Goal: Task Accomplishment & Management: Manage account settings

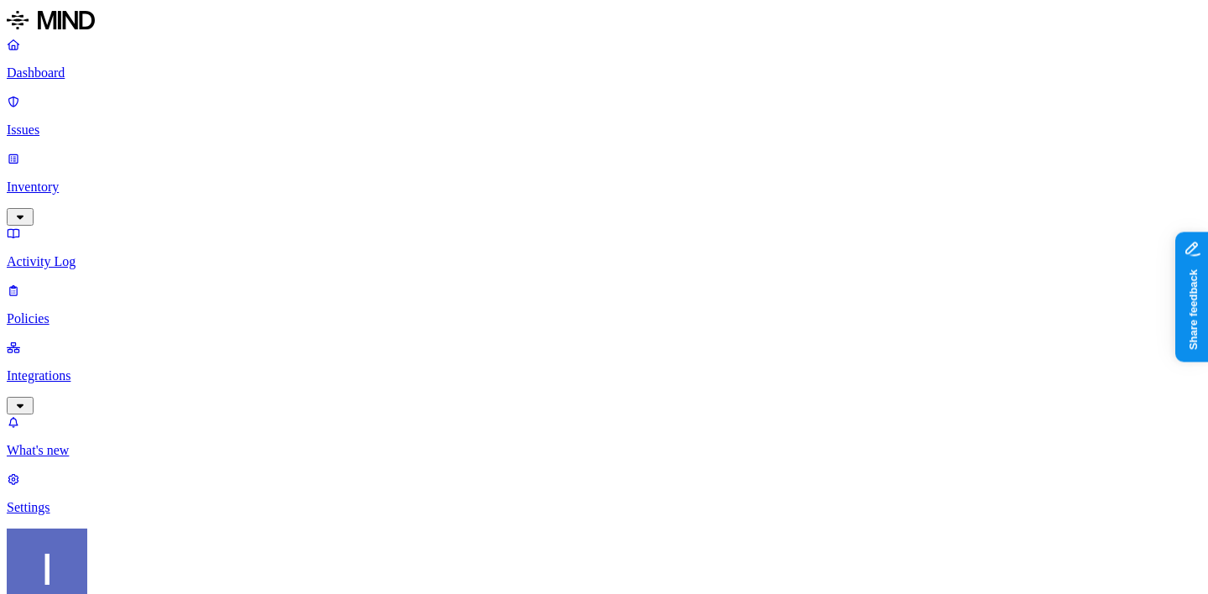
click at [132, 211] on div "Dashboard Issues Inventory Activity Log Policies Integrations" at bounding box center [604, 225] width 1194 height 377
click at [133, 368] on p "Integrations" at bounding box center [604, 375] width 1194 height 15
click at [129, 500] on p "Endpoints" at bounding box center [604, 507] width 1194 height 15
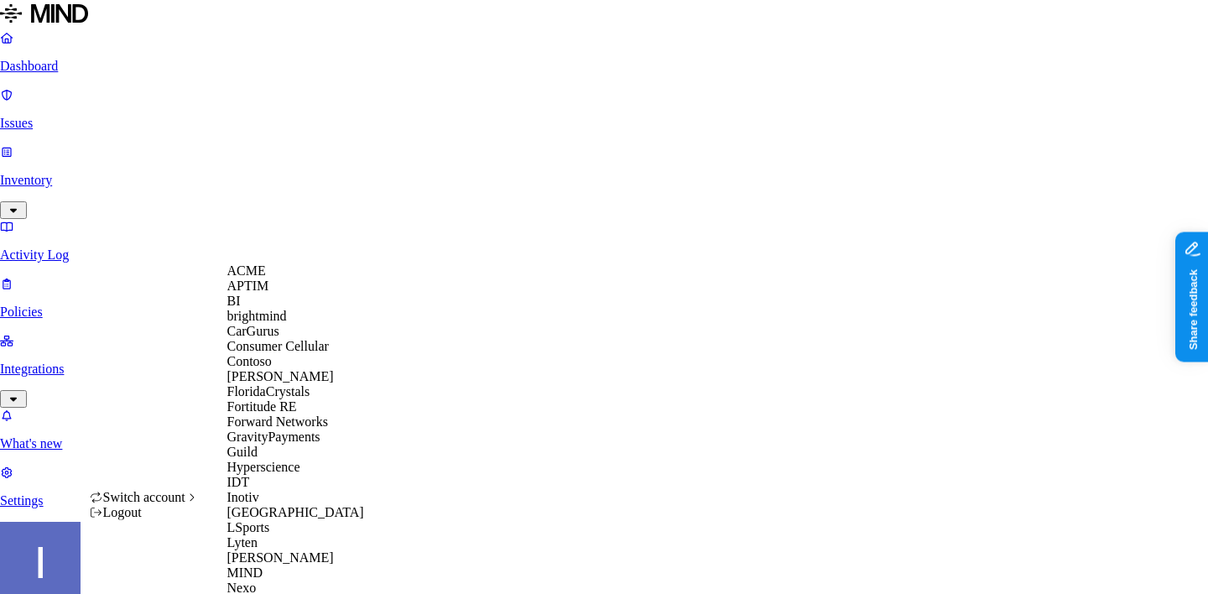
click at [310, 274] on div "ACME" at bounding box center [308, 270] width 163 height 15
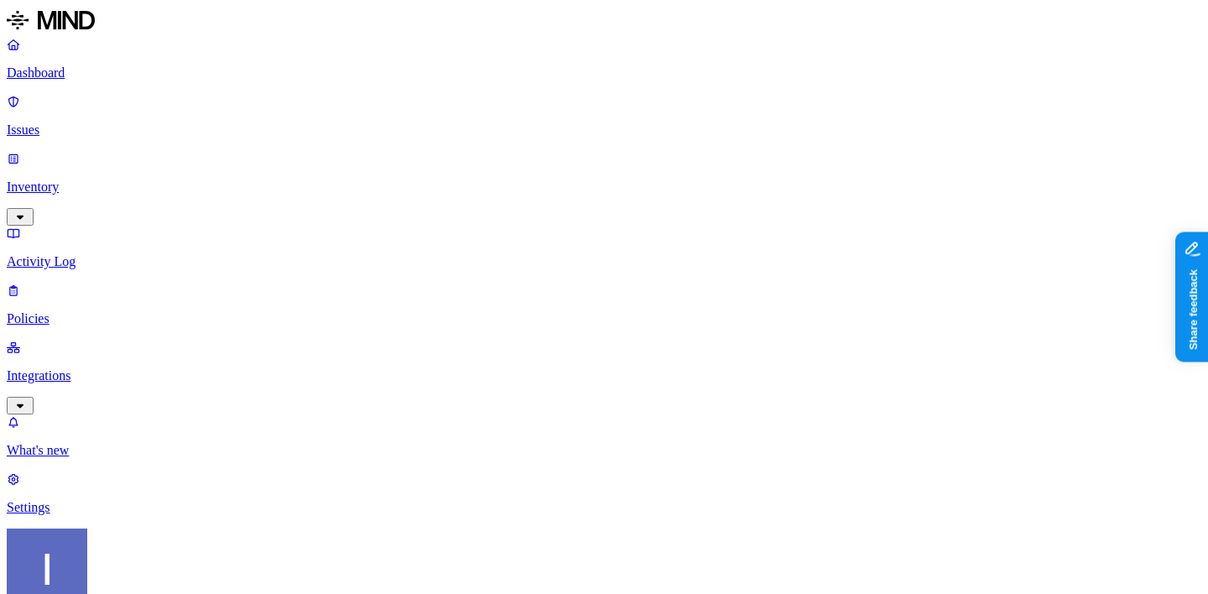
click at [83, 368] on p "Integrations" at bounding box center [604, 375] width 1194 height 15
click at [98, 557] on p "Endpoints" at bounding box center [604, 564] width 1194 height 15
click at [86, 443] on p "Cloud" at bounding box center [604, 450] width 1194 height 15
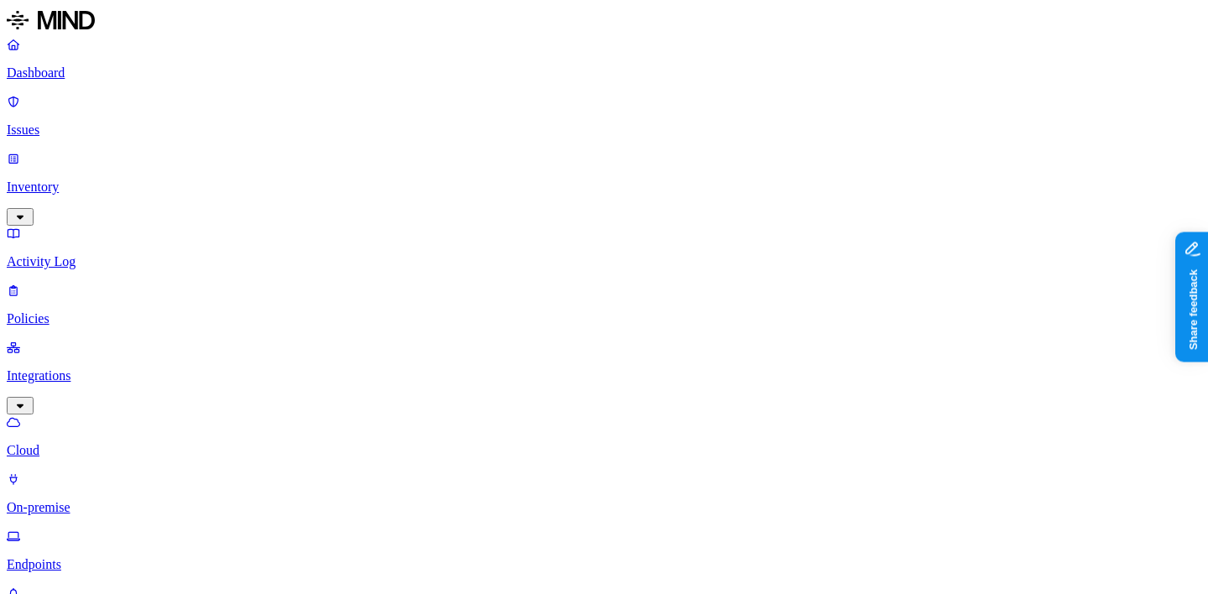
click at [86, 283] on link "Policies" at bounding box center [604, 305] width 1194 height 44
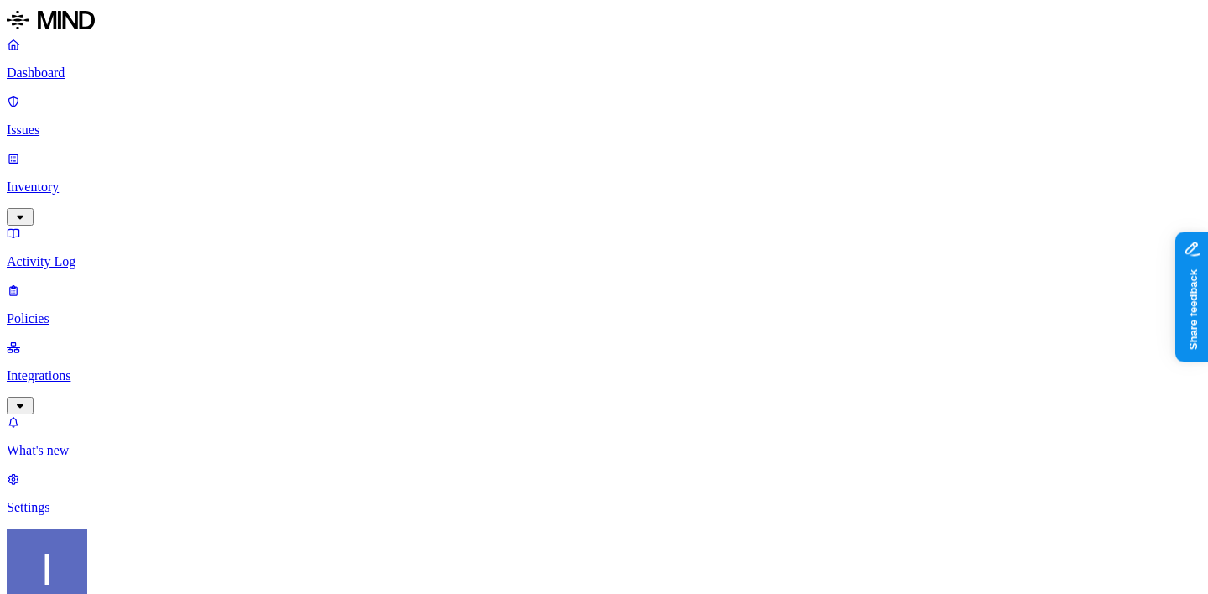
scroll to position [420, 0]
click at [549, 450] on label "Web Domain" at bounding box center [536, 437] width 44 height 29
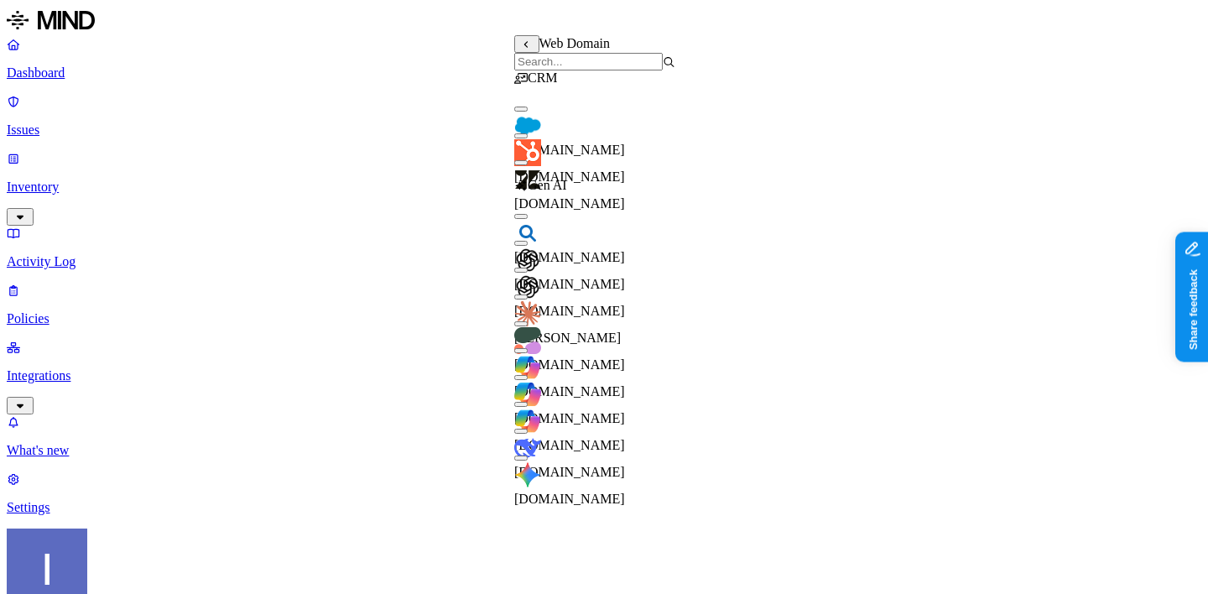
click at [617, 143] on span "salesforce.com" at bounding box center [569, 150] width 111 height 14
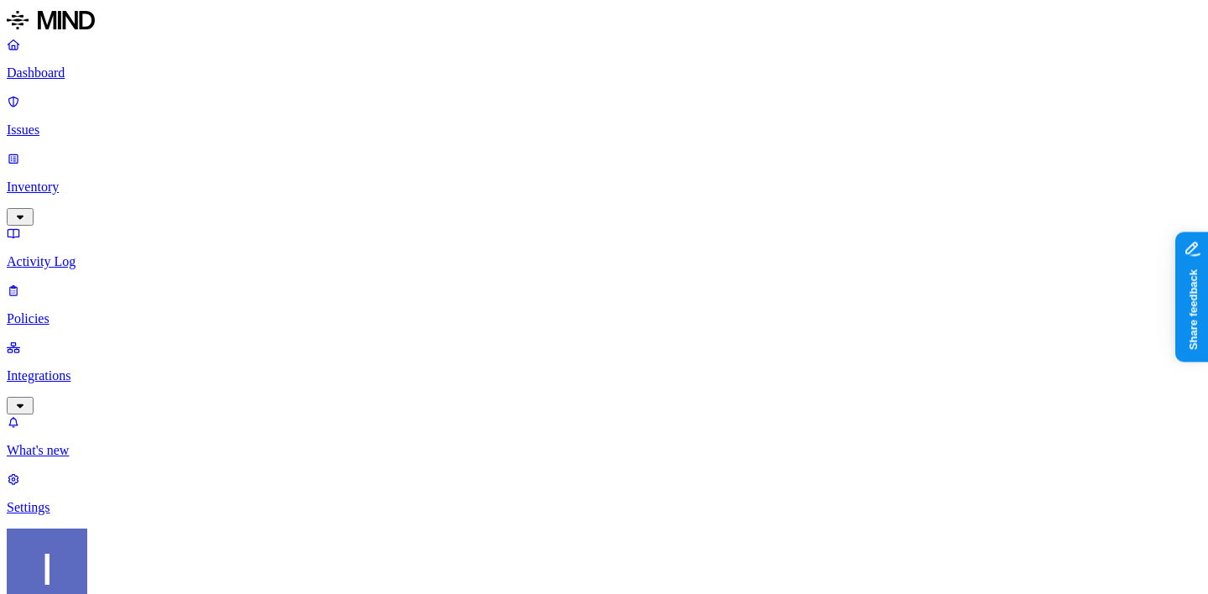
click at [558, 514] on label "Web Domain" at bounding box center [536, 507] width 44 height 29
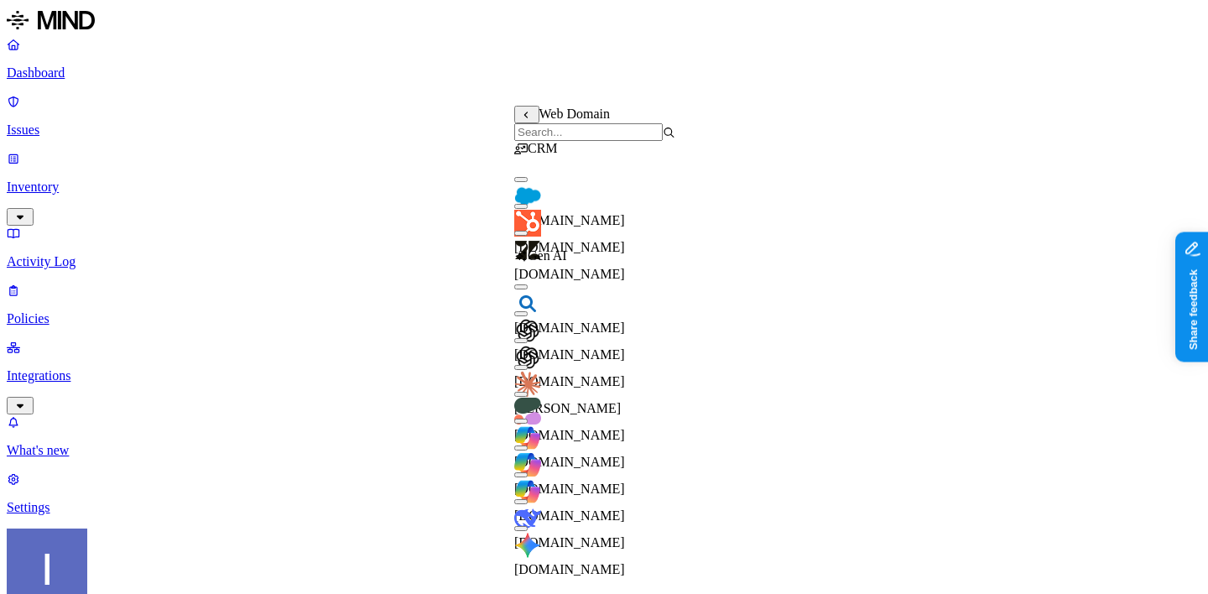
click at [625, 141] on input "search" at bounding box center [588, 132] width 148 height 18
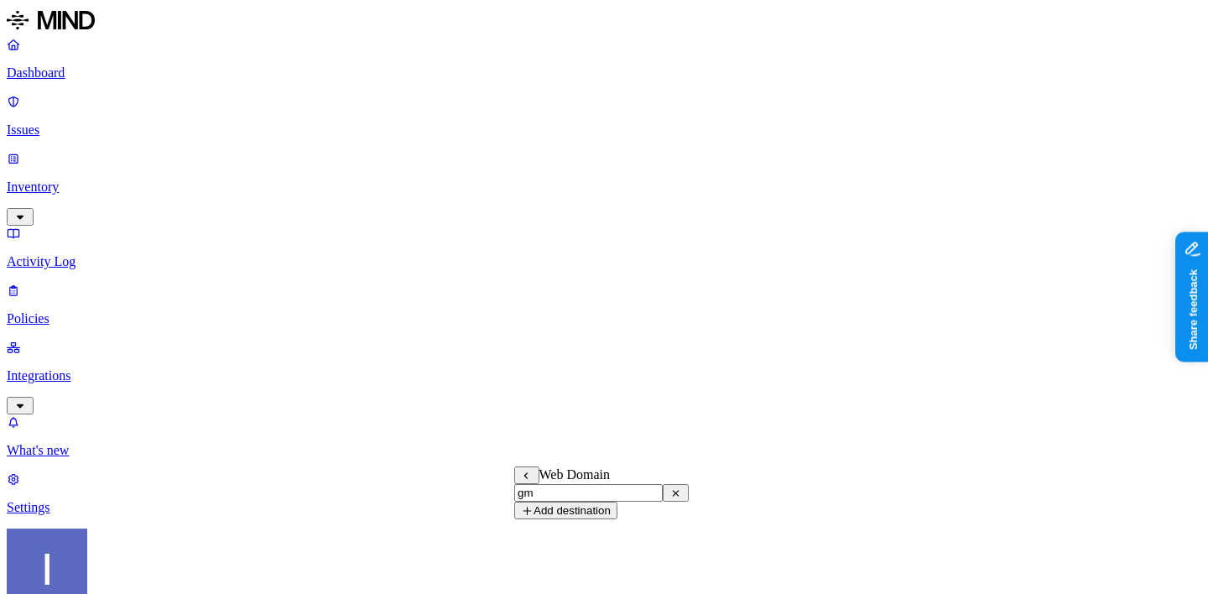
type input "g"
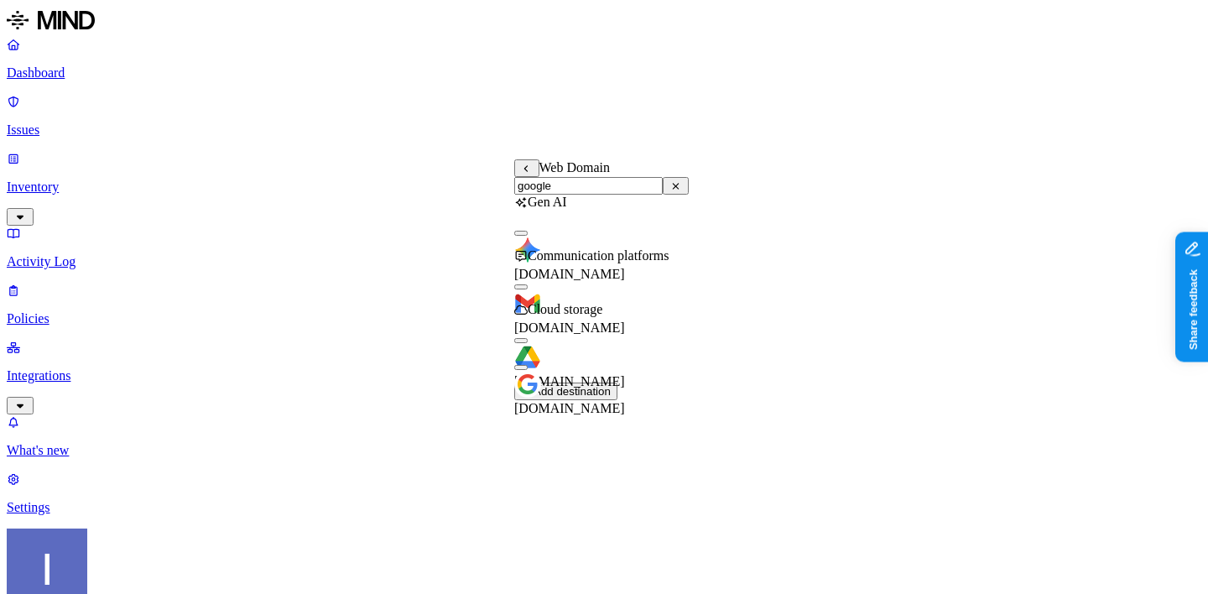
type input "google"
click at [622, 320] on span "[DOMAIN_NAME]" at bounding box center [569, 327] width 111 height 14
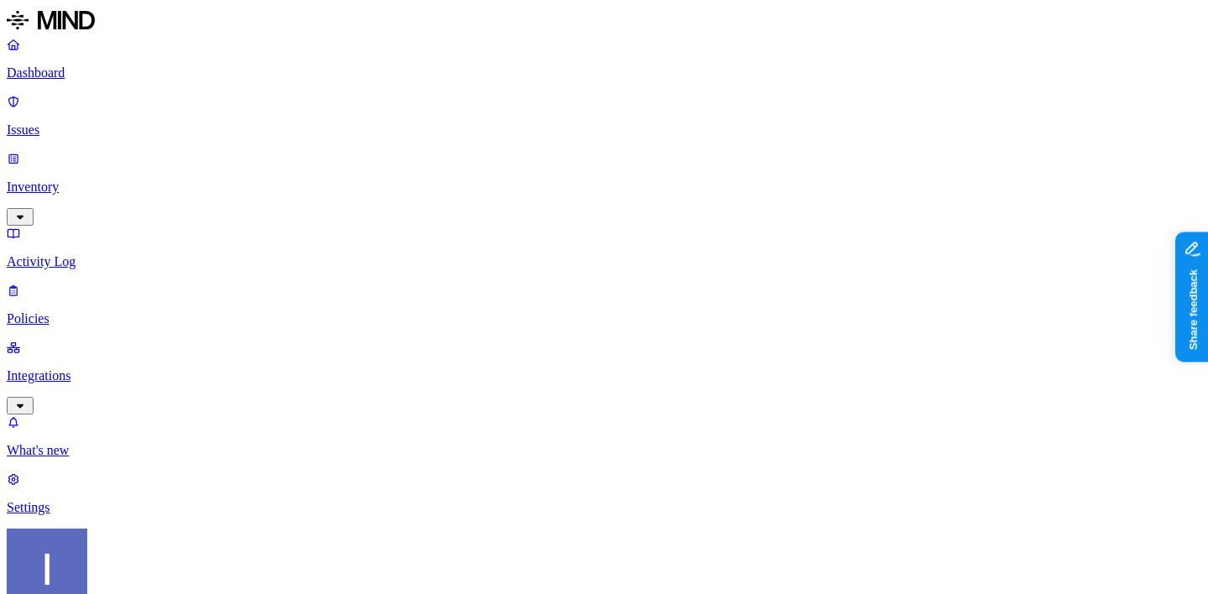
click at [669, 507] on label "AND" at bounding box center [669, 500] width 29 height 14
click at [700, 557] on label "Account type" at bounding box center [677, 552] width 45 height 29
click at [720, 498] on label "Unmanaged" at bounding box center [687, 491] width 65 height 14
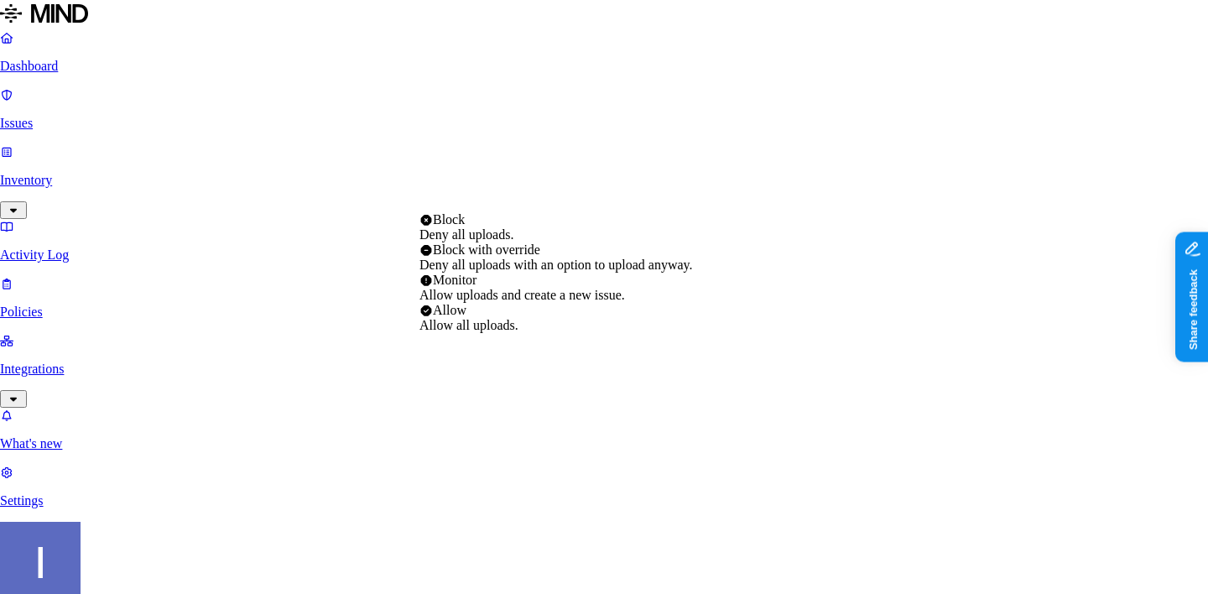
select select "4"
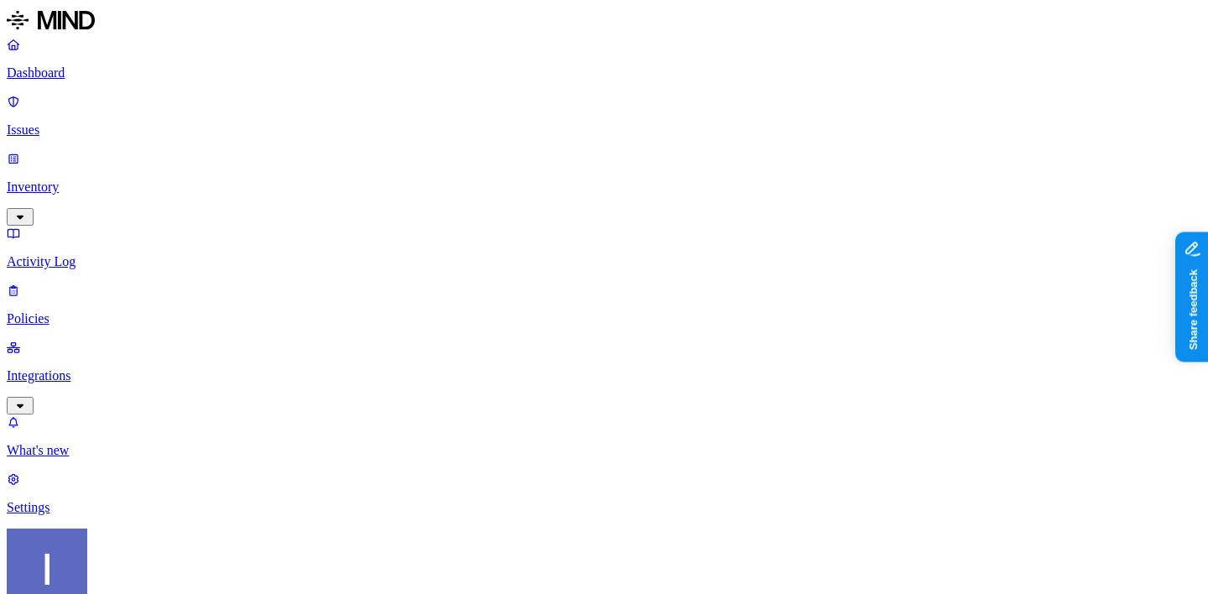
scroll to position [586, 0]
click at [118, 311] on p "Policies" at bounding box center [604, 318] width 1194 height 15
click at [122, 179] on p "Inventory" at bounding box center [604, 186] width 1194 height 15
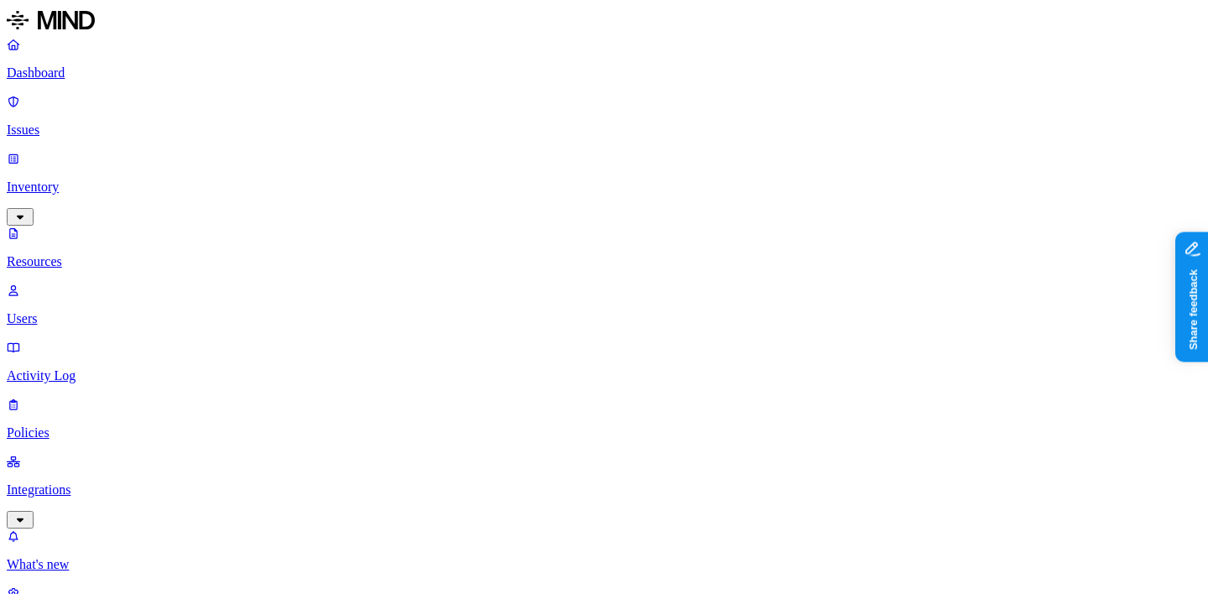
click at [112, 425] on p "Policies" at bounding box center [604, 432] width 1194 height 15
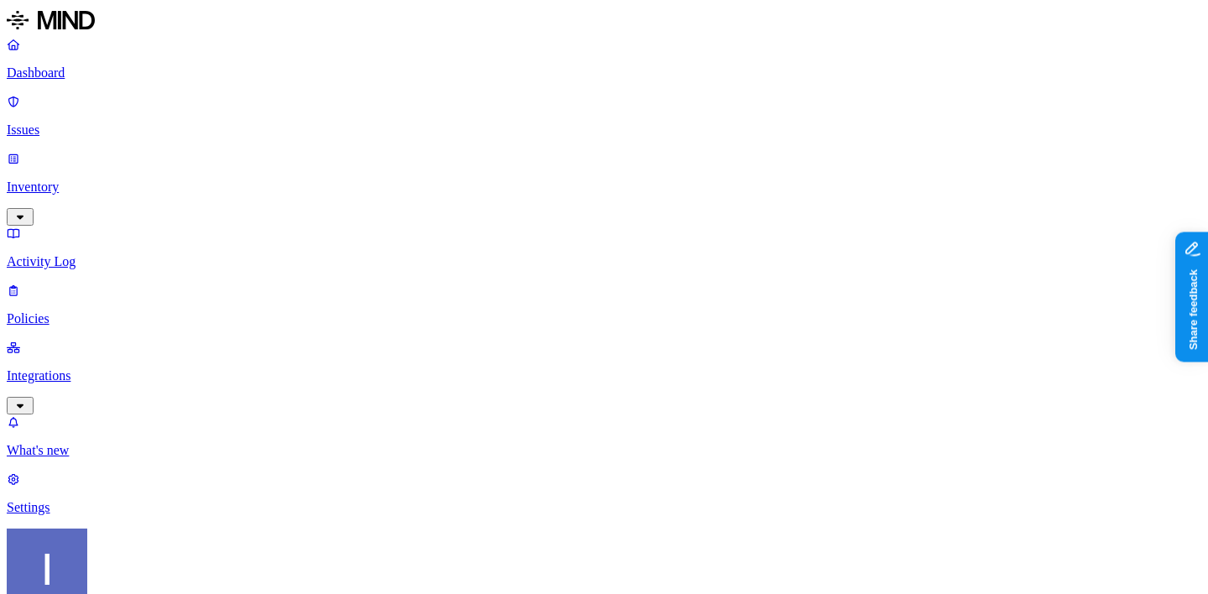
type input "unmana"
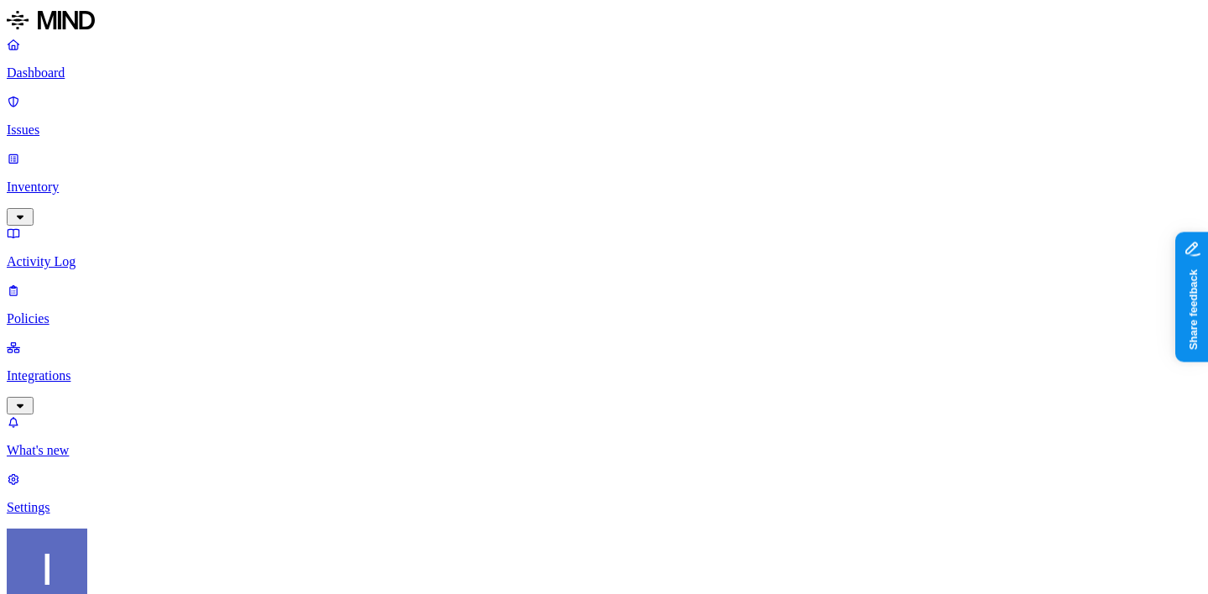
scroll to position [588, 0]
click at [138, 311] on p "Policies" at bounding box center [604, 318] width 1194 height 15
click at [101, 122] on p "Issues" at bounding box center [604, 129] width 1194 height 15
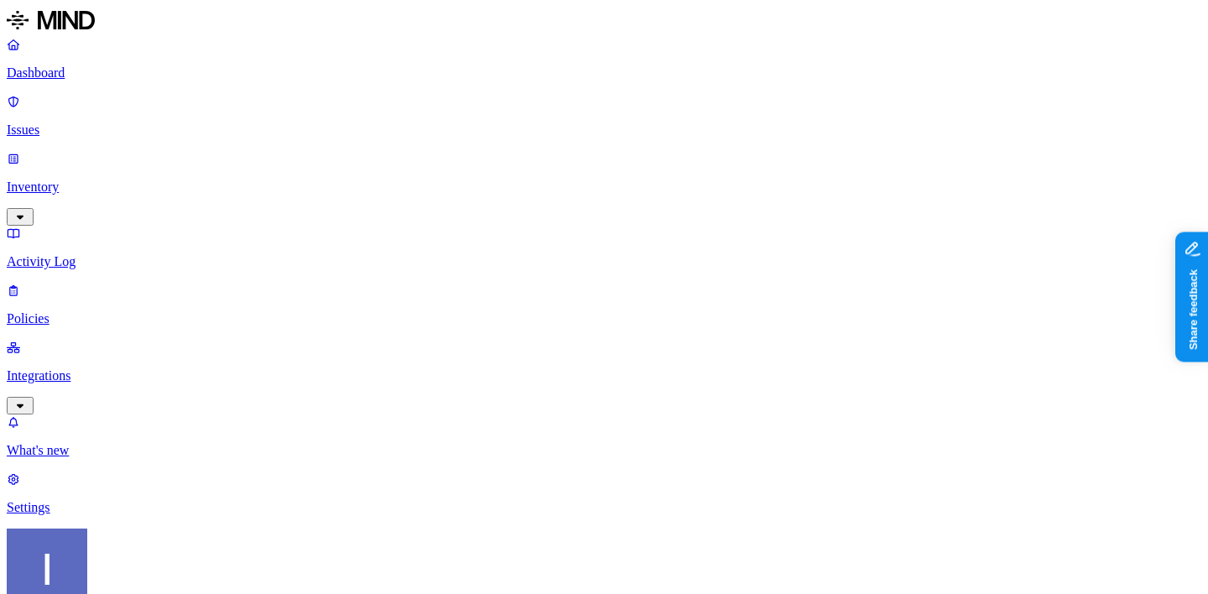
scroll to position [492, 0]
click at [18, 388] on nav "Dashboard Issues Inventory Activity Log Policies Integrations What's new 1 Sett…" at bounding box center [604, 276] width 1194 height 478
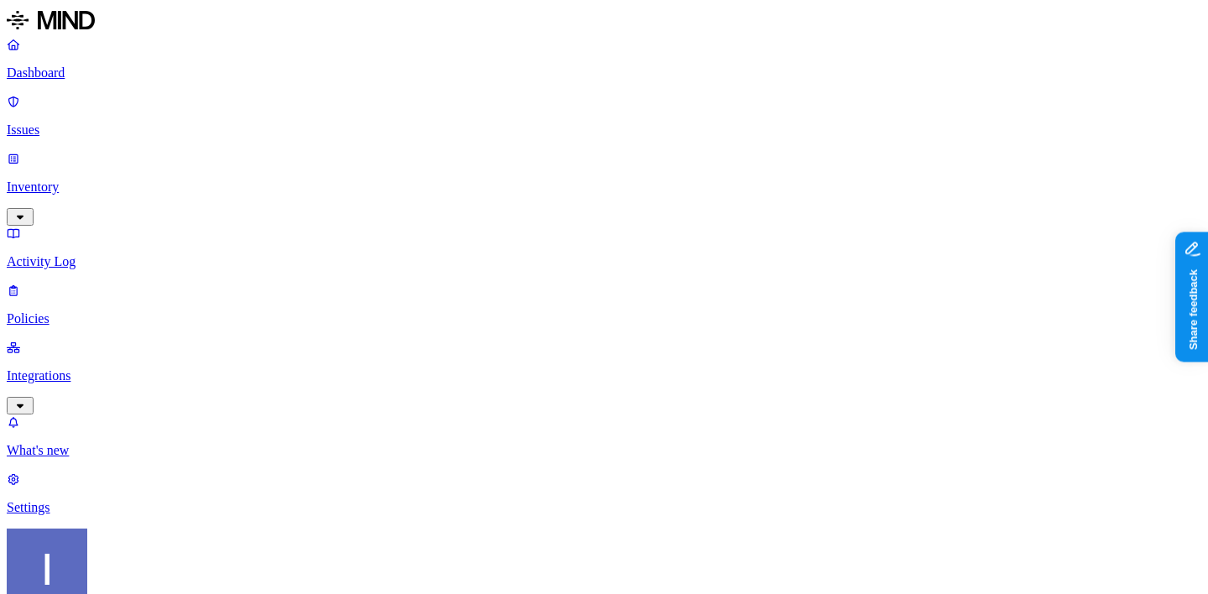
click at [44, 515] on p "Settings" at bounding box center [604, 507] width 1194 height 15
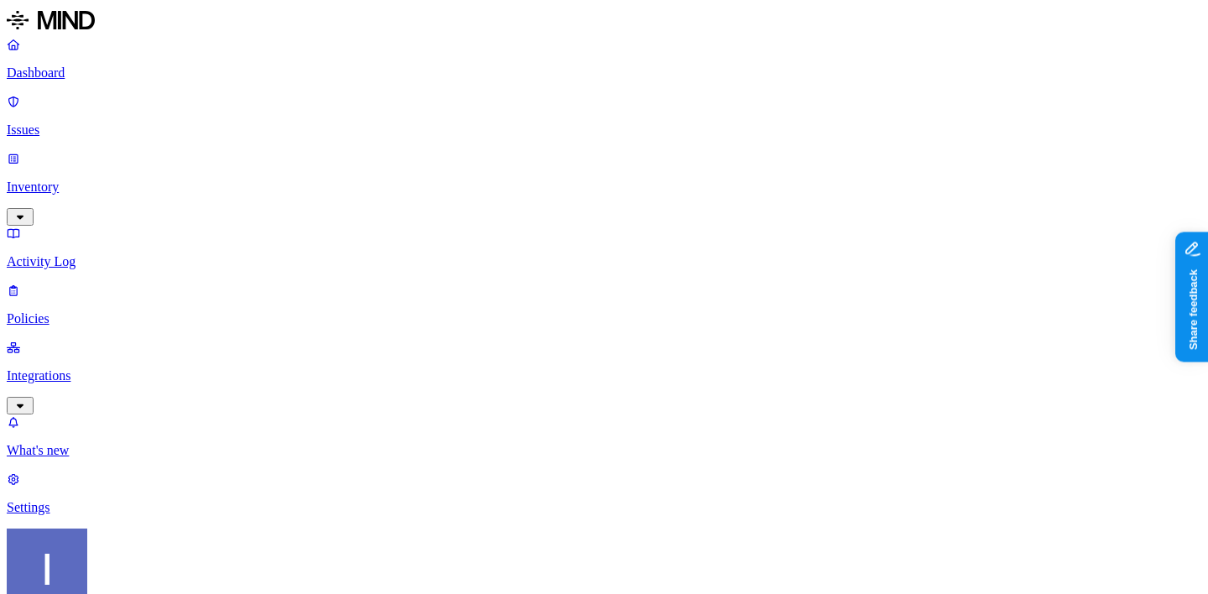
click at [122, 340] on link "Integrations" at bounding box center [604, 376] width 1194 height 72
click at [117, 283] on link "Policies" at bounding box center [604, 305] width 1194 height 44
click at [112, 122] on p "Issues" at bounding box center [604, 129] width 1194 height 15
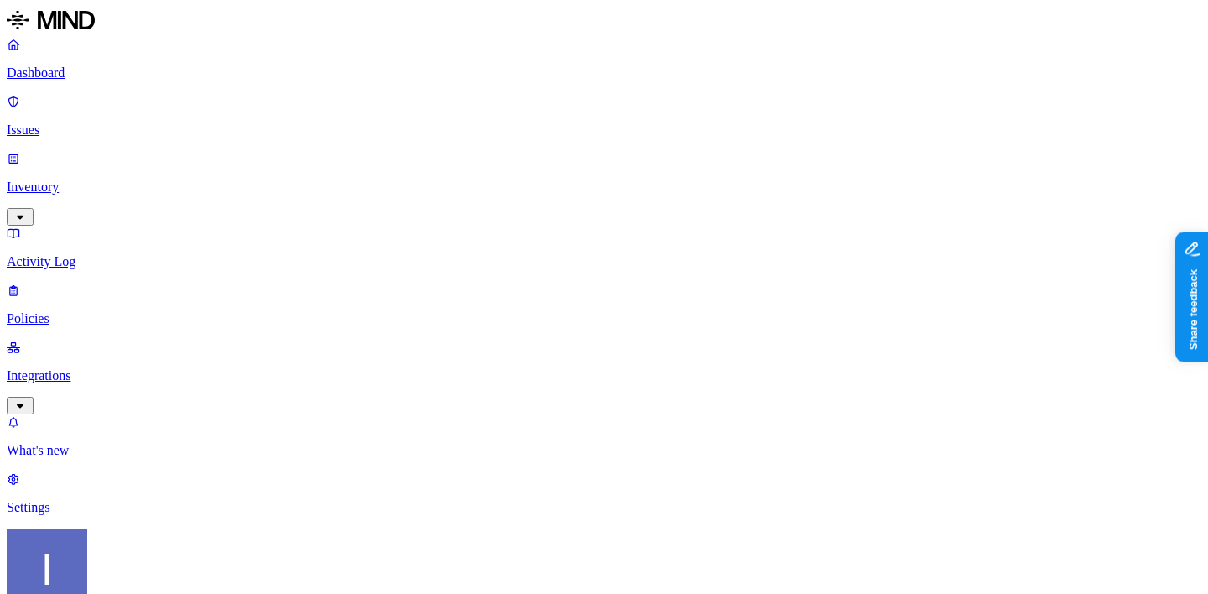
click at [60, 81] on link "Dashboard" at bounding box center [604, 59] width 1194 height 44
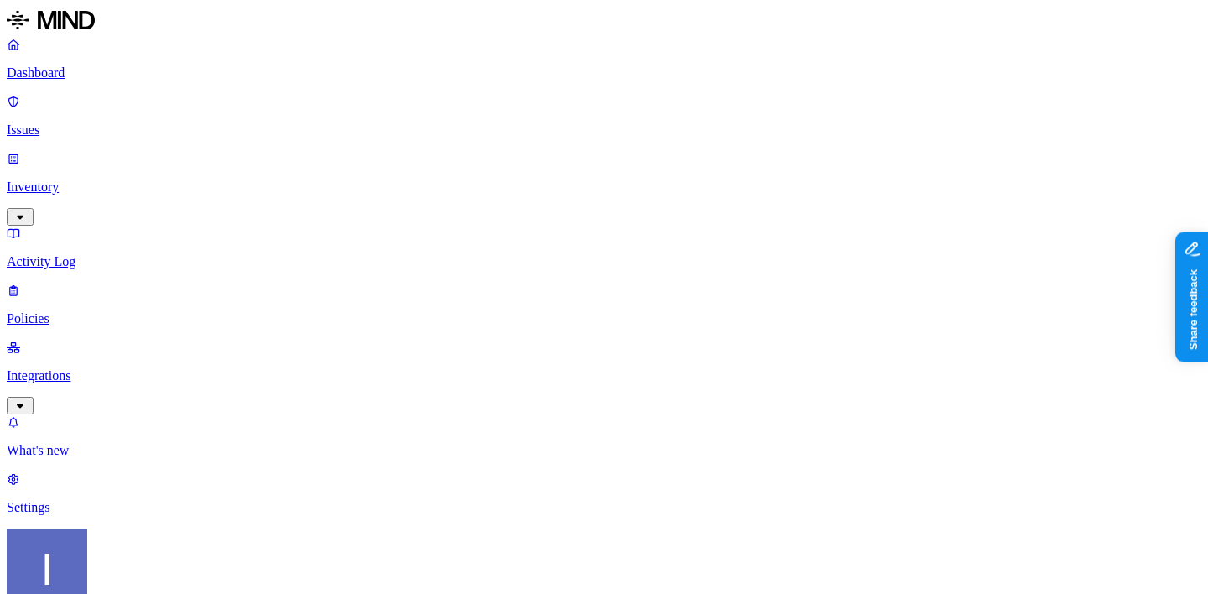
click at [93, 368] on p "Integrations" at bounding box center [604, 375] width 1194 height 15
click at [107, 500] on p "Endpoints" at bounding box center [604, 507] width 1194 height 15
click at [133, 414] on link "Cloud" at bounding box center [604, 436] width 1194 height 44
click at [94, 500] on p "Endpoints" at bounding box center [604, 507] width 1194 height 15
click at [133, 283] on link "Policies" at bounding box center [604, 305] width 1194 height 44
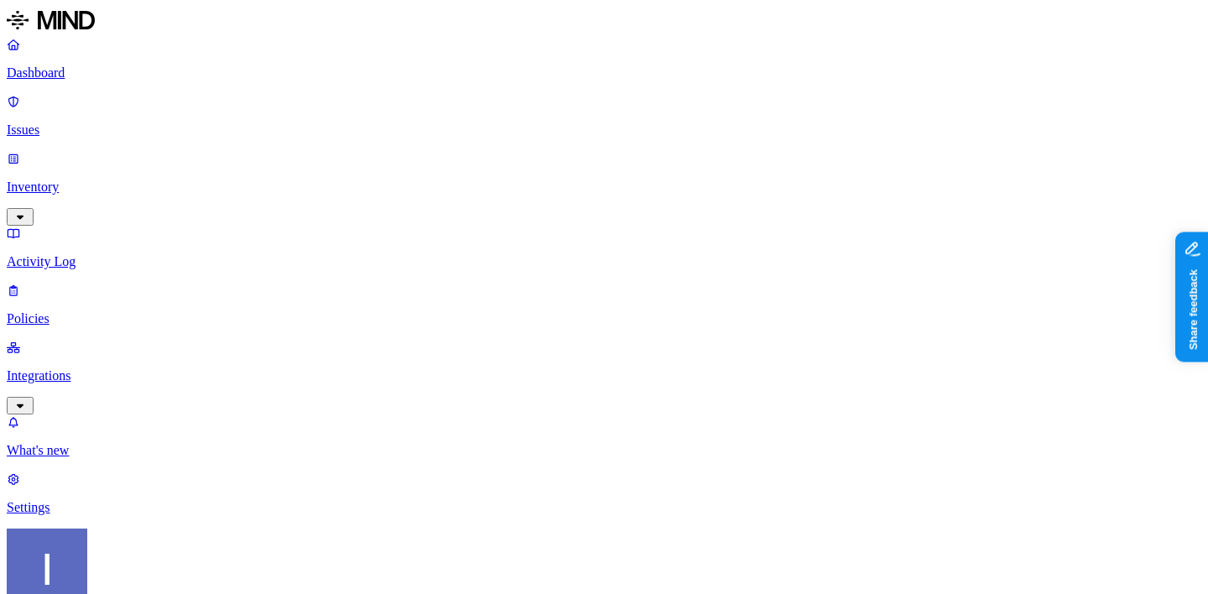
click at [114, 114] on link "Issues" at bounding box center [604, 116] width 1194 height 44
click at [58, 368] on p "Integrations" at bounding box center [604, 375] width 1194 height 15
click at [92, 311] on p "Policies" at bounding box center [604, 318] width 1194 height 15
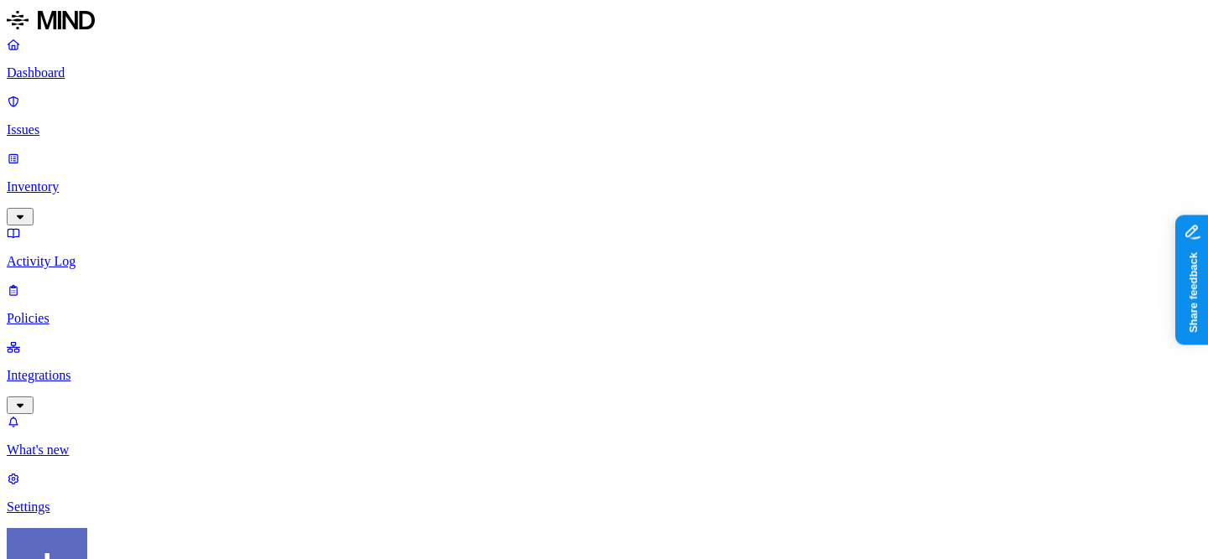
scroll to position [523, 0]
click at [49, 122] on p "Issues" at bounding box center [604, 129] width 1194 height 15
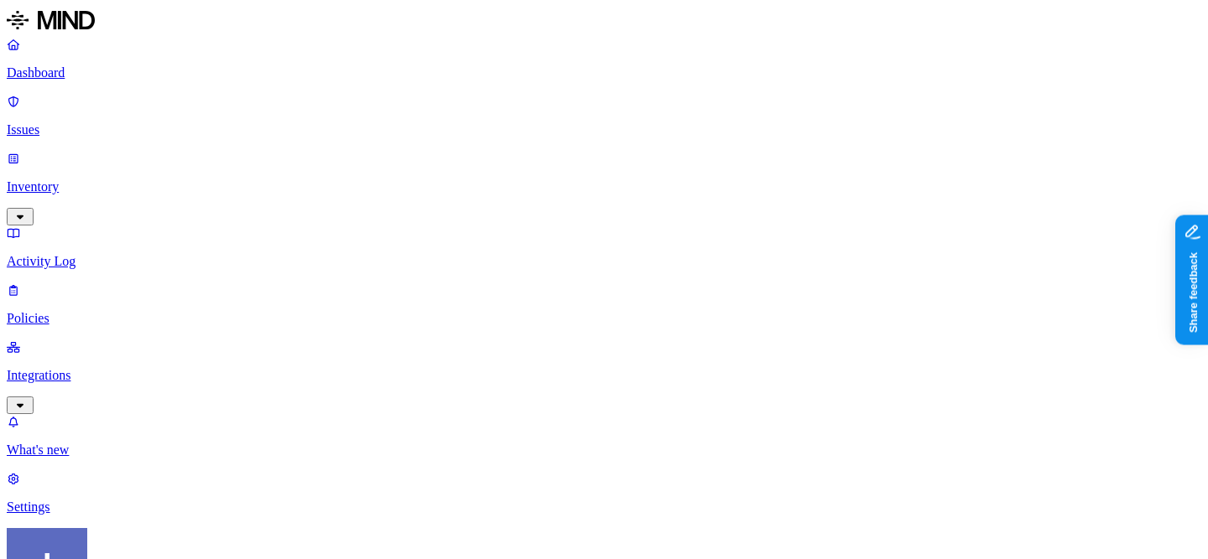
click at [71, 311] on p "Policies" at bounding box center [604, 318] width 1194 height 15
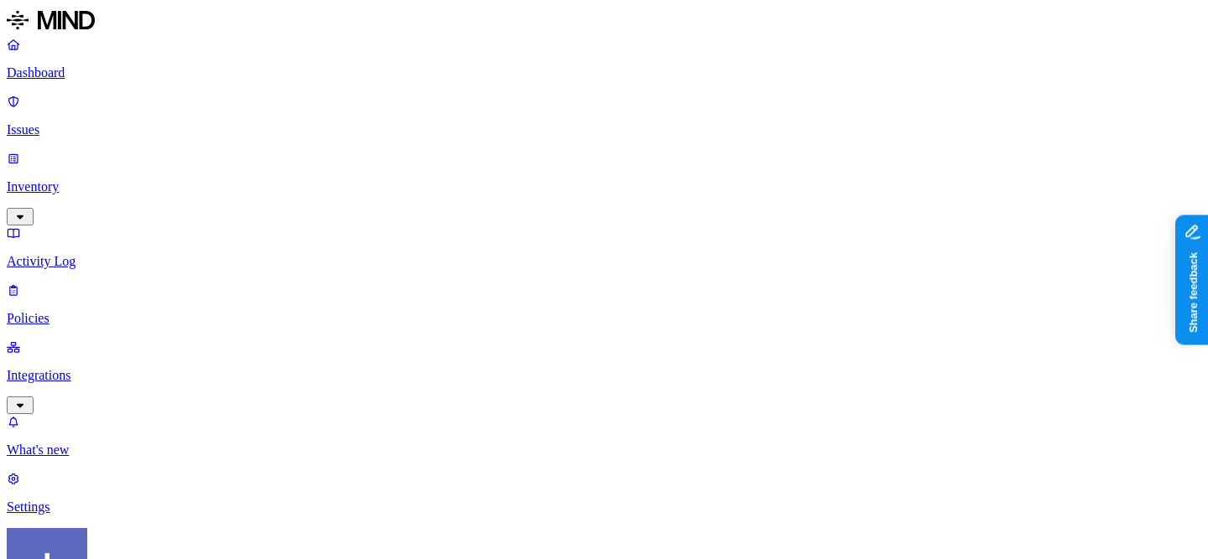
click at [530, 196] on label "External access" at bounding box center [507, 195] width 45 height 29
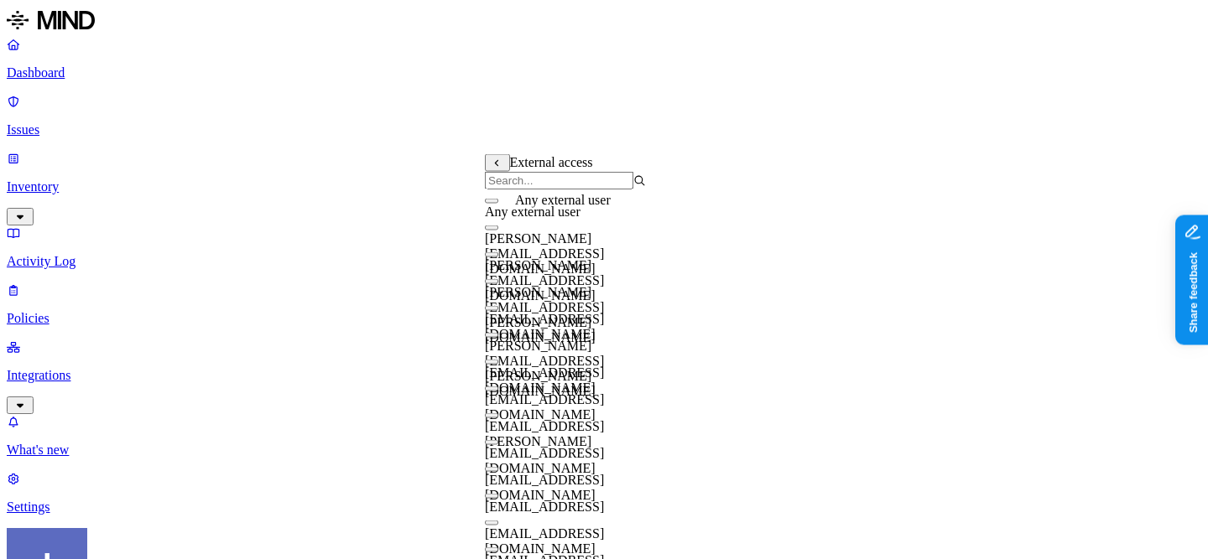
click at [565, 219] on span "Any external user" at bounding box center [533, 212] width 96 height 14
click at [511, 222] on div "Any external user" at bounding box center [565, 206] width 161 height 33
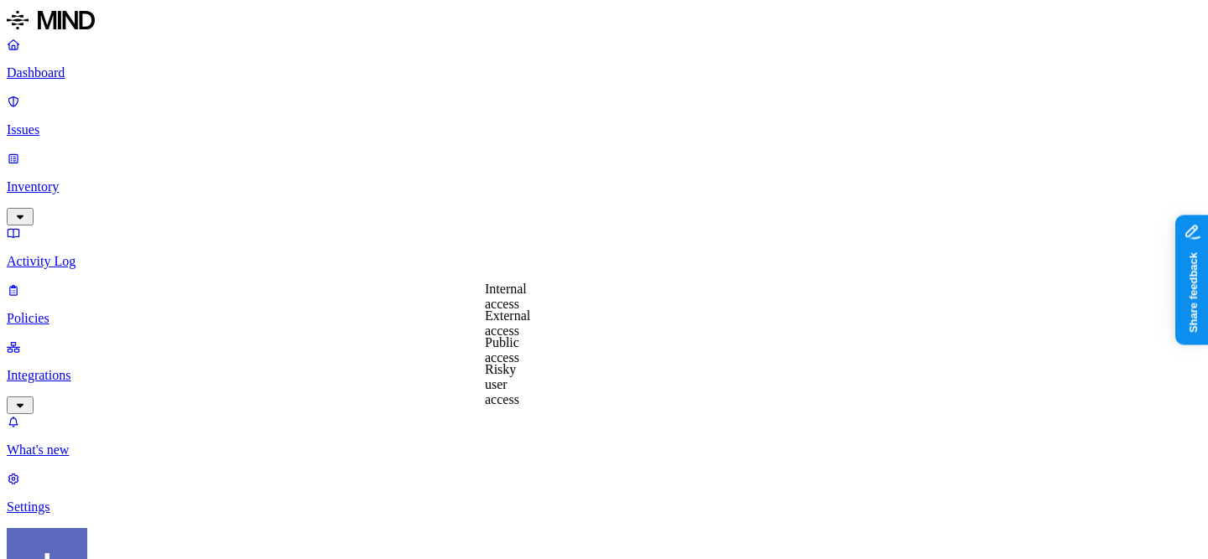
click at [519, 357] on label "Public access" at bounding box center [502, 350] width 34 height 29
click at [568, 329] on label "Anyone with link" at bounding box center [526, 313] width 83 height 29
click at [118, 181] on div "Dashboard Issues Inventory Activity Log Policies Integrations" at bounding box center [604, 225] width 1194 height 377
click at [133, 311] on p "Policies" at bounding box center [604, 318] width 1194 height 15
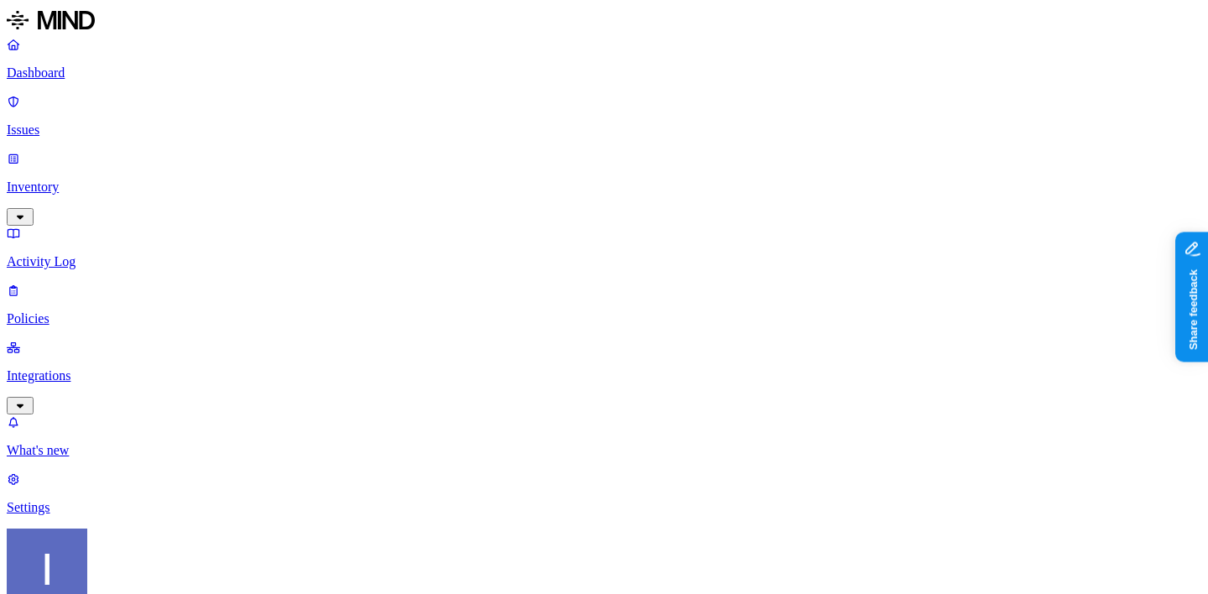
scroll to position [488, 0]
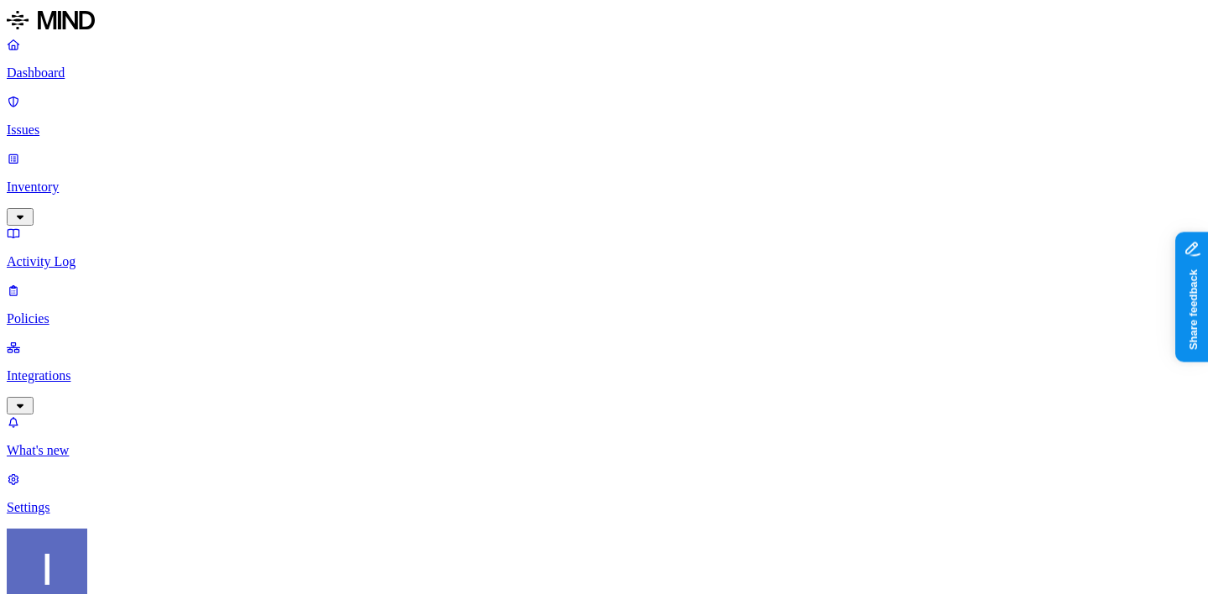
scroll to position [0, 382]
drag, startPoint x: 760, startPoint y: 137, endPoint x: 1030, endPoint y: 155, distance: 270.7
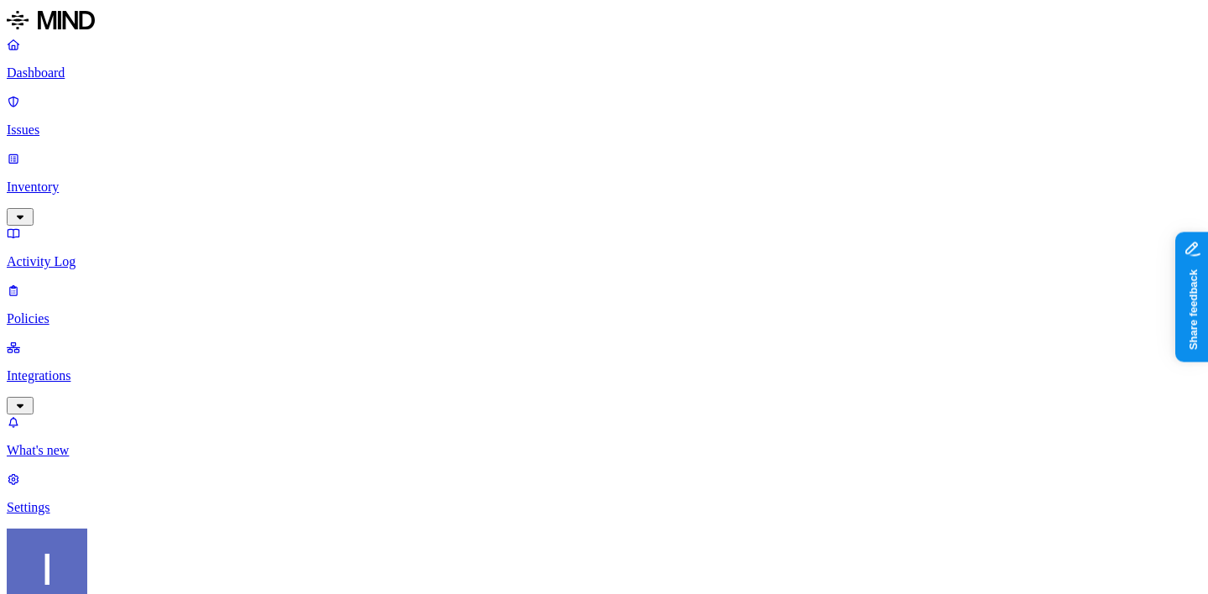
scroll to position [478, 0]
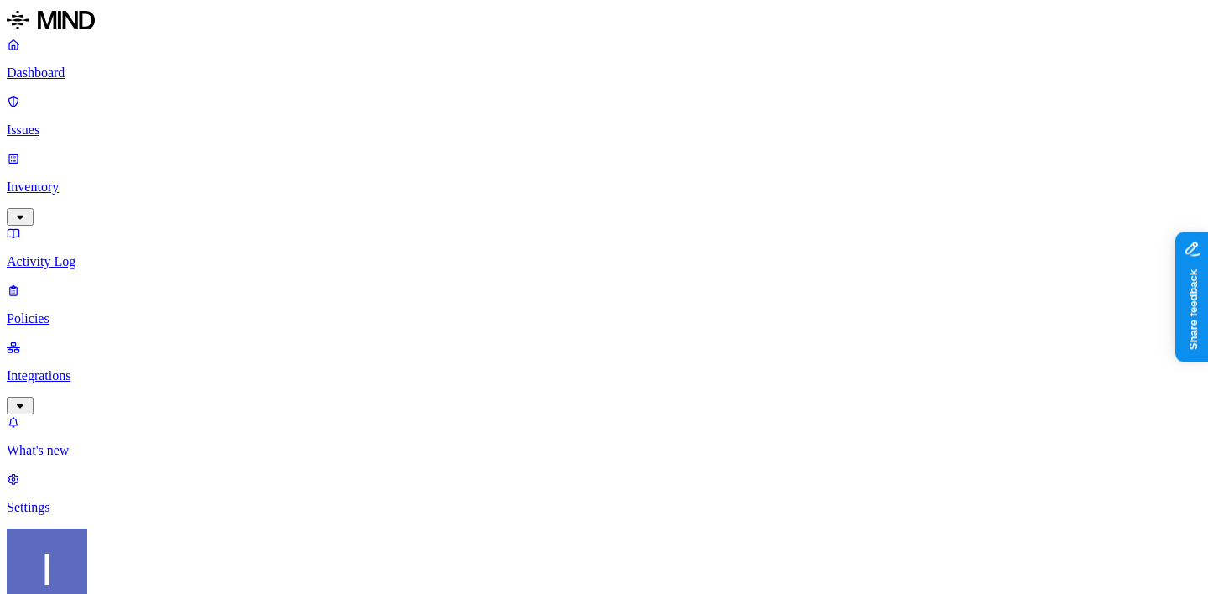
click at [107, 368] on p "Integrations" at bounding box center [604, 375] width 1194 height 15
click at [107, 151] on div "Dashboard Issues Inventory Activity Log Policies Integrations Cloud Endpoints" at bounding box center [604, 276] width 1194 height 478
click at [112, 179] on p "Inventory" at bounding box center [604, 186] width 1194 height 15
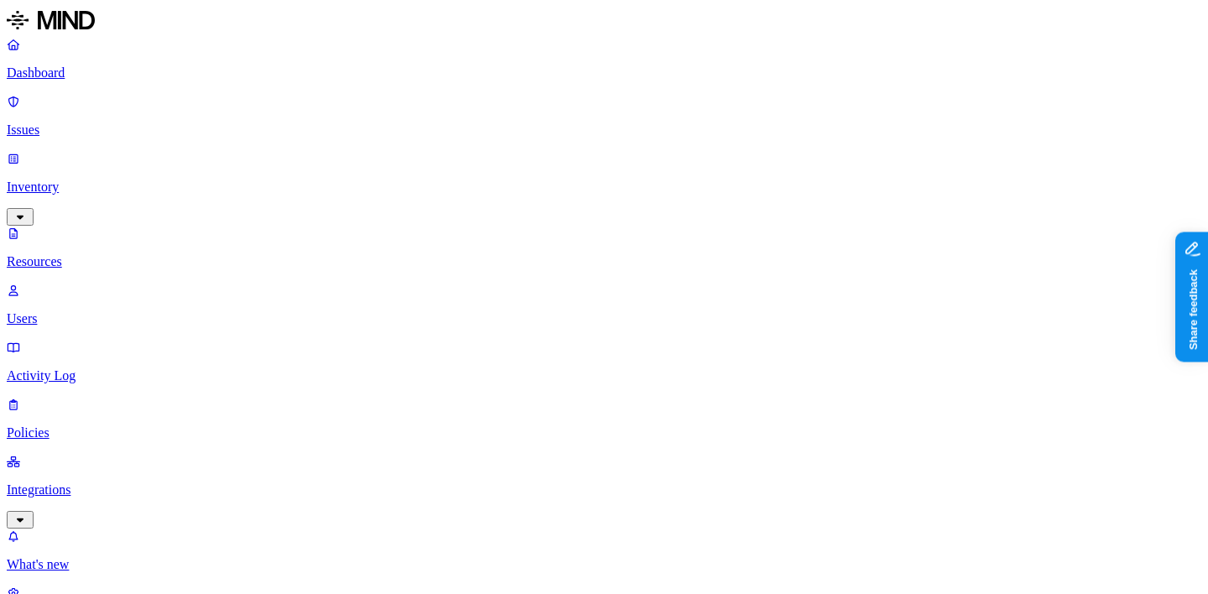
click at [95, 425] on p "Policies" at bounding box center [604, 432] width 1194 height 15
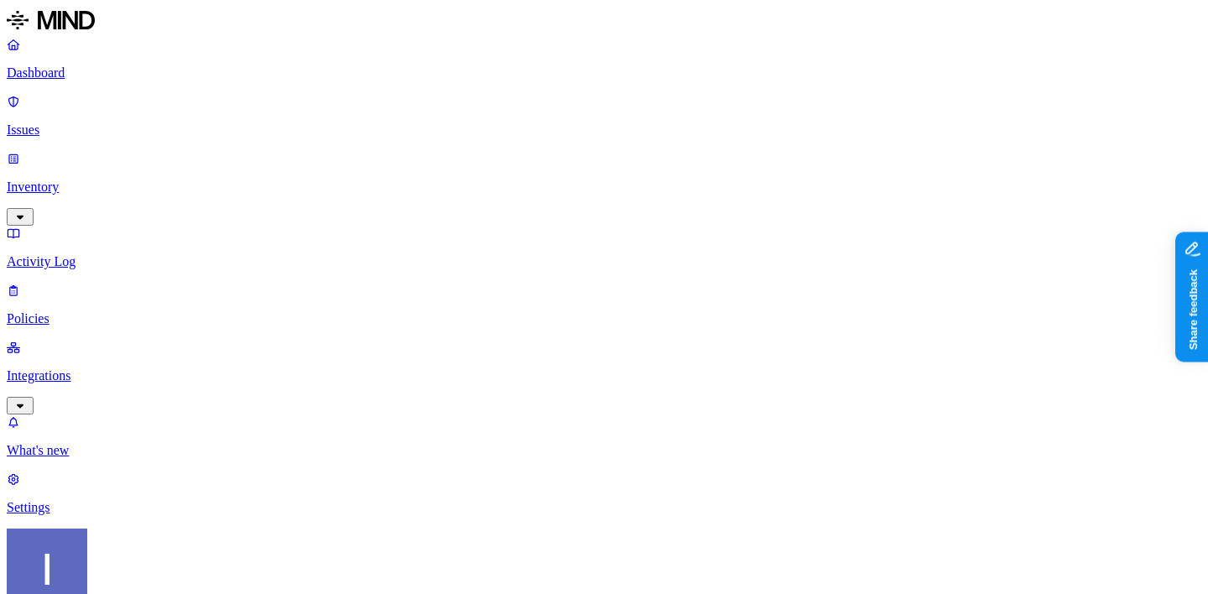
scroll to position [455, 0]
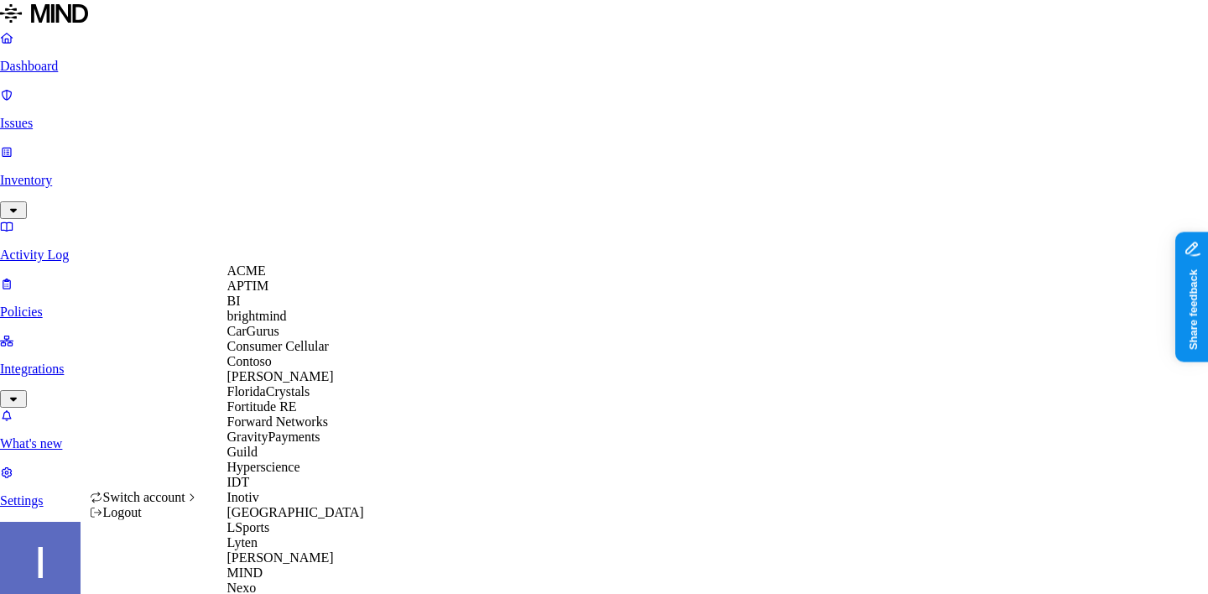
click at [292, 278] on div "ACME" at bounding box center [308, 270] width 163 height 15
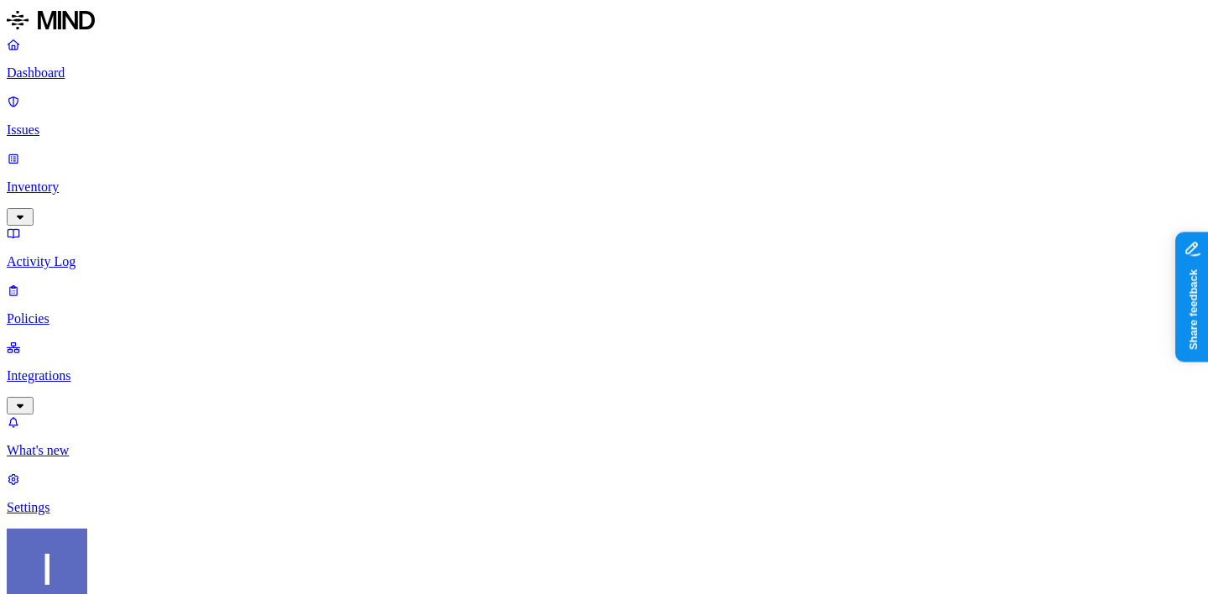
click at [544, 216] on label "Web Domain" at bounding box center [536, 214] width 44 height 29
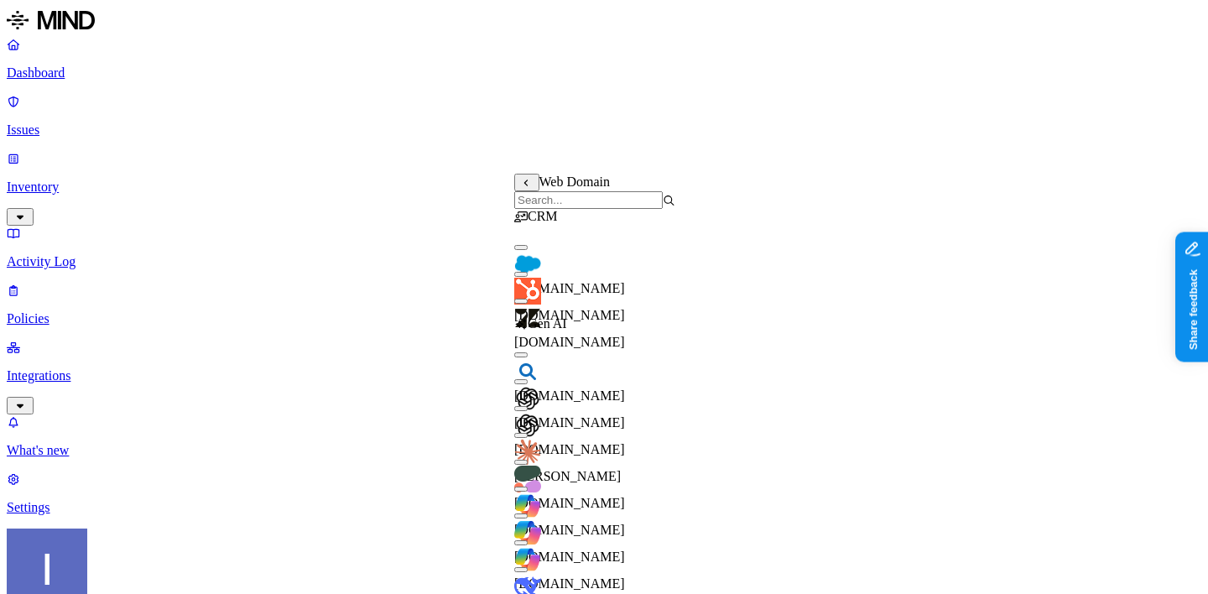
click at [551, 259] on div "salesforce.com" at bounding box center [594, 266] width 161 height 60
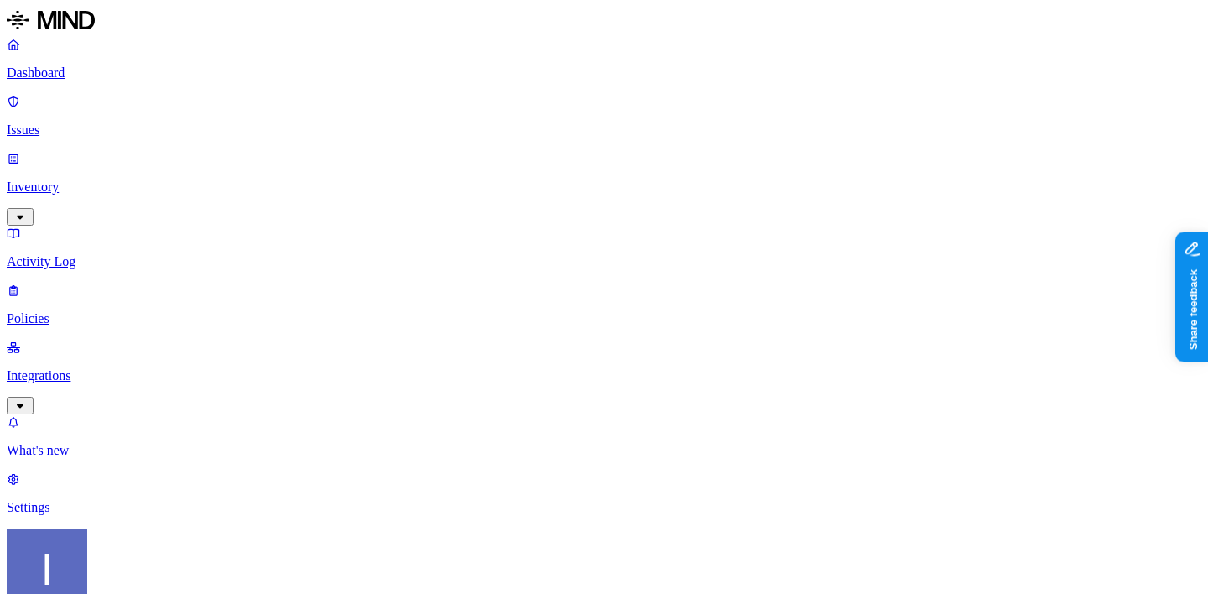
click at [545, 290] on label "Web Domain" at bounding box center [536, 285] width 44 height 29
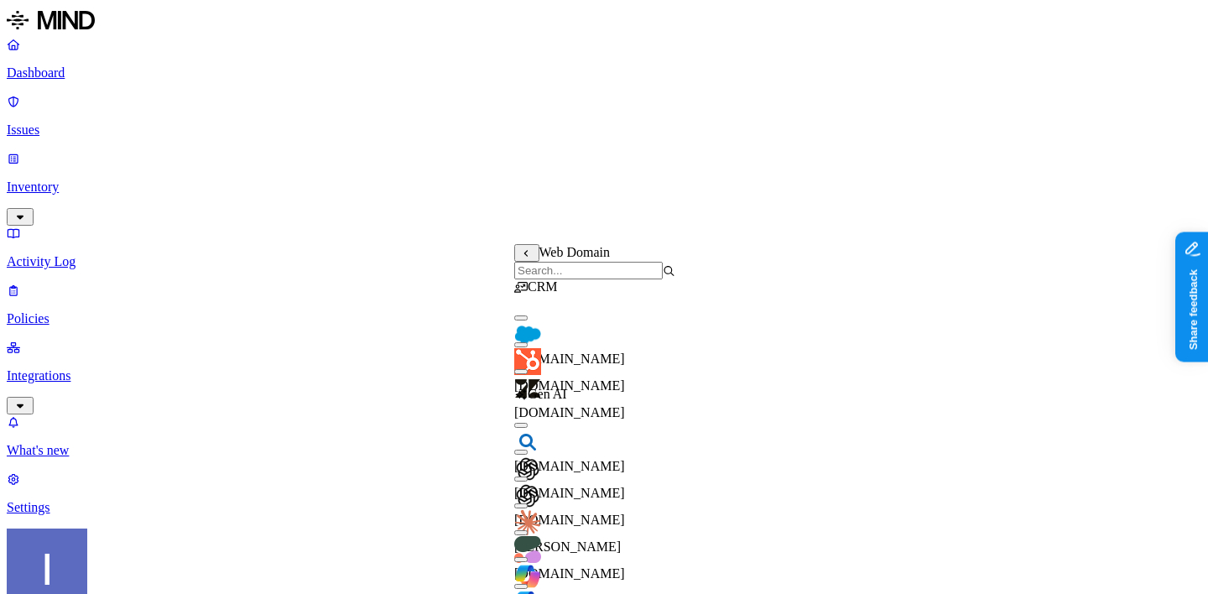
click at [577, 274] on input "search" at bounding box center [588, 271] width 148 height 18
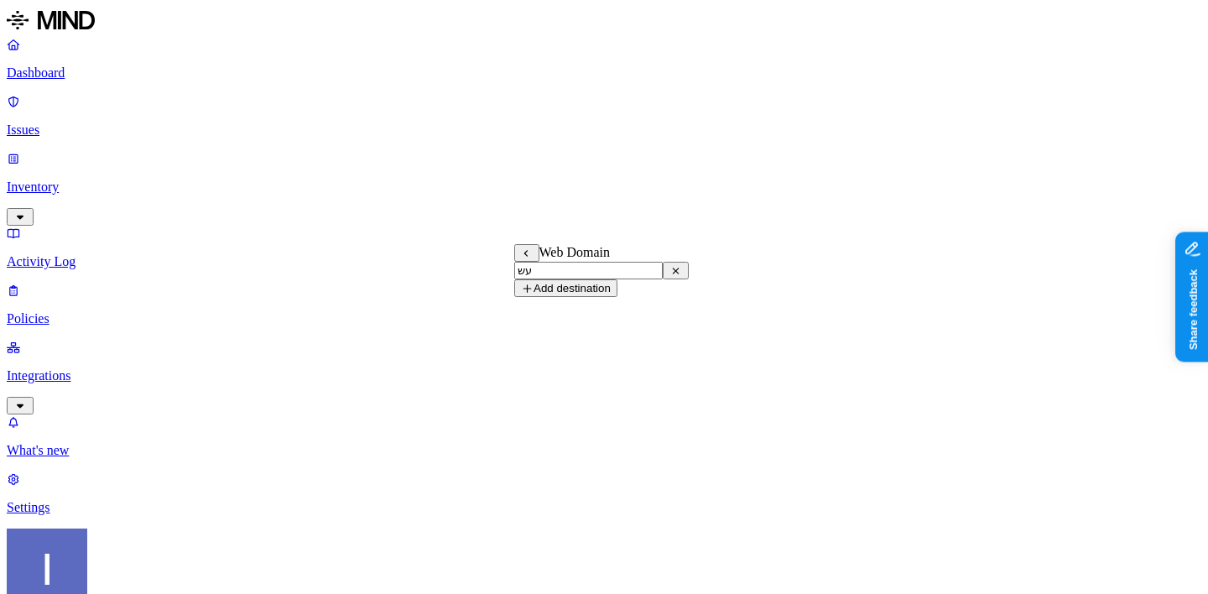
type input "ע"
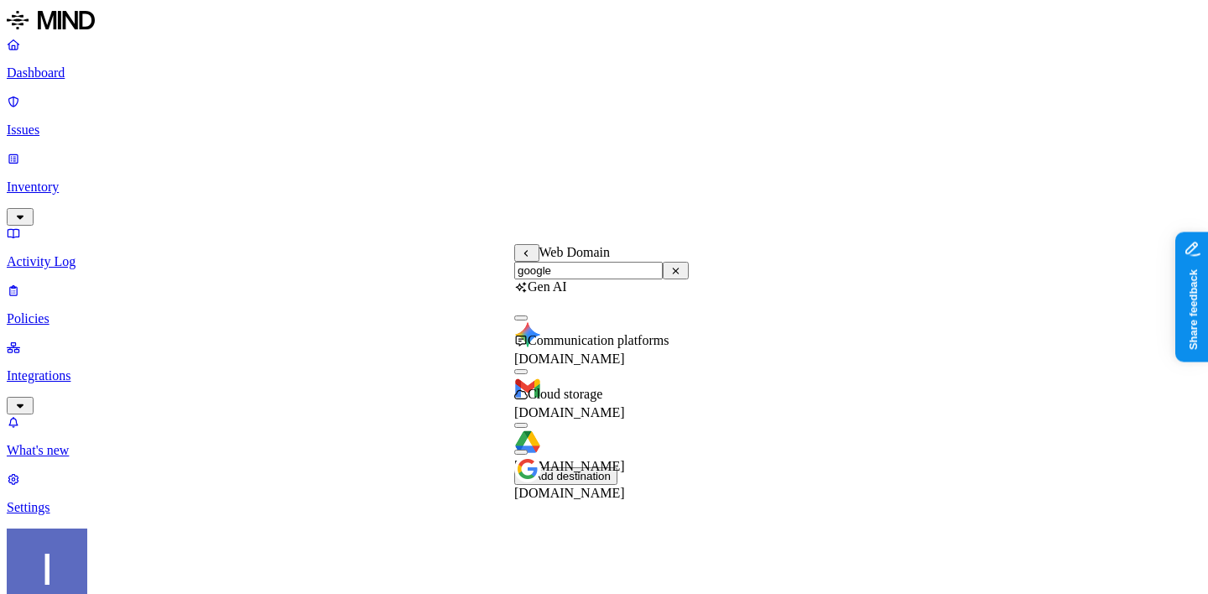
type input "google"
click at [625, 405] on span "[DOMAIN_NAME]" at bounding box center [569, 412] width 111 height 14
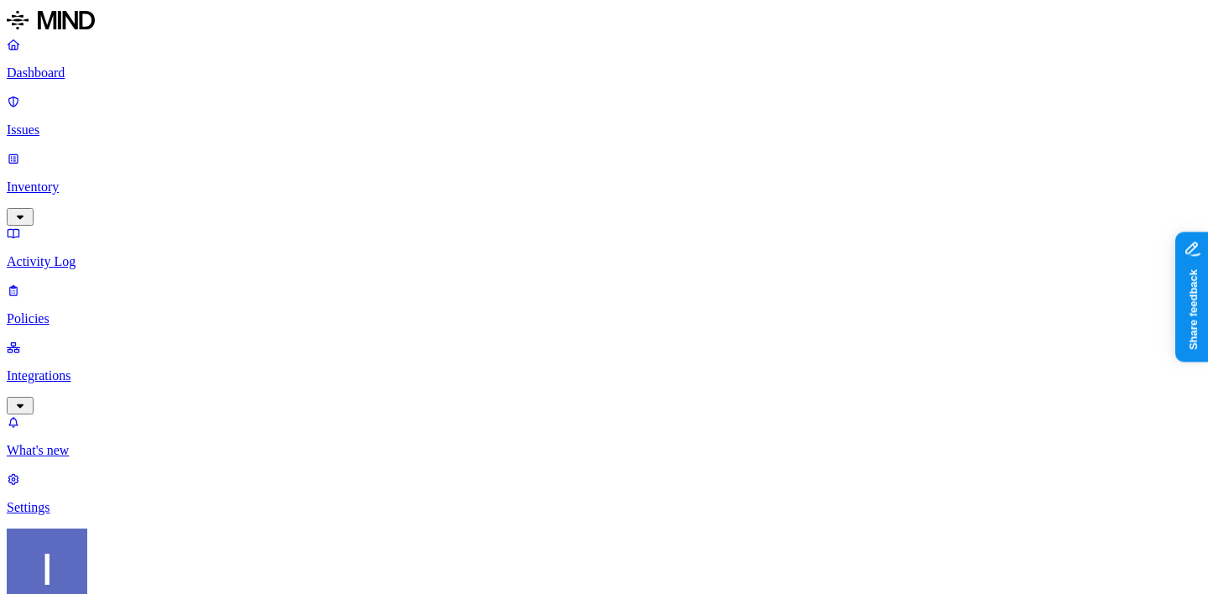
click at [677, 280] on label "AND" at bounding box center [669, 278] width 29 height 14
click at [682, 345] on label "Account type" at bounding box center [677, 329] width 45 height 29
click at [702, 276] on label "Unmanaged" at bounding box center [687, 269] width 65 height 14
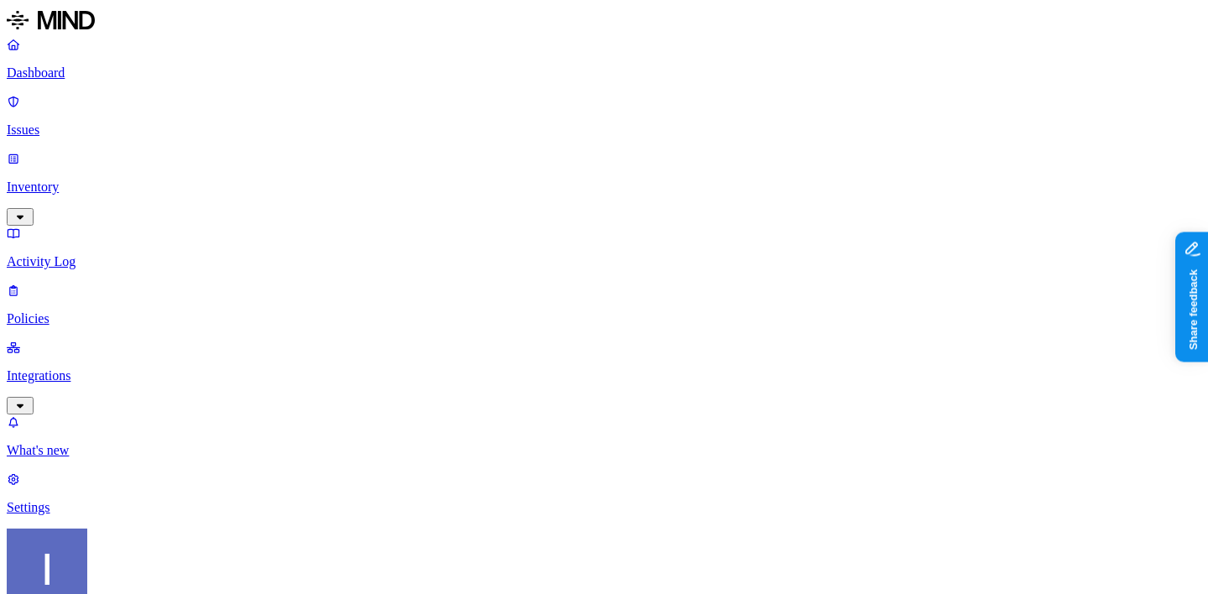
click at [99, 311] on p "Policies" at bounding box center [604, 318] width 1194 height 15
click at [52, 113] on link "Issues" at bounding box center [604, 116] width 1194 height 44
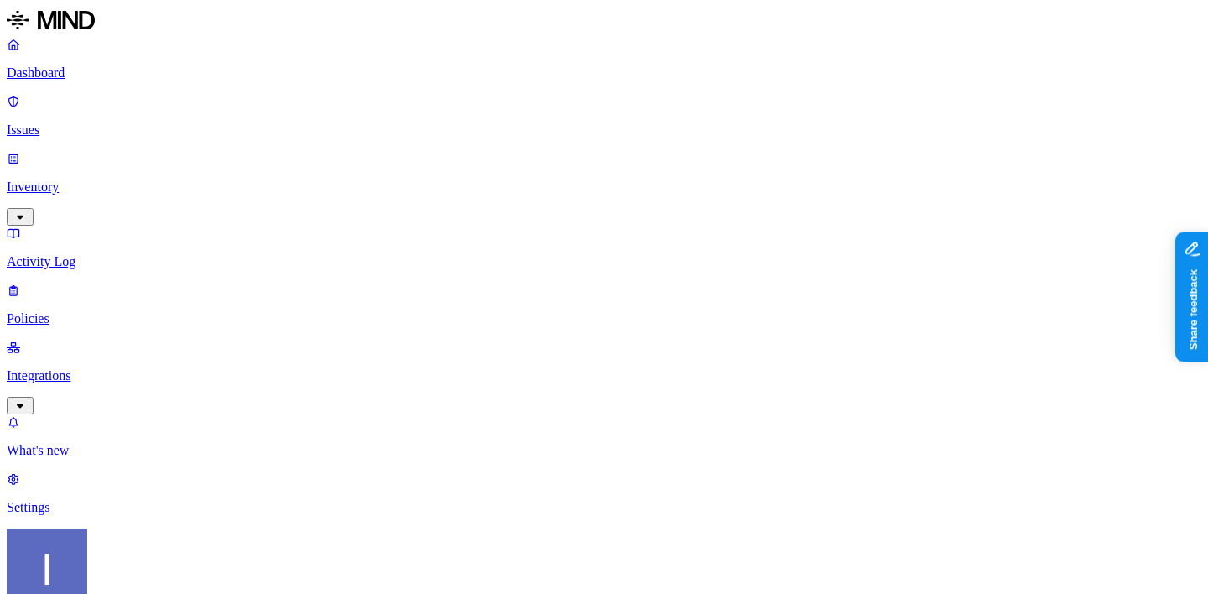
scroll to position [370, 0]
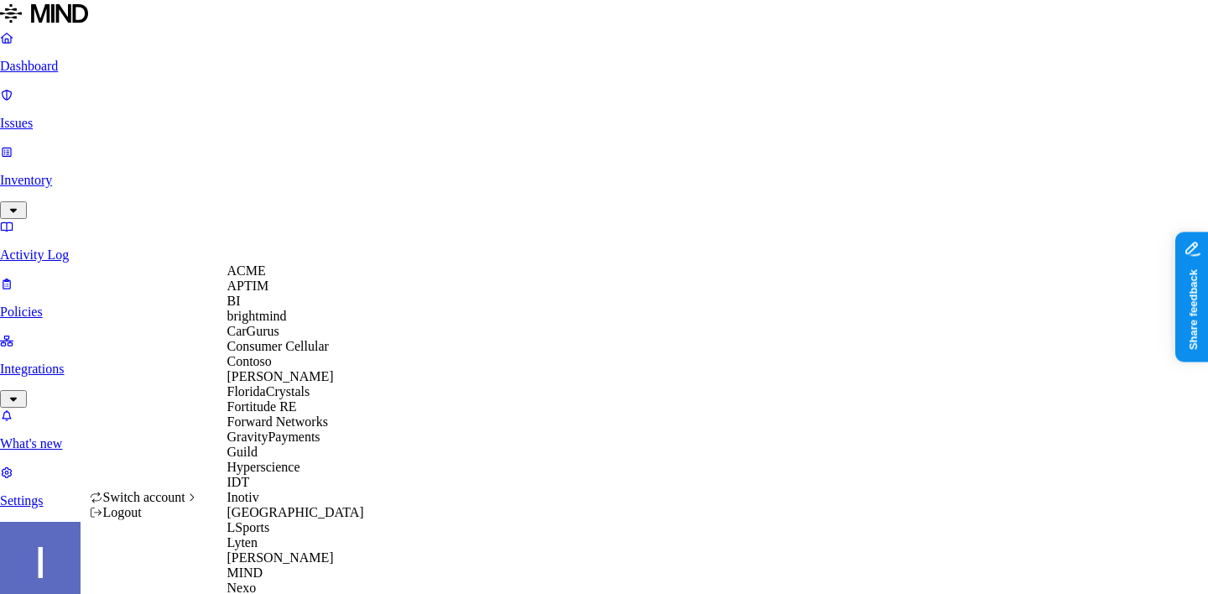
scroll to position [697, 0]
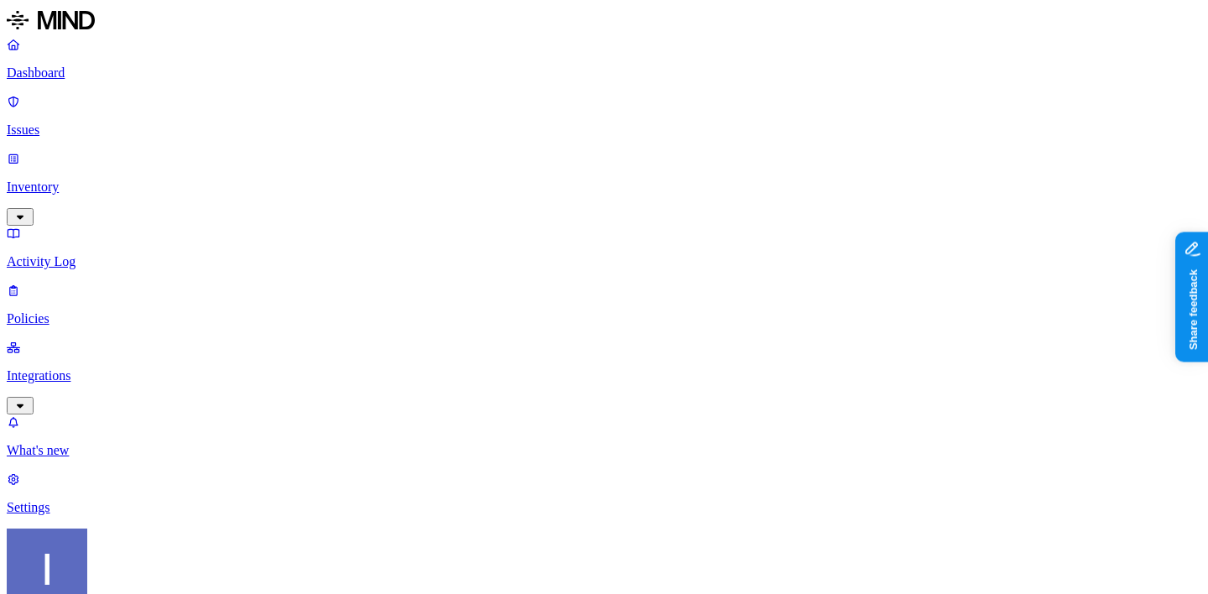
drag, startPoint x: 1063, startPoint y: 546, endPoint x: 1070, endPoint y: 566, distance: 21.5
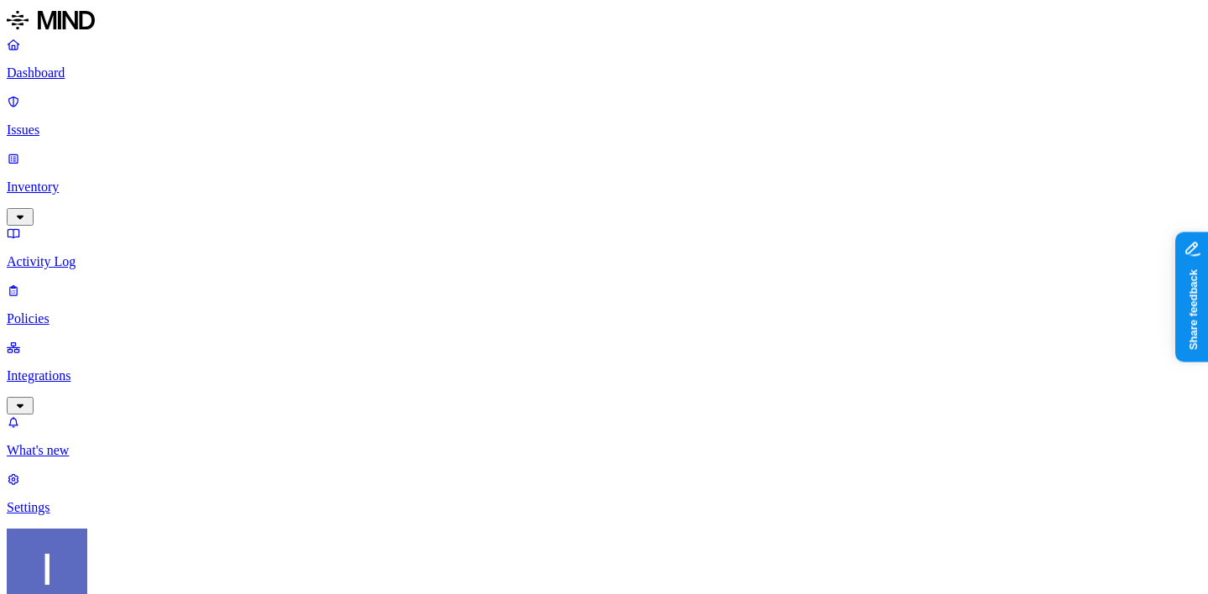
scroll to position [55, 0]
click at [87, 122] on p "Issues" at bounding box center [604, 129] width 1194 height 15
click at [79, 311] on p "Policies" at bounding box center [604, 318] width 1194 height 15
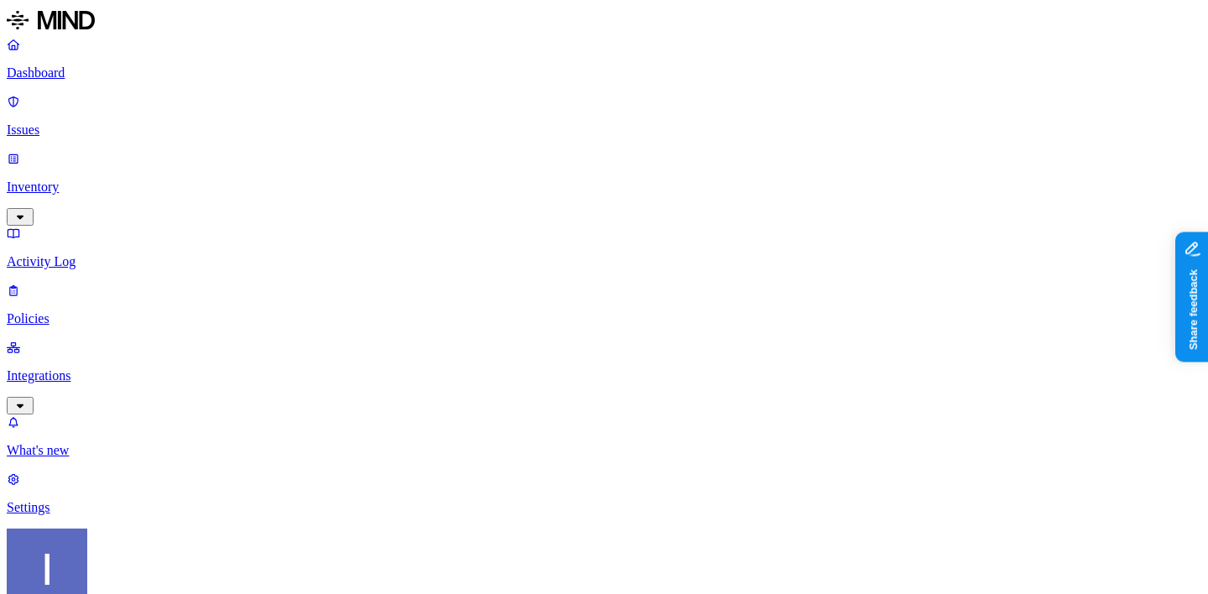
scroll to position [430, 0]
click at [534, 330] on label "Classification" at bounding box center [522, 322] width 74 height 14
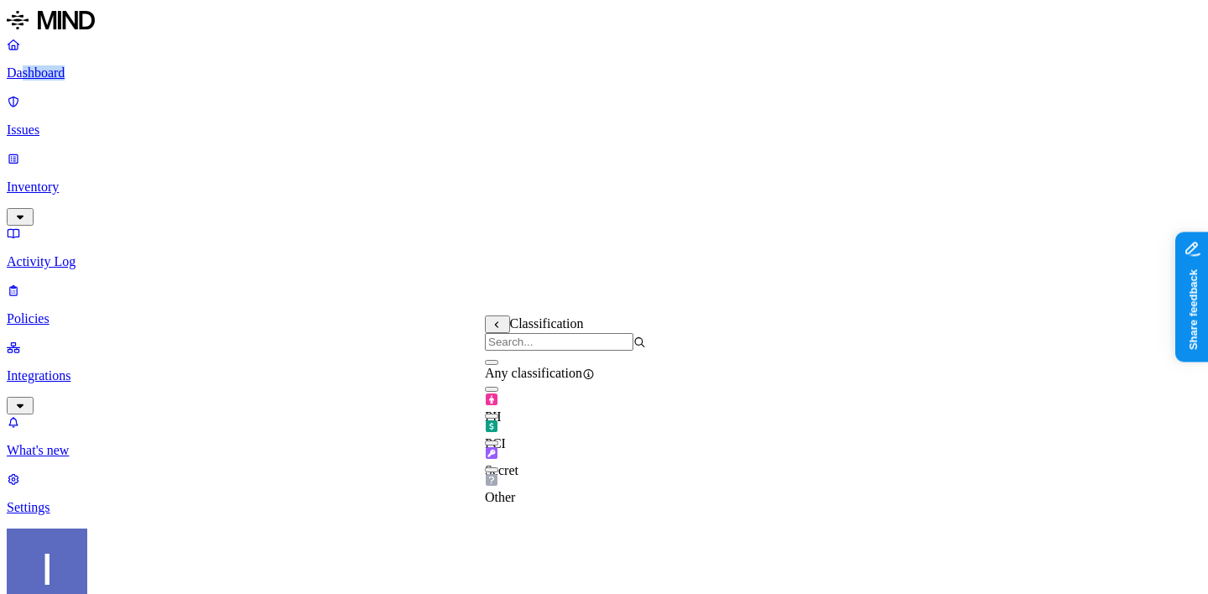
click at [502, 415] on span "PII" at bounding box center [493, 416] width 17 height 14
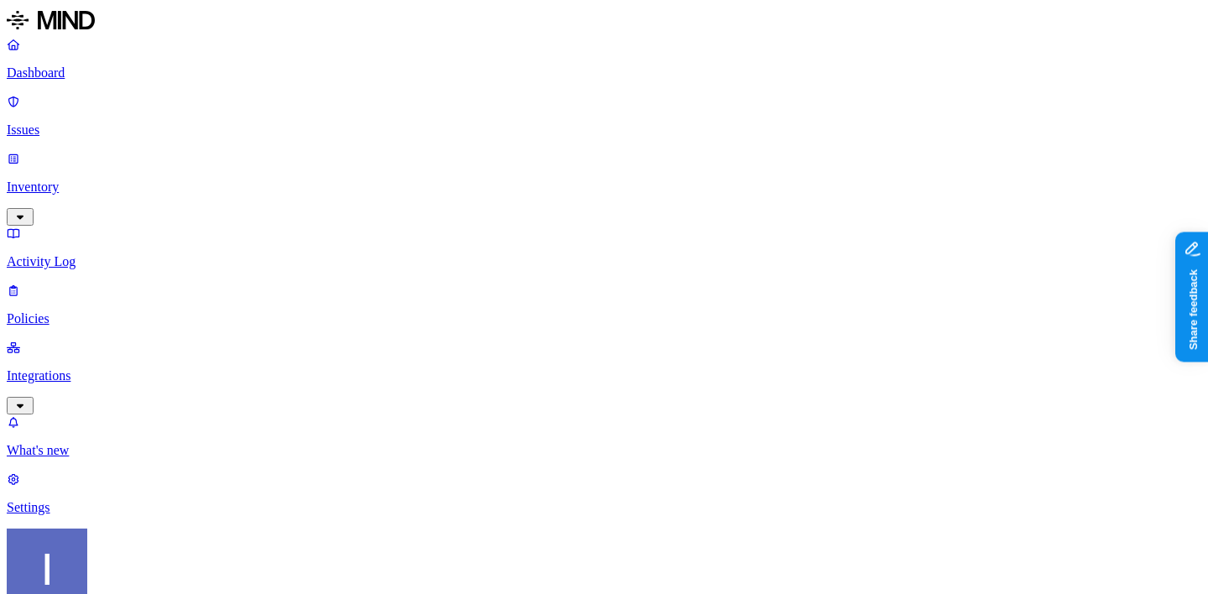
click at [564, 404] on label "Web Category" at bounding box center [538, 400] width 49 height 29
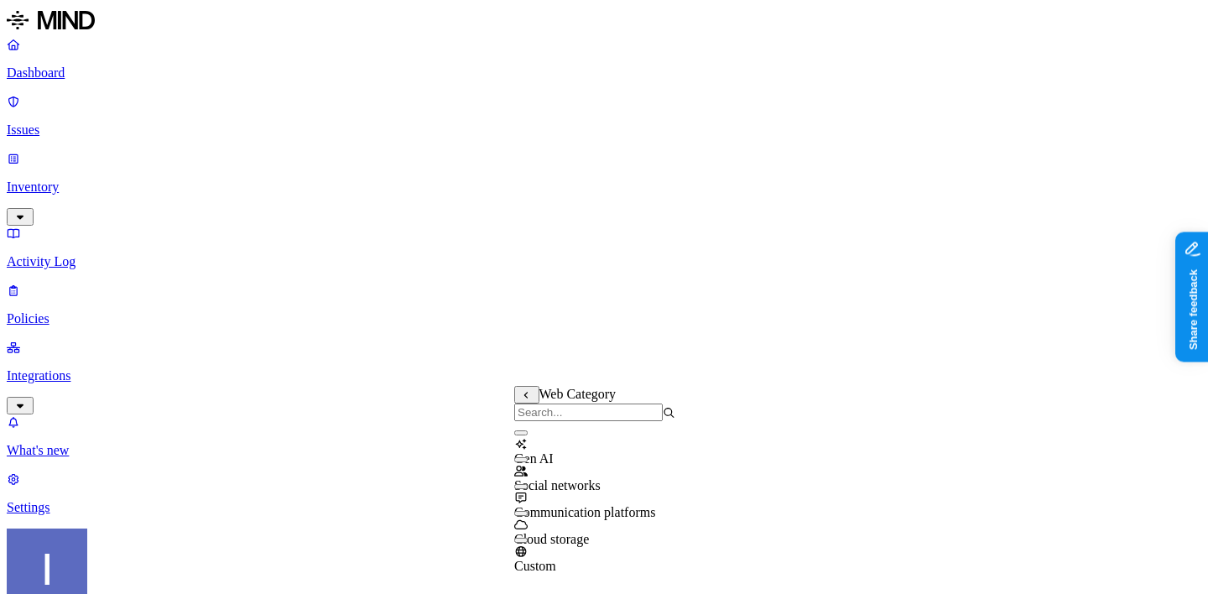
click at [528, 435] on button "button" at bounding box center [520, 432] width 13 height 5
click at [528, 462] on button "button" at bounding box center [520, 459] width 13 height 5
click at [528, 489] on button "button" at bounding box center [520, 486] width 13 height 5
click at [532, 527] on div "Cloud storage" at bounding box center [594, 524] width 161 height 45
click at [528, 543] on button "button" at bounding box center [520, 540] width 13 height 5
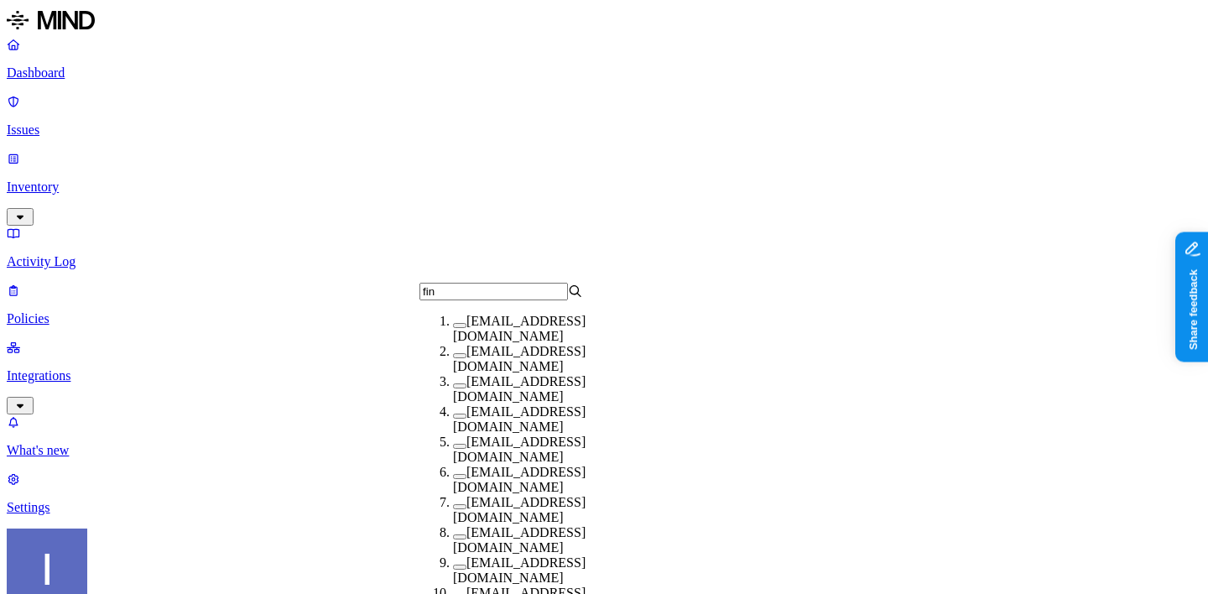
type input "fin"
click at [487, 333] on span "[EMAIL_ADDRESS][DOMAIN_NAME]" at bounding box center [519, 328] width 133 height 29
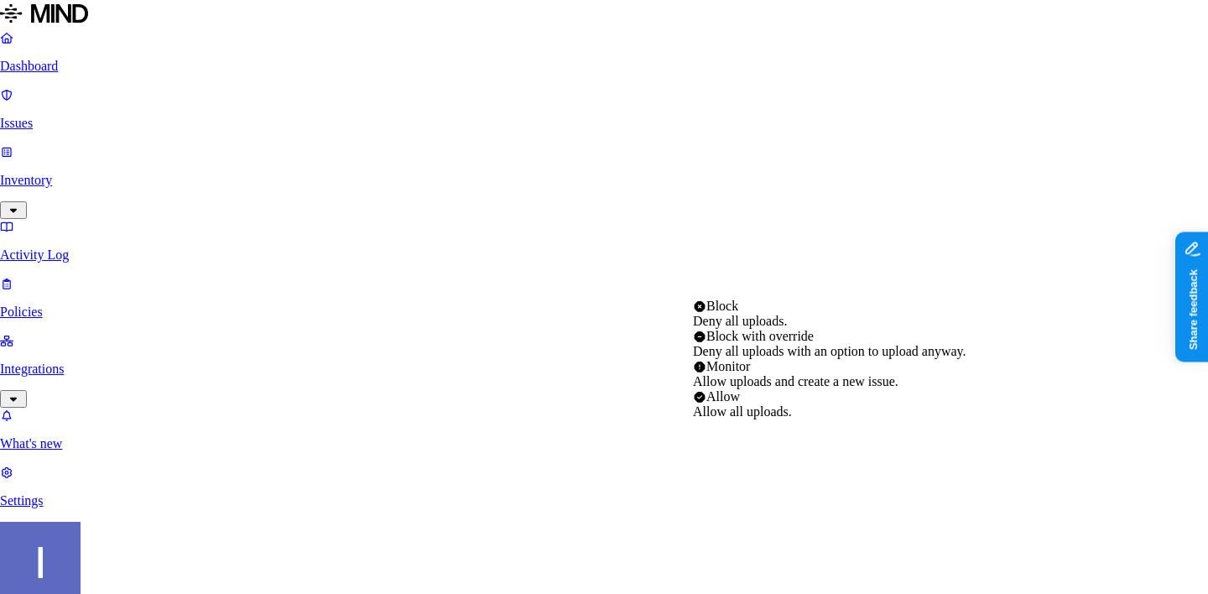
select select "2"
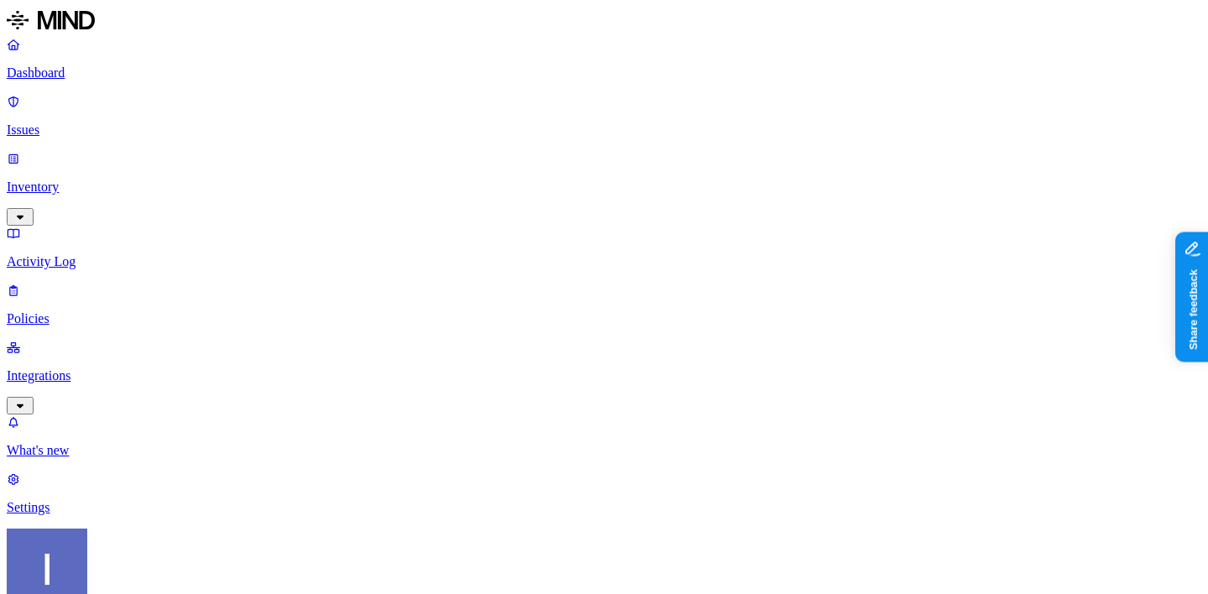
scroll to position [341, 0]
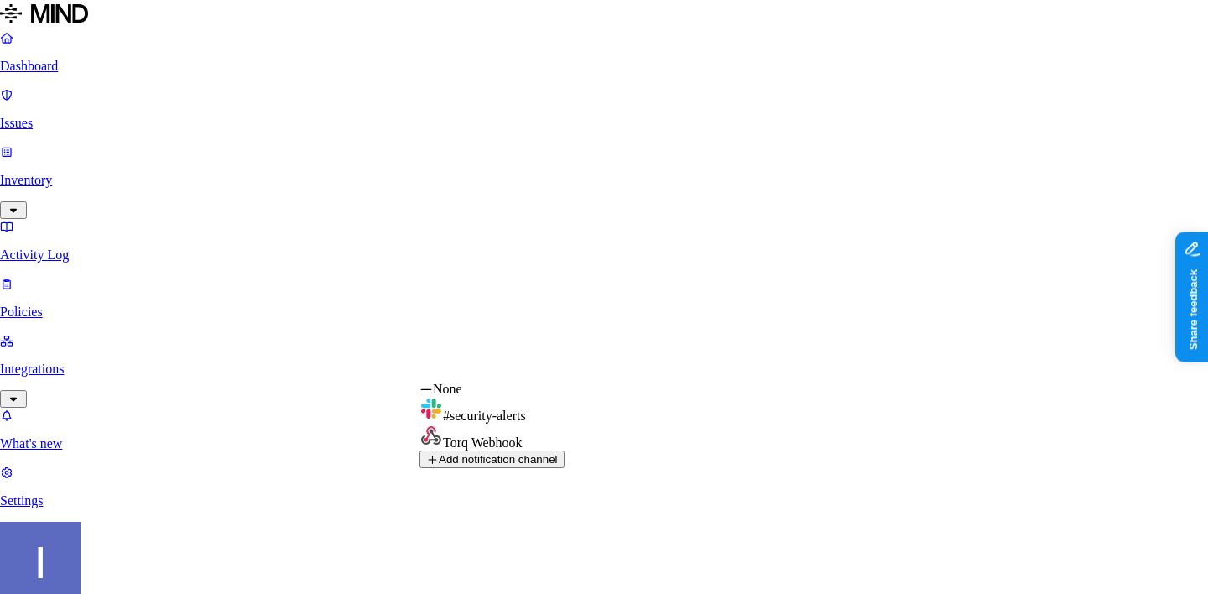
scroll to position [662, 0]
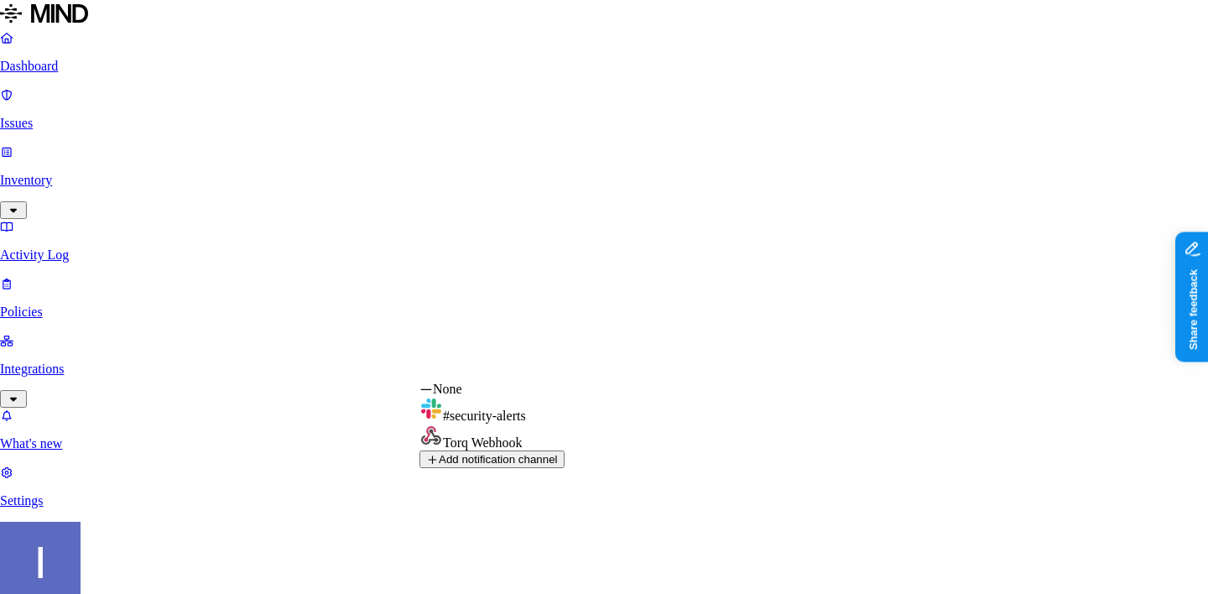
select select "none"
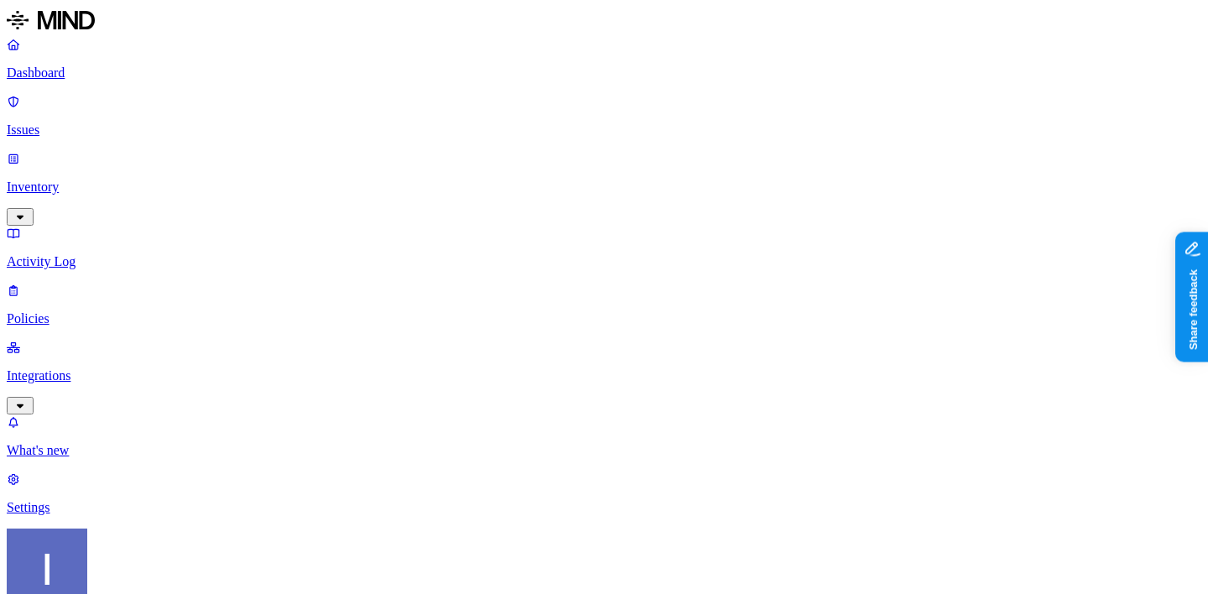
scroll to position [735, 0]
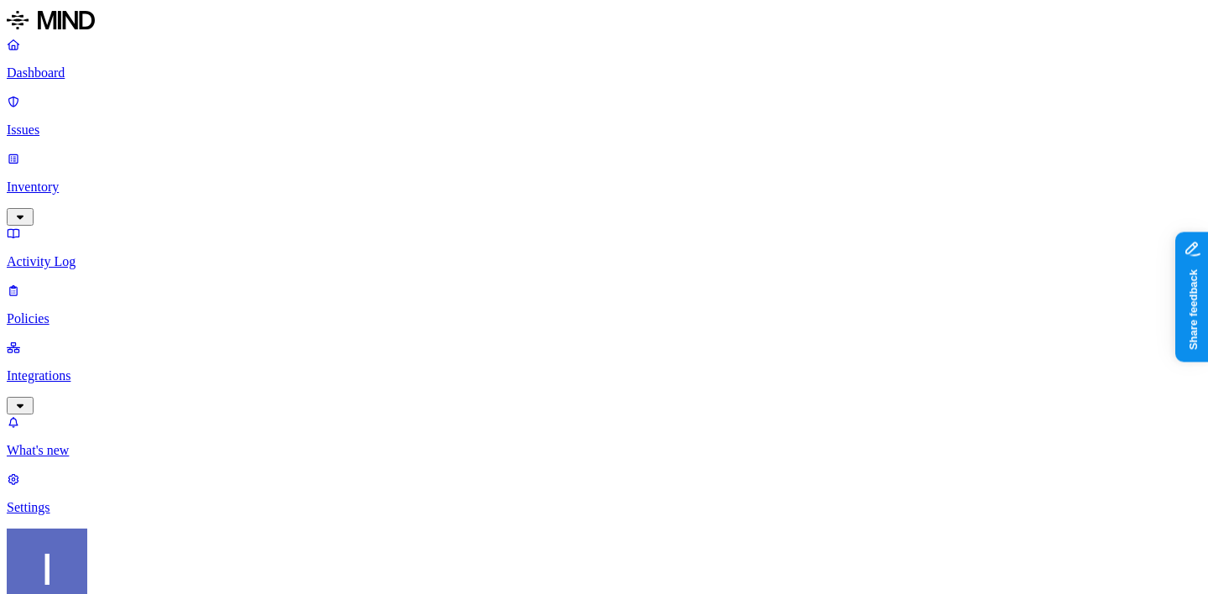
scroll to position [522, 0]
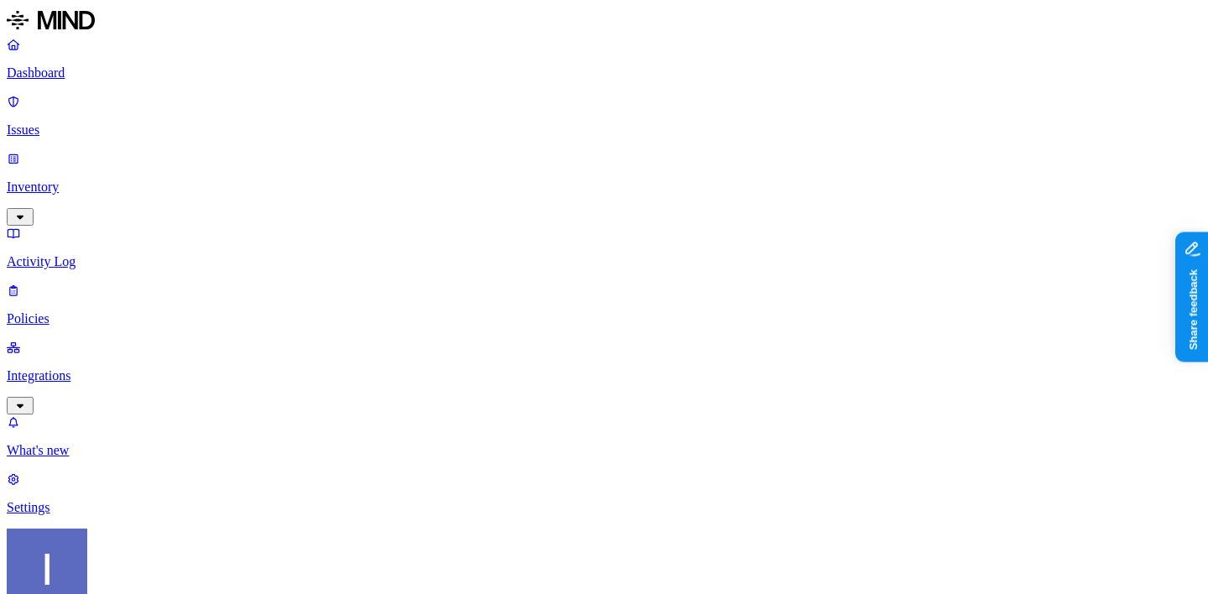
click at [530, 291] on label "External access" at bounding box center [507, 287] width 45 height 29
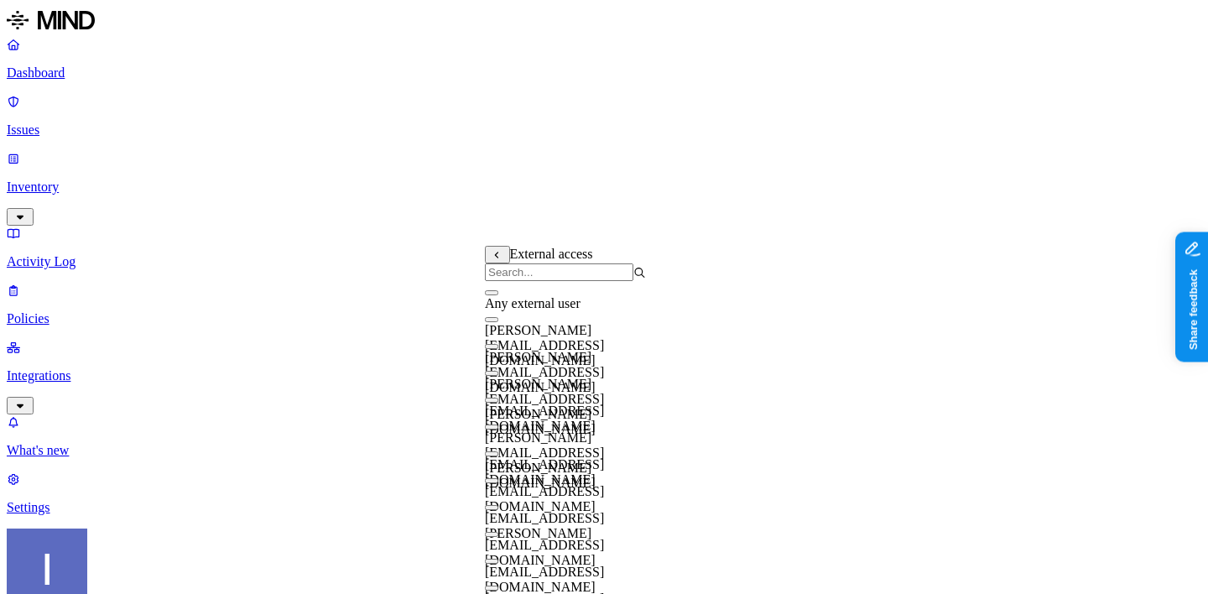
click at [543, 310] on span "Any external user" at bounding box center [533, 303] width 96 height 14
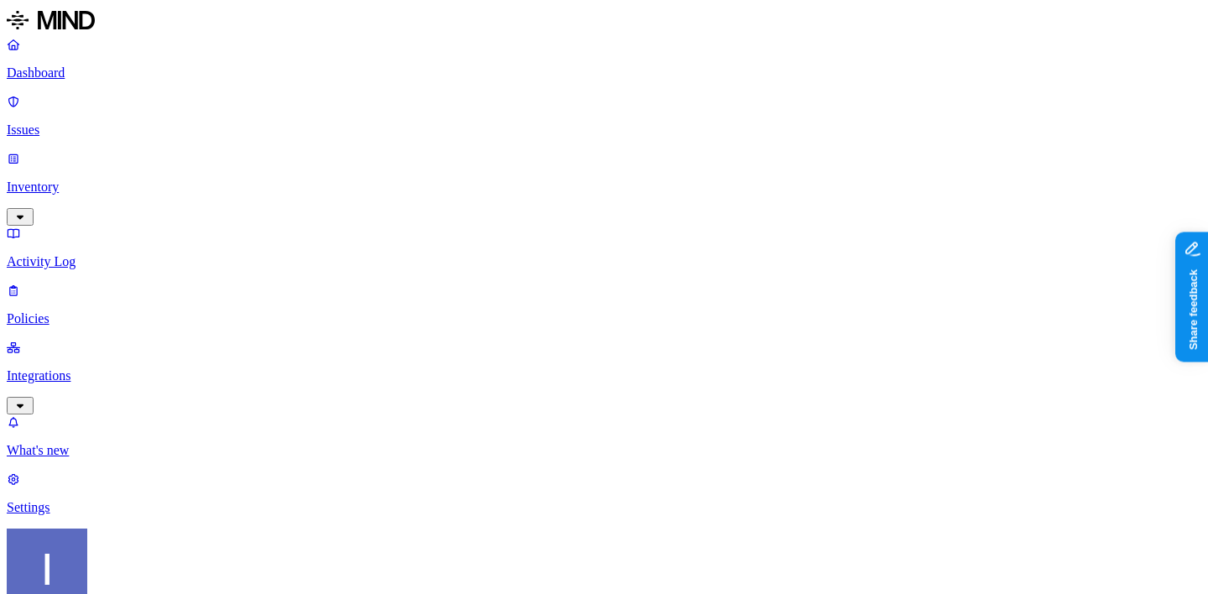
scroll to position [523, 0]
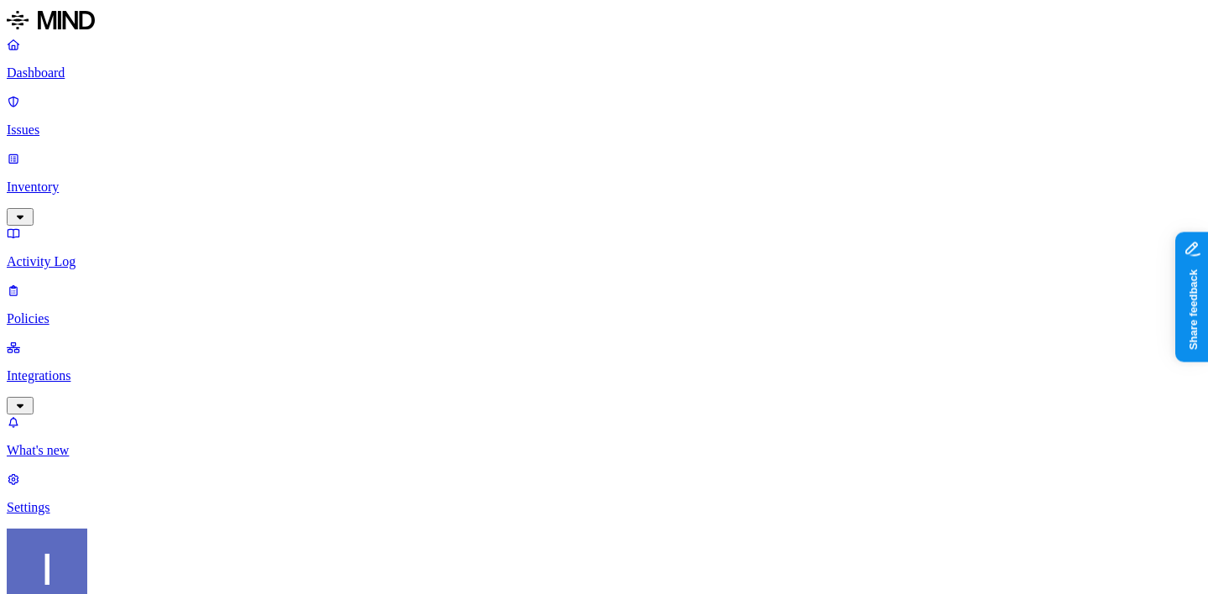
click at [519, 398] on label "Public access" at bounding box center [502, 391] width 34 height 29
click at [556, 370] on label "Anyone with link" at bounding box center [526, 355] width 83 height 29
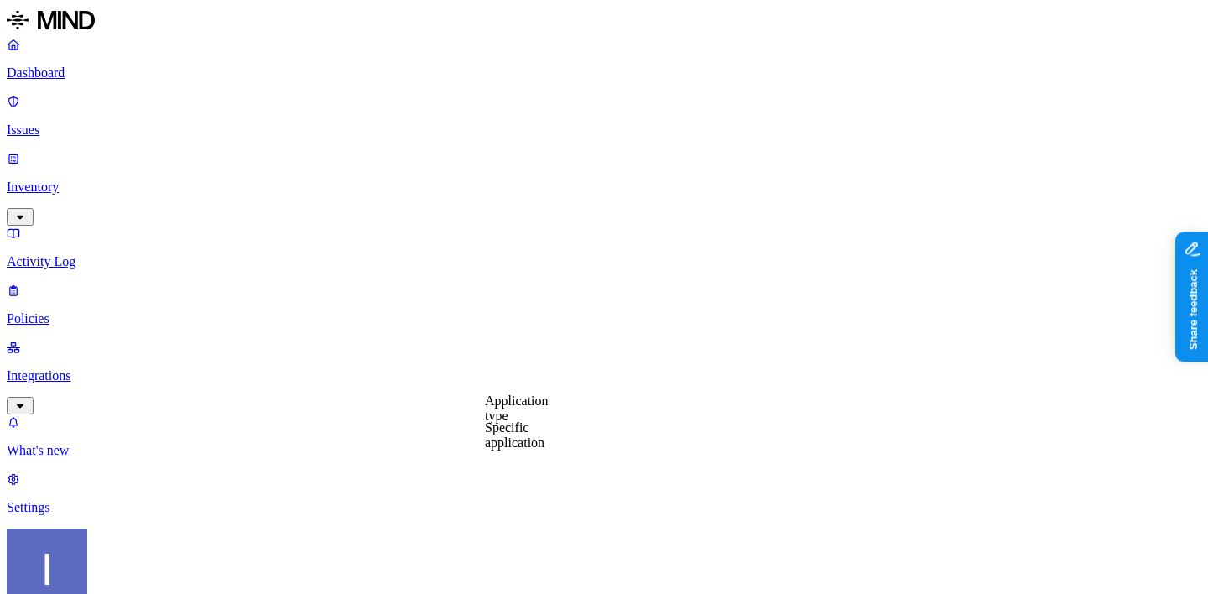
click at [544, 440] on label "Specific application" at bounding box center [515, 434] width 60 height 29
click at [518, 411] on label "Application type" at bounding box center [517, 407] width 64 height 29
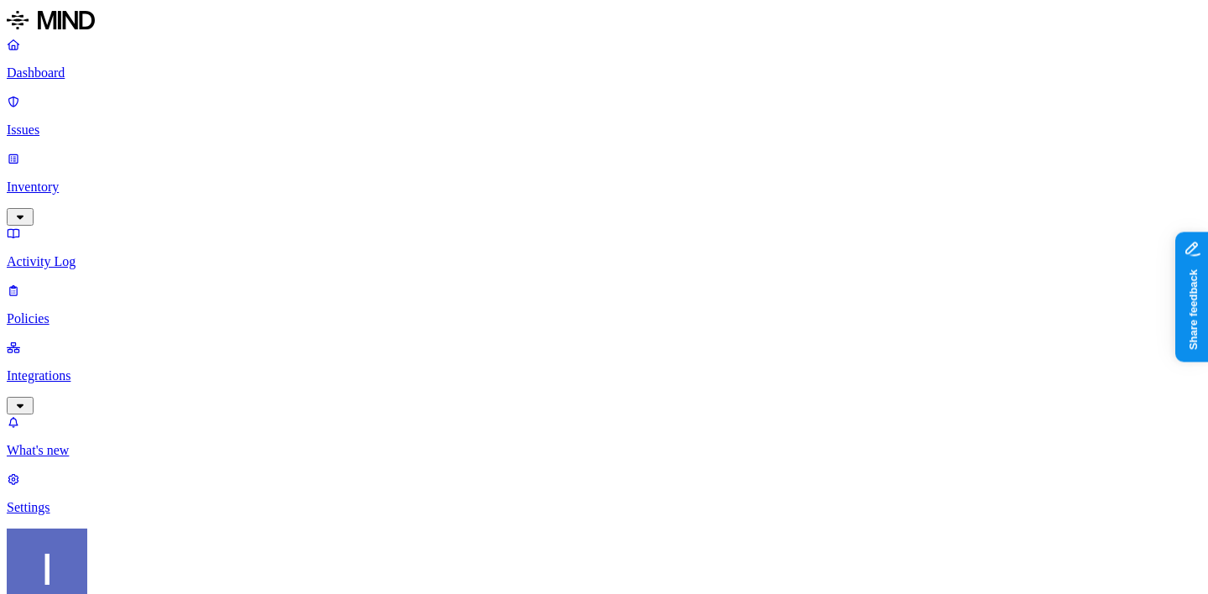
click at [516, 356] on label "Internal access" at bounding box center [506, 354] width 42 height 29
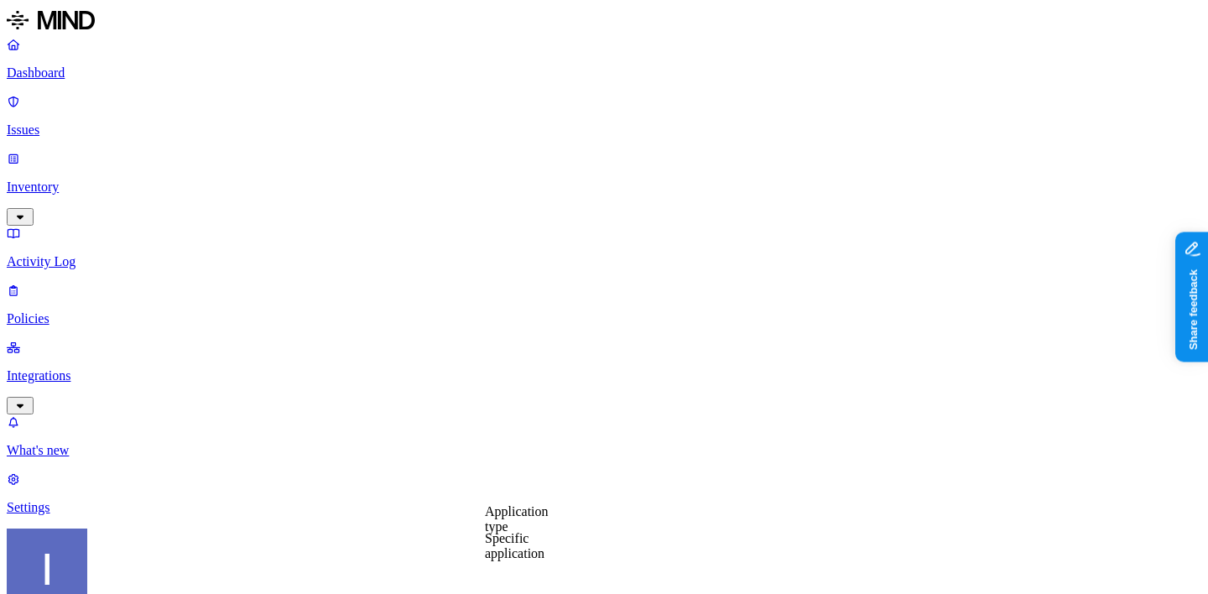
click at [524, 548] on label "Specific application" at bounding box center [515, 545] width 60 height 29
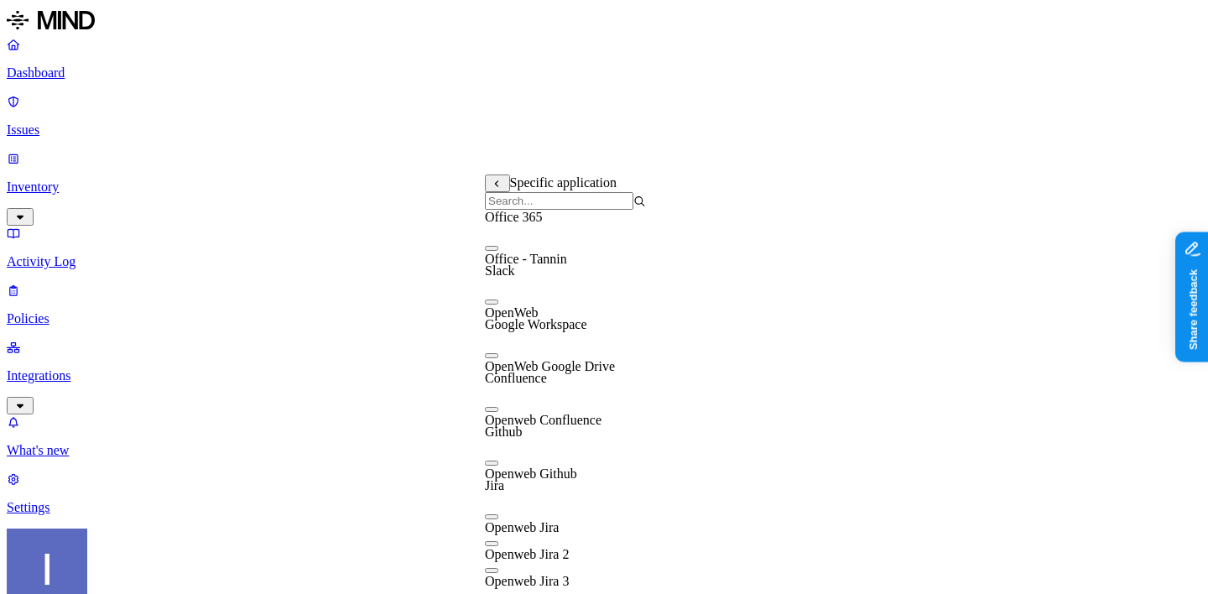
scroll to position [161, 0]
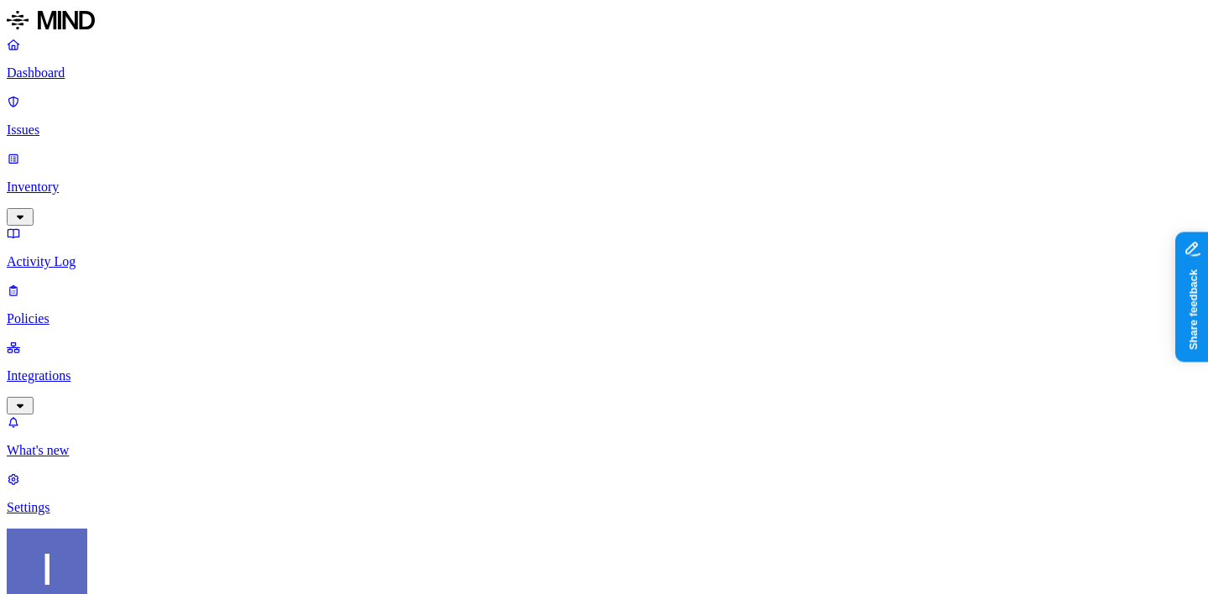
click at [529, 521] on label "Application type" at bounding box center [517, 518] width 64 height 29
click at [96, 311] on p "Policies" at bounding box center [604, 318] width 1194 height 15
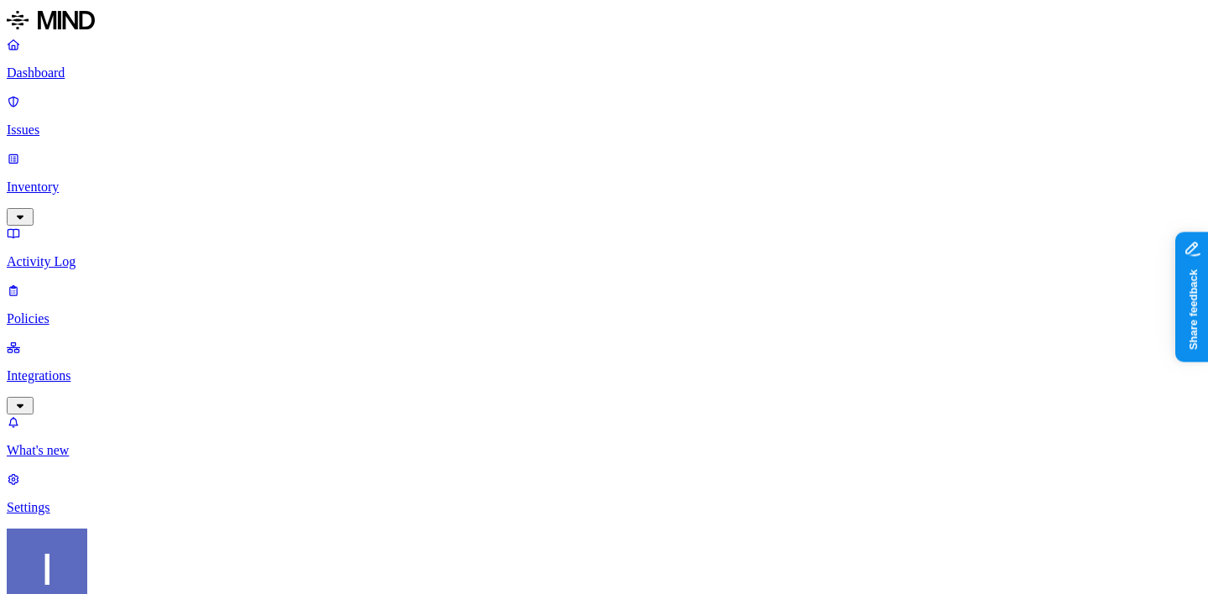
click at [107, 122] on p "Issues" at bounding box center [604, 129] width 1194 height 15
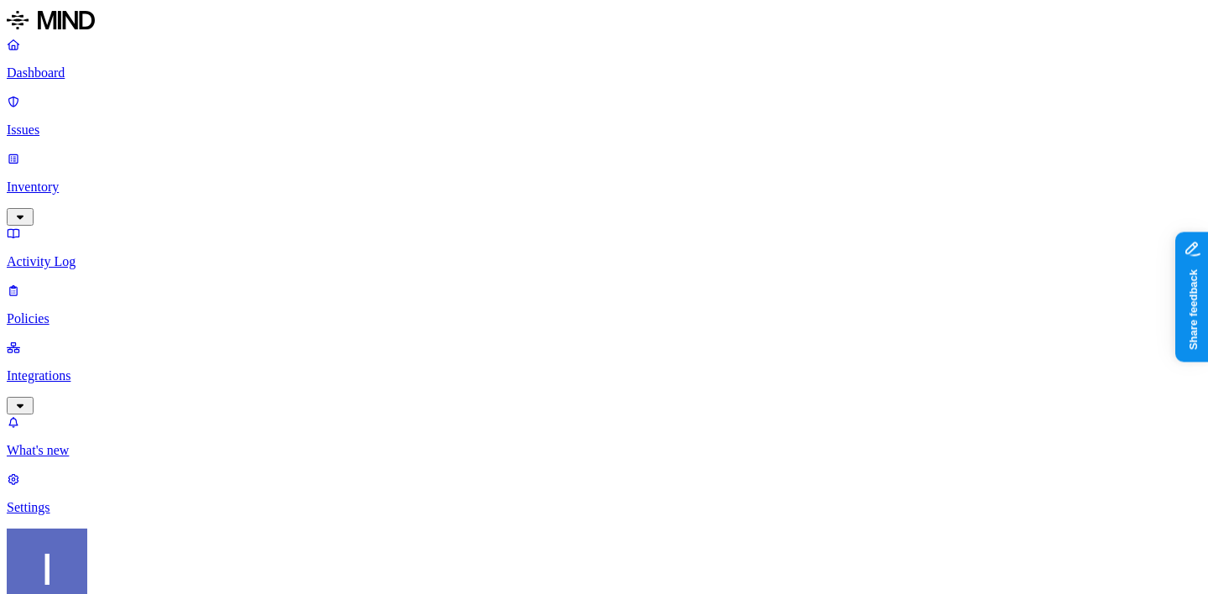
type input "pii"
click at [293, 167] on div "PII data shared with external user" at bounding box center [324, 160] width 164 height 30
drag, startPoint x: 675, startPoint y: 142, endPoint x: 1047, endPoint y: 184, distance: 373.9
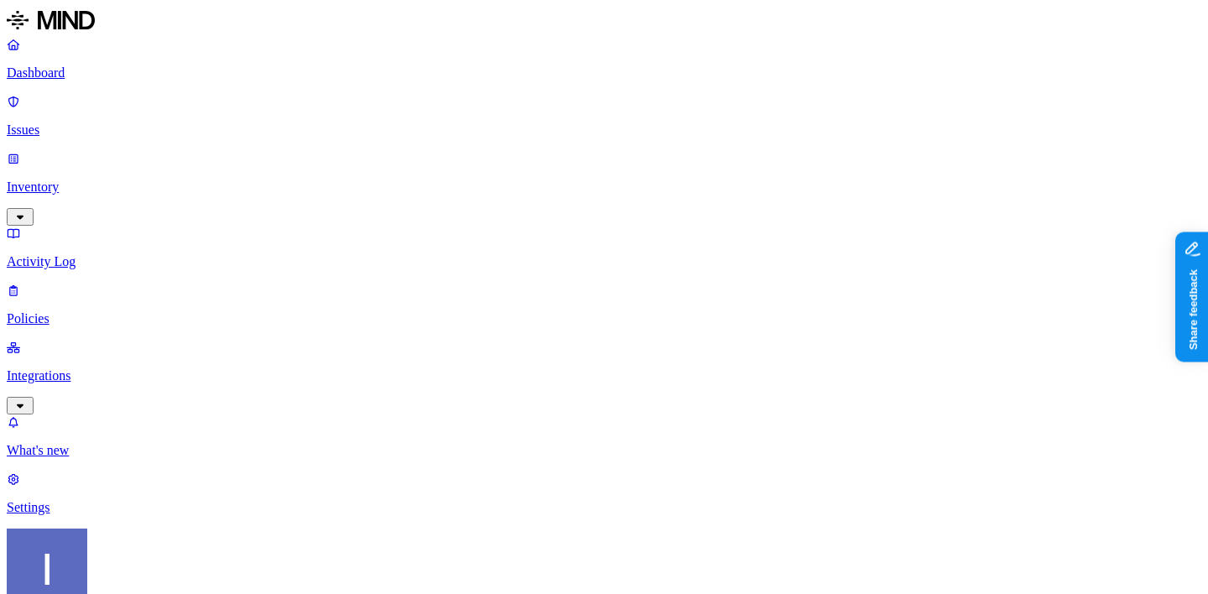
drag, startPoint x: 841, startPoint y: 136, endPoint x: 919, endPoint y: 144, distance: 78.5
drag, startPoint x: 918, startPoint y: 142, endPoint x: 997, endPoint y: 142, distance: 79.7
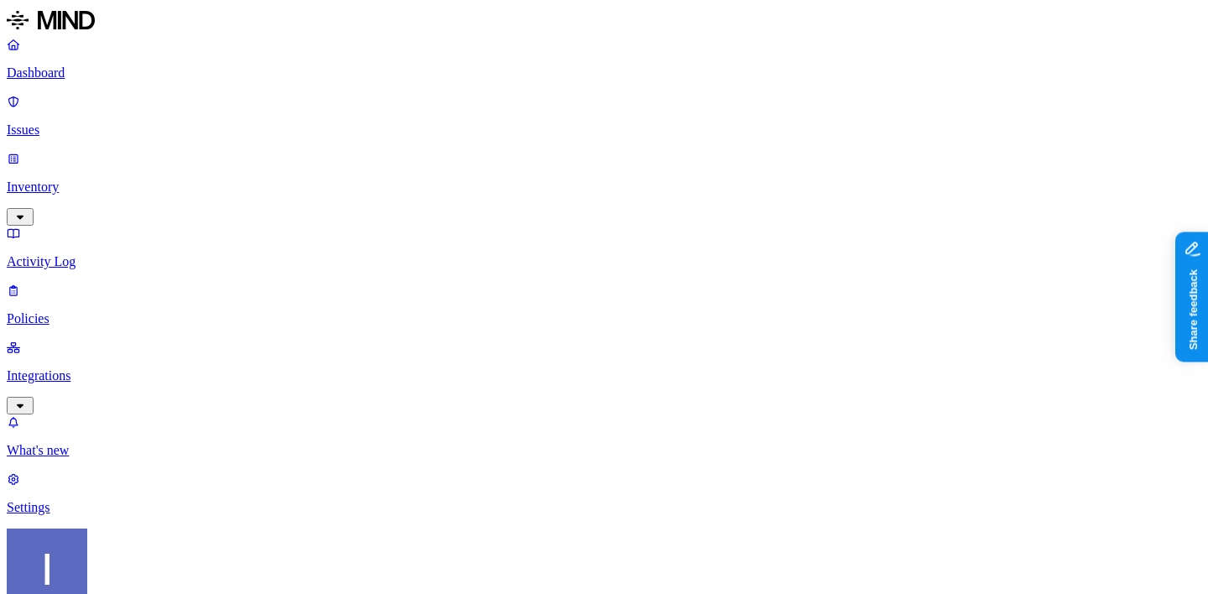
click at [124, 368] on p "Integrations" at bounding box center [604, 375] width 1194 height 15
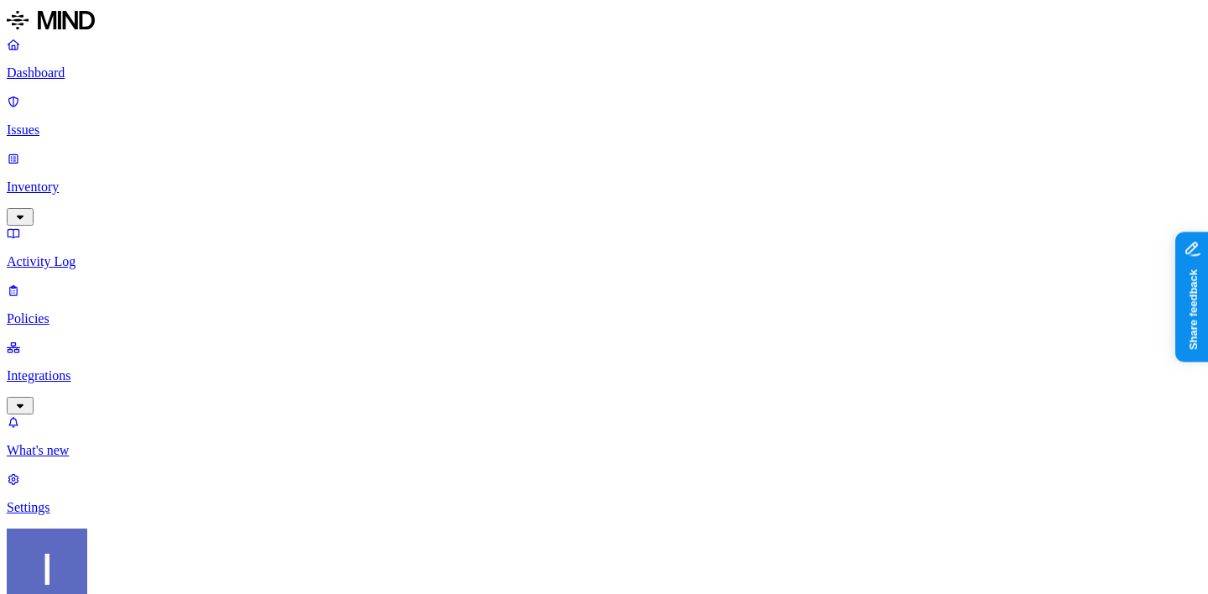
click at [70, 283] on link "Policies" at bounding box center [604, 305] width 1194 height 44
click at [42, 122] on p "Issues" at bounding box center [604, 129] width 1194 height 15
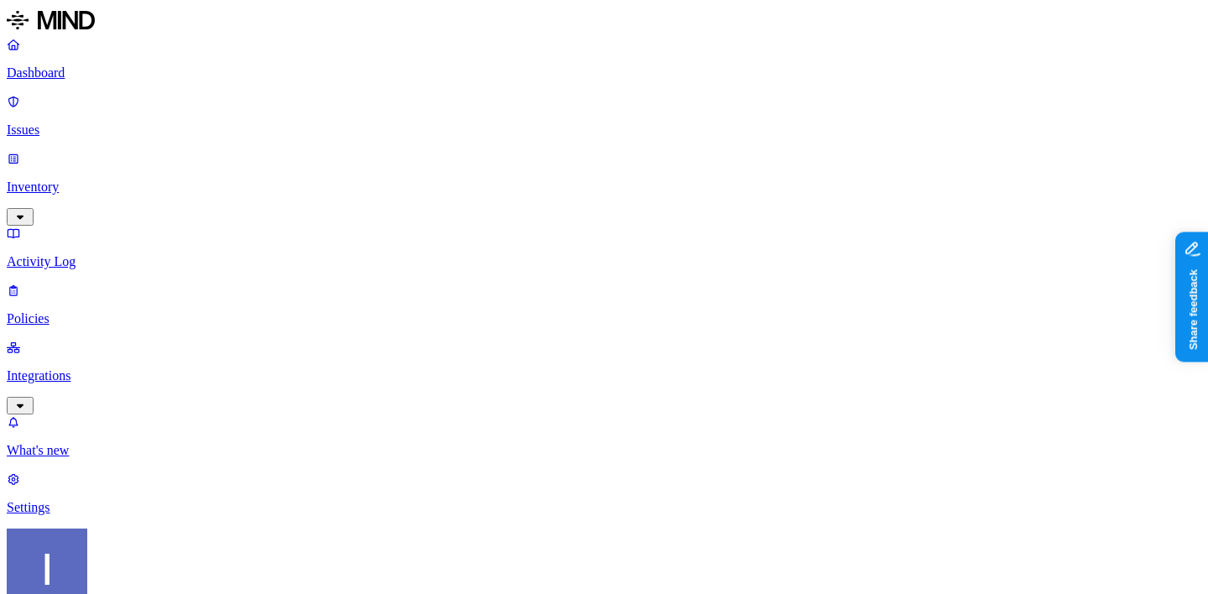
scroll to position [164, 0]
click at [116, 305] on nav "Dashboard Issues Inventory Activity Log Policies Integrations What's new 1 Sett…" at bounding box center [604, 276] width 1194 height 478
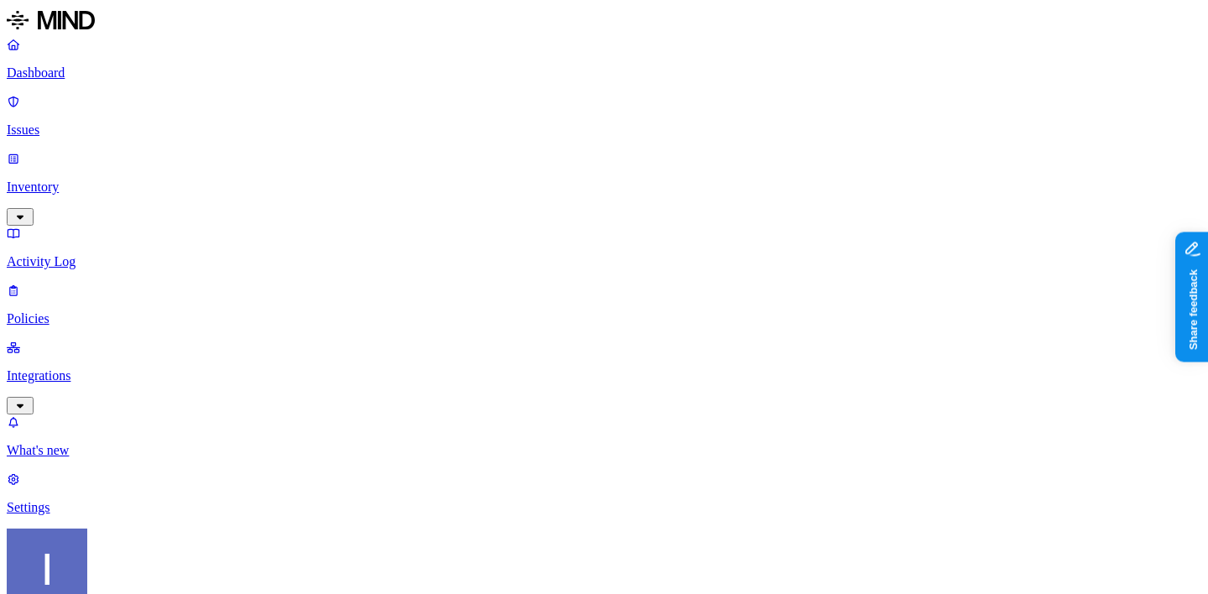
drag, startPoint x: 698, startPoint y: 133, endPoint x: 887, endPoint y: 156, distance: 190.2
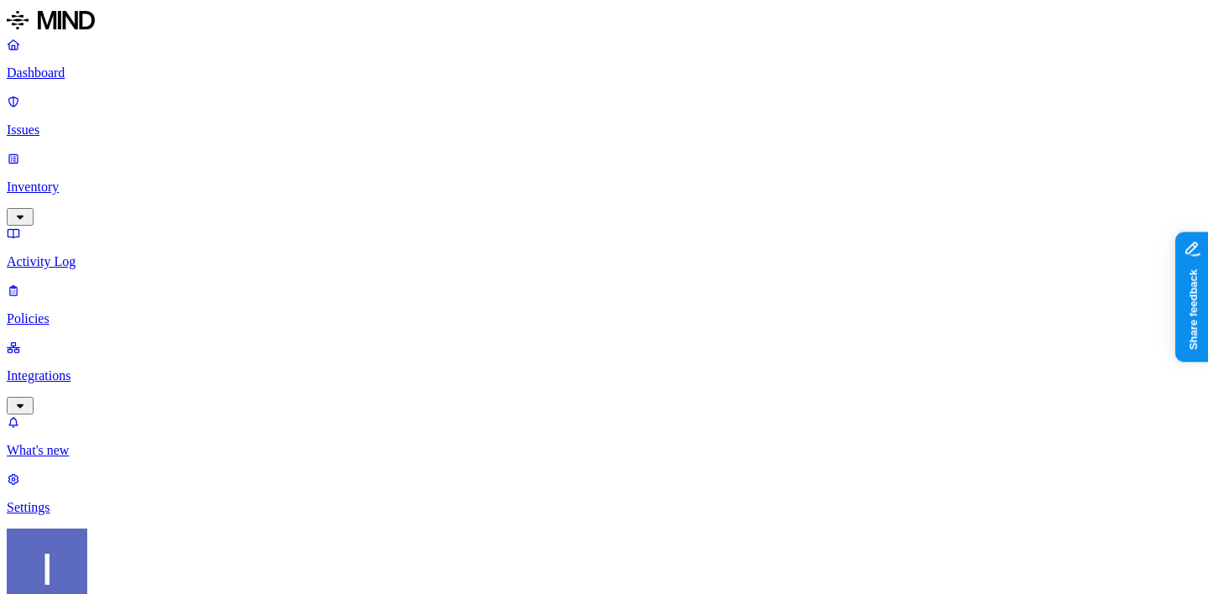
click at [55, 362] on nav "Dashboard Issues Inventory Activity Log Policies Integrations What's new 1 Sett…" at bounding box center [604, 276] width 1194 height 478
click at [77, 209] on div "Dashboard Issues Inventory Activity Log Policies Integrations" at bounding box center [604, 225] width 1194 height 377
click at [81, 311] on p "Policies" at bounding box center [604, 318] width 1194 height 15
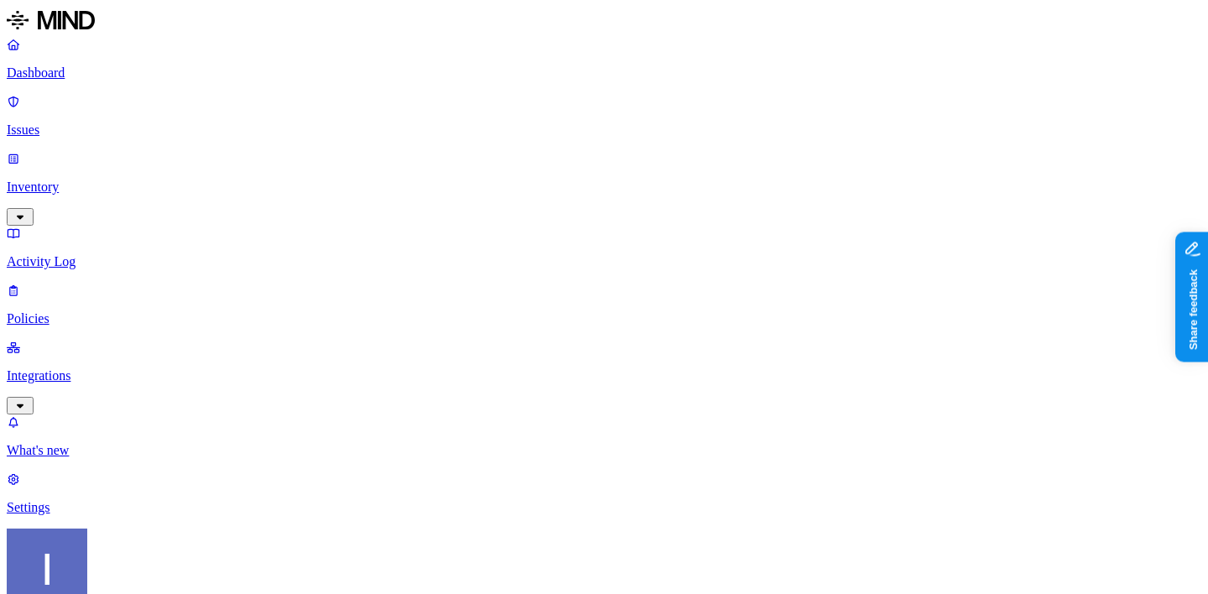
click at [447, 150] on span "Endpoint" at bounding box center [431, 154] width 49 height 14
click at [116, 391] on nav "Dashboard Issues Inventory Activity Log Policies Integrations What's new 1 Sett…" at bounding box center [604, 276] width 1194 height 478
drag, startPoint x: 467, startPoint y: 150, endPoint x: 466, endPoint y: 103, distance: 47.0
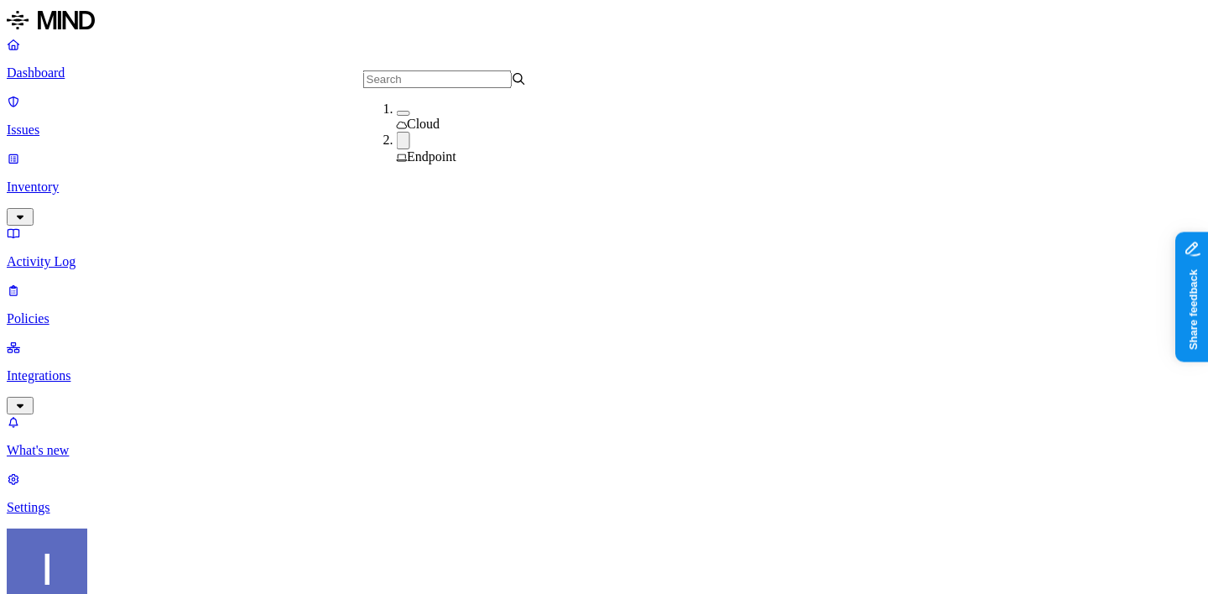
click at [466, 149] on div "Endpoint" at bounding box center [479, 148] width 164 height 33
click at [467, 116] on div "Cloud" at bounding box center [479, 116] width 164 height 30
click at [174, 296] on nav "Dashboard Issues Inventory Activity Log Policies Integrations What's new 1 Sett…" at bounding box center [604, 276] width 1194 height 478
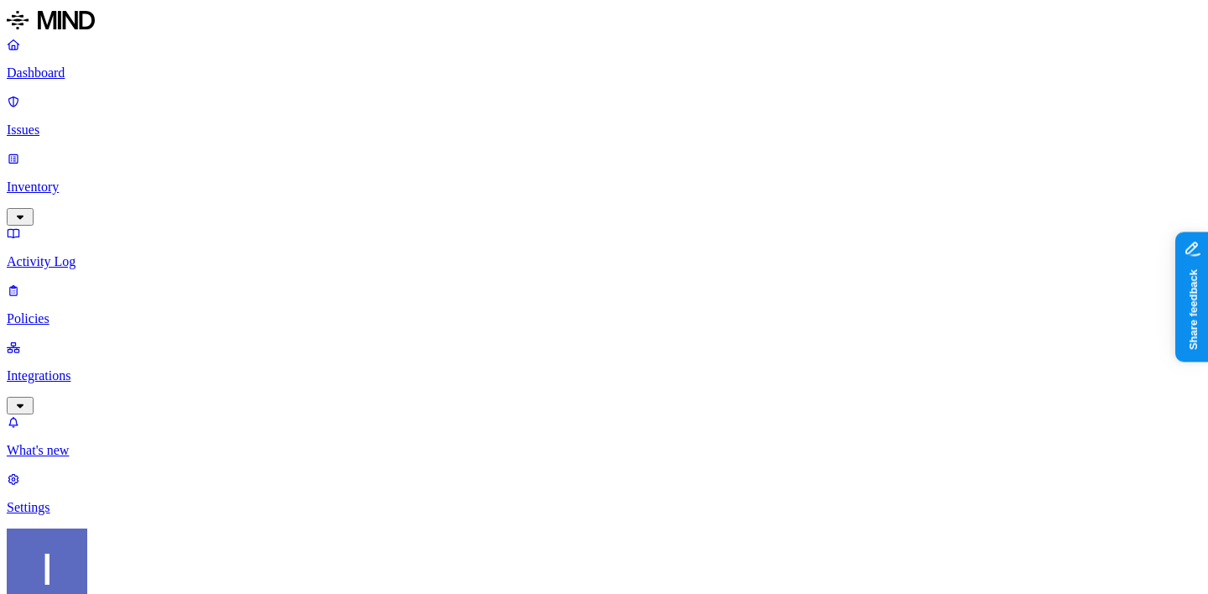
scroll to position [0, 244]
click at [121, 406] on nav "Dashboard Issues Inventory Activity Log Policies Integrations What's new 1 Sett…" at bounding box center [604, 276] width 1194 height 478
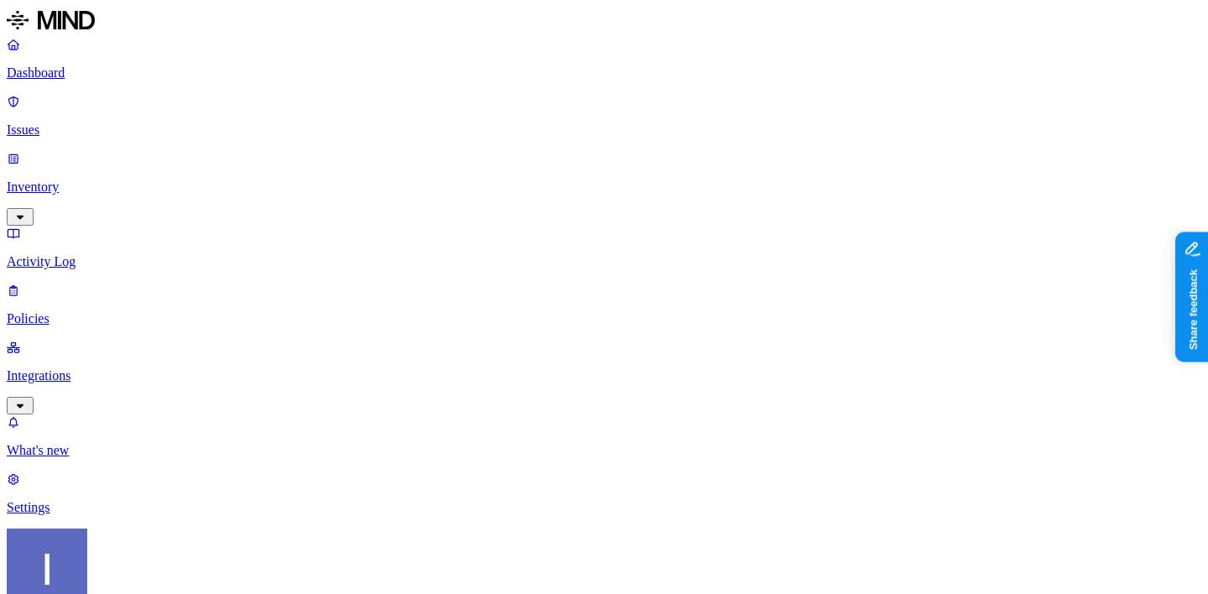
scroll to position [145, 0]
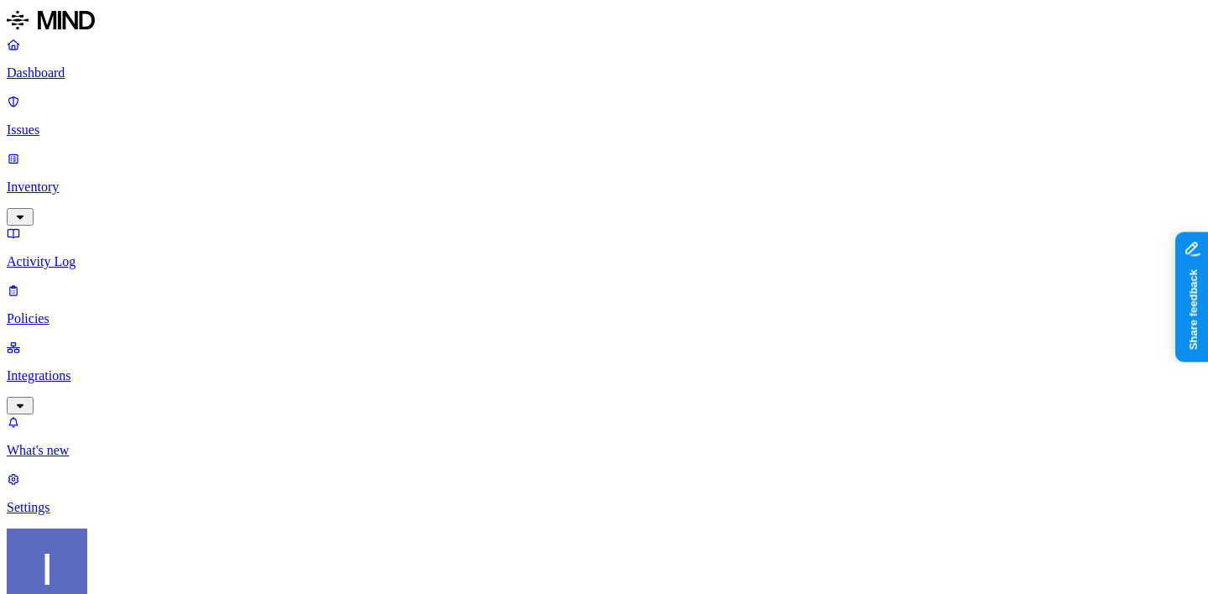
scroll to position [429, 468]
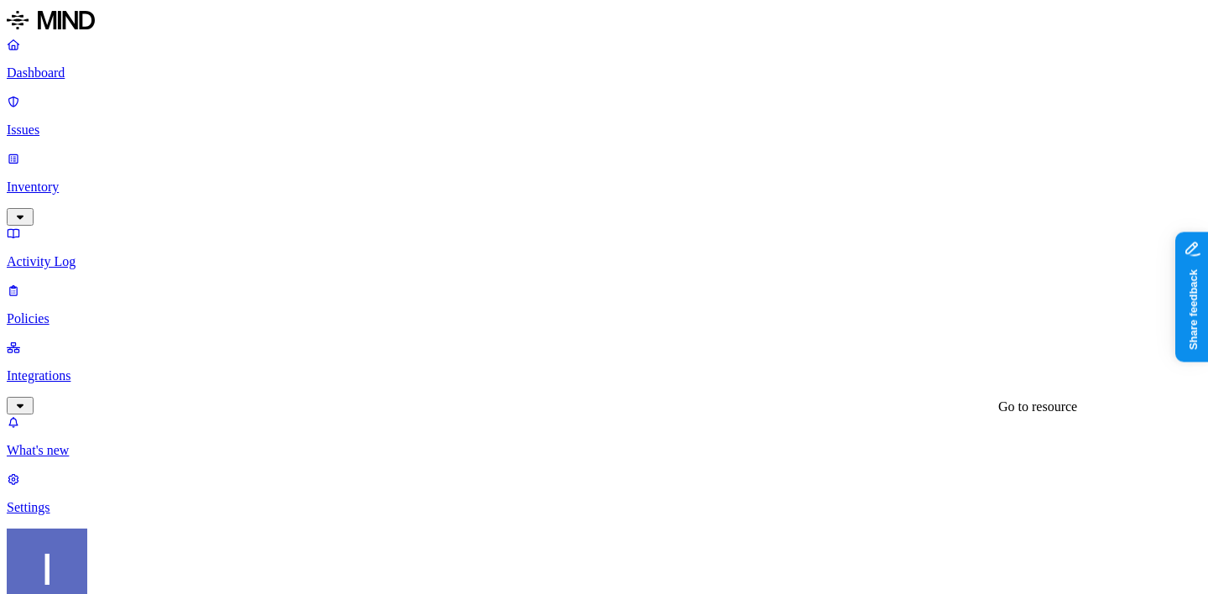
drag, startPoint x: 1079, startPoint y: 132, endPoint x: 1190, endPoint y: 138, distance: 111.7
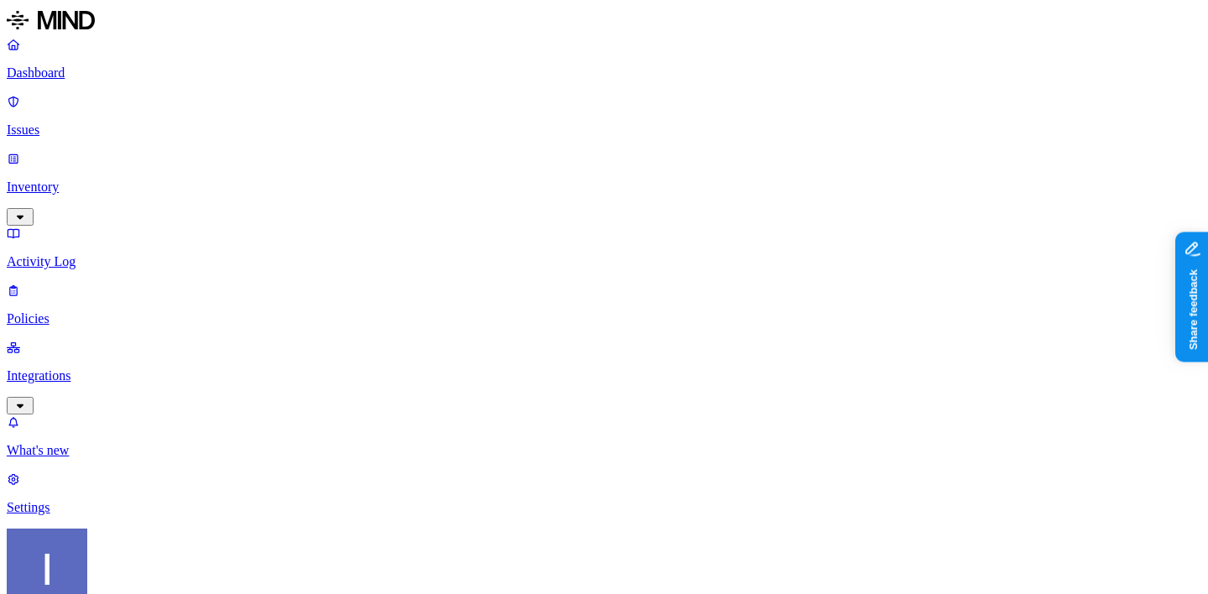
scroll to position [188, 0]
click at [101, 381] on nav "Dashboard Issues Inventory Activity Log Policies Integrations What's new 1 Sett…" at bounding box center [604, 276] width 1194 height 478
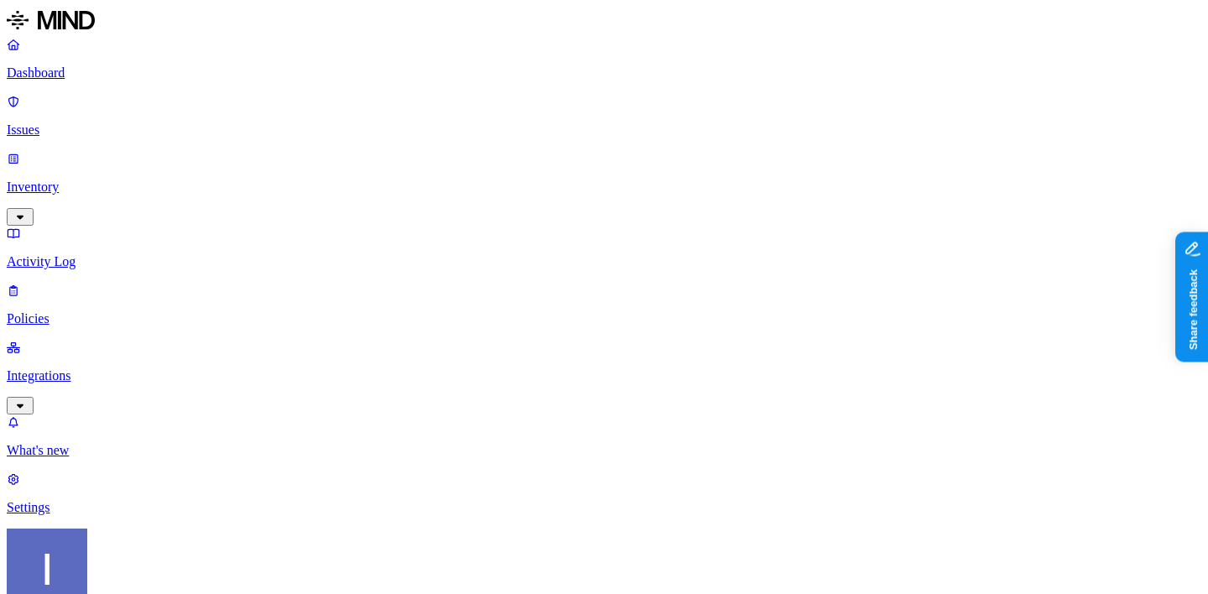
scroll to position [164, 0]
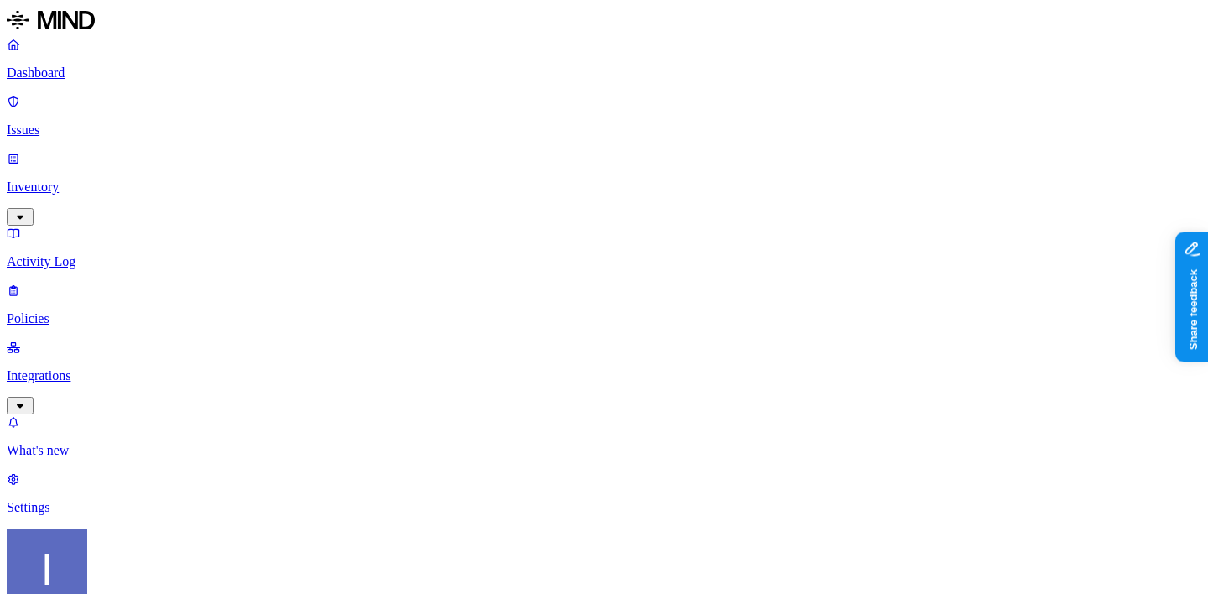
scroll to position [331, 0]
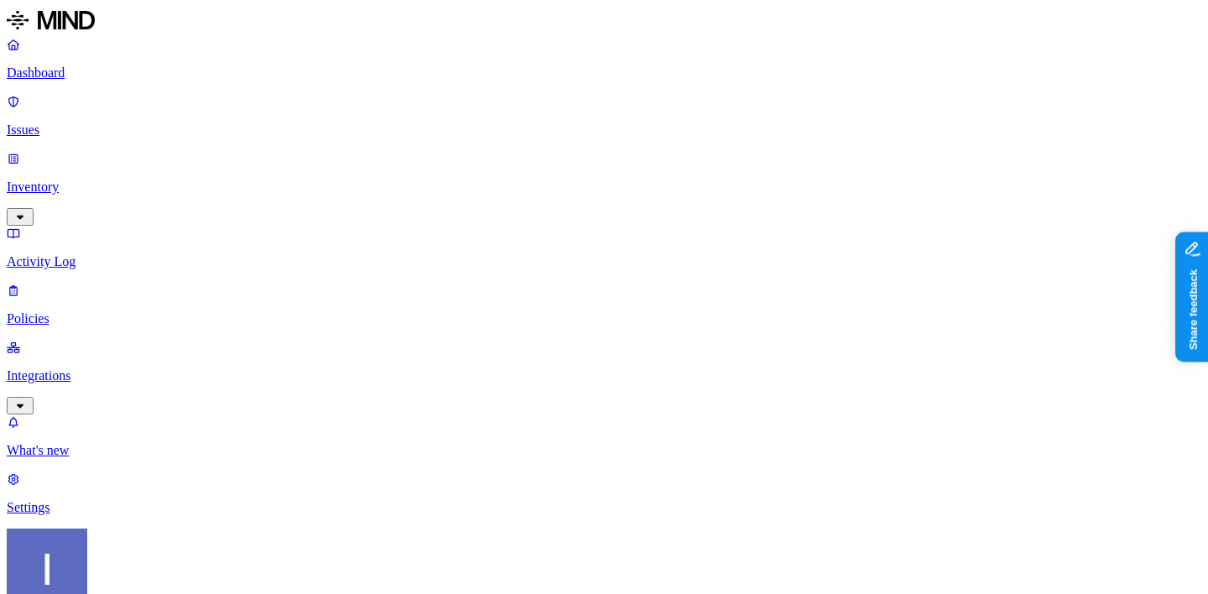
scroll to position [195, 0]
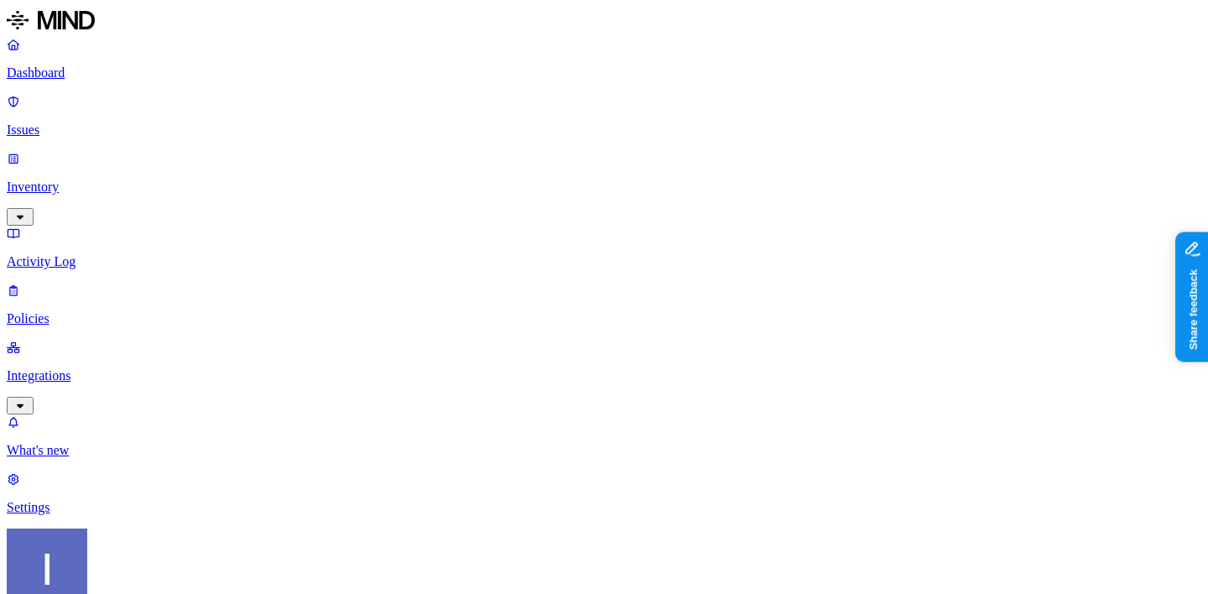
click at [58, 311] on p "Policies" at bounding box center [604, 318] width 1194 height 15
click at [147, 122] on p "Issues" at bounding box center [604, 129] width 1194 height 15
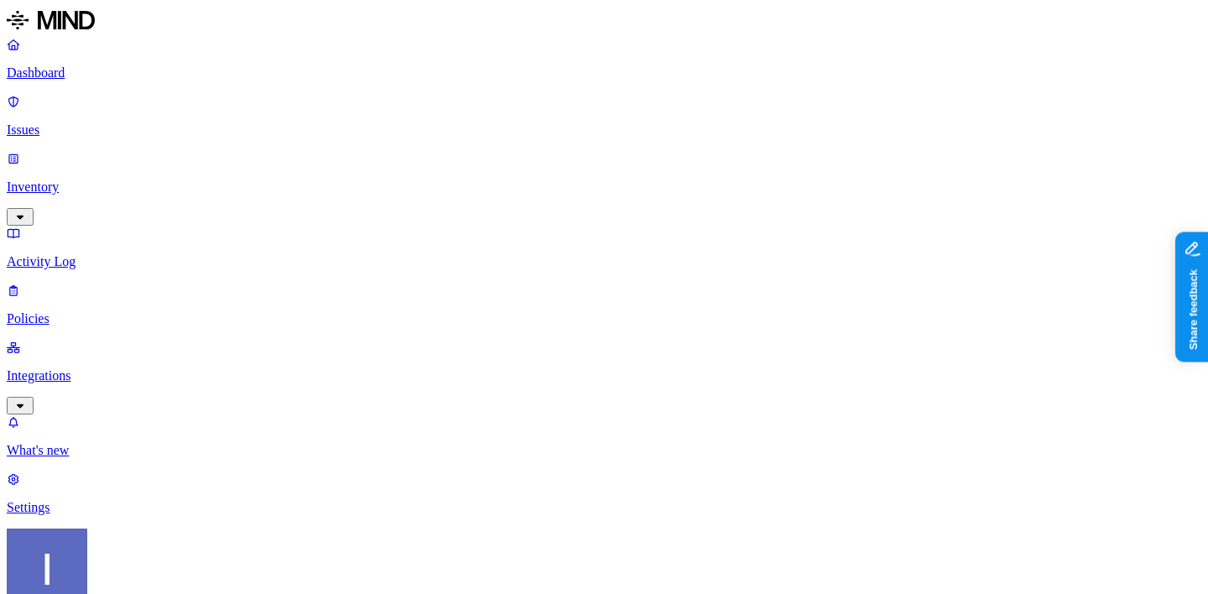
scroll to position [117, 0]
click at [139, 311] on p "Policies" at bounding box center [604, 318] width 1194 height 15
click at [424, 119] on span "Cloud" at bounding box center [423, 124] width 33 height 14
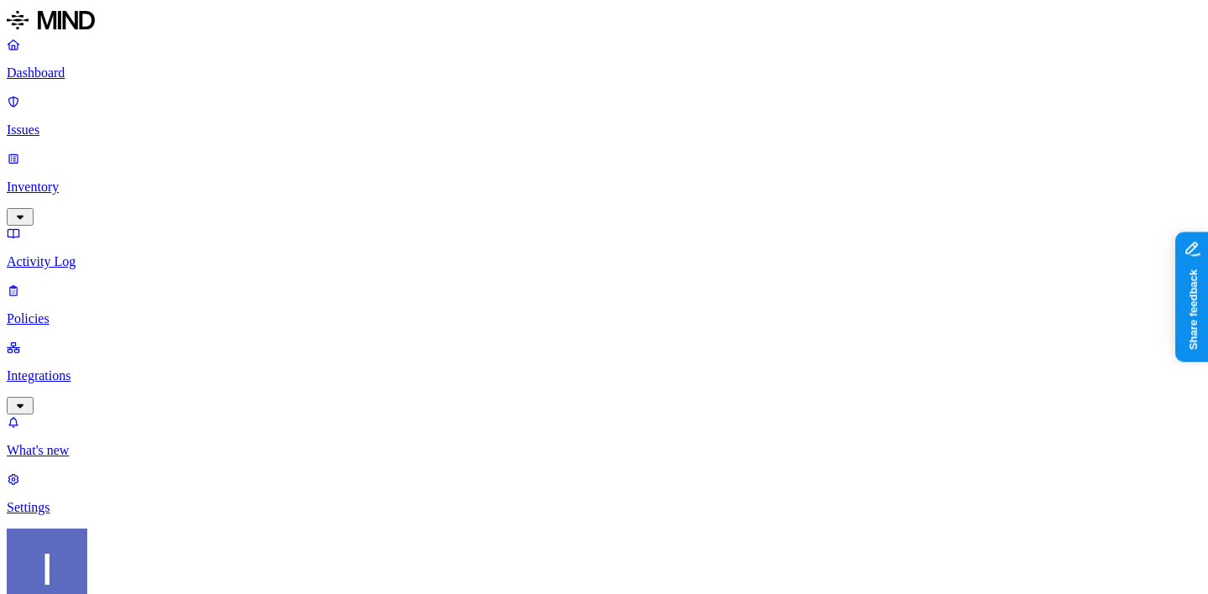
scroll to position [8, 0]
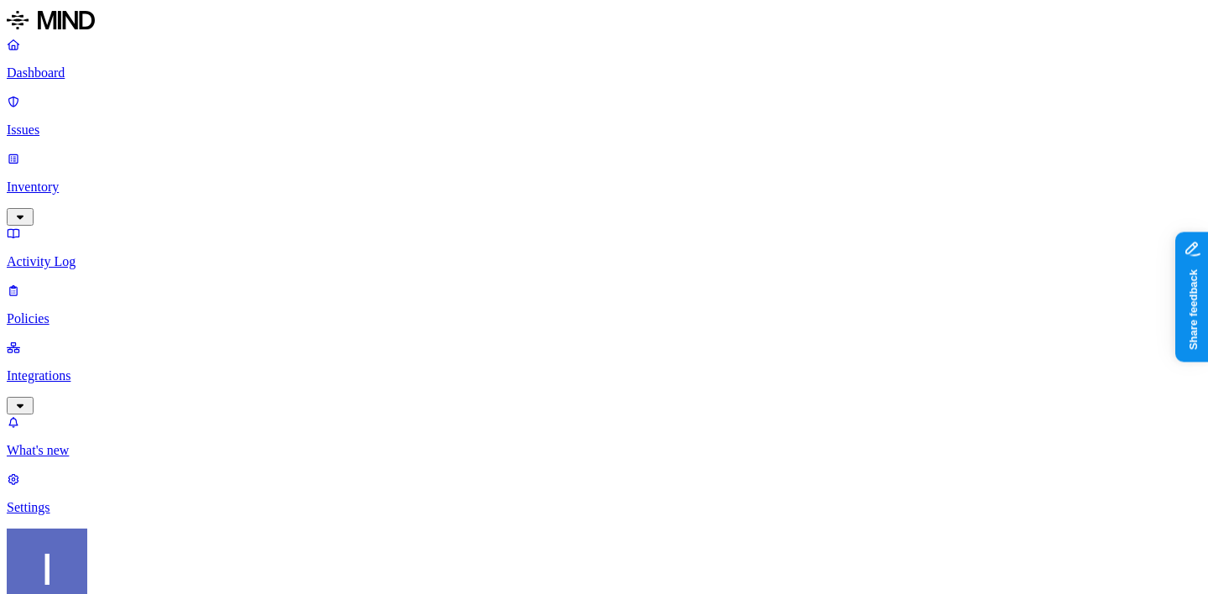
drag, startPoint x: 674, startPoint y: 133, endPoint x: 966, endPoint y: 128, distance: 292.8
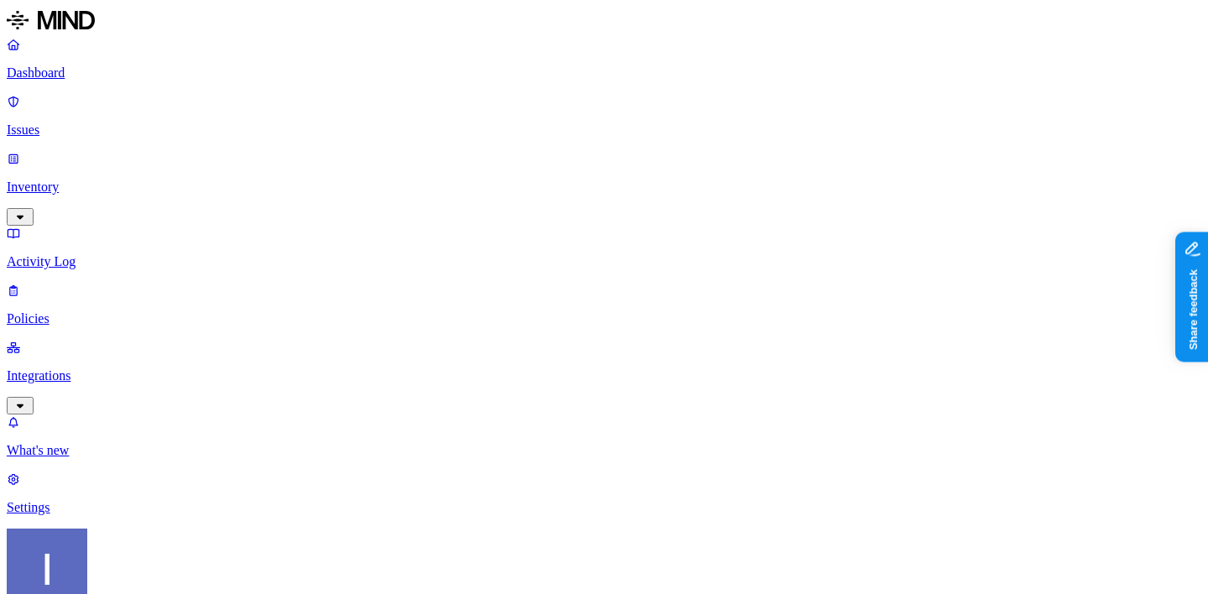
drag, startPoint x: 951, startPoint y: 253, endPoint x: 1011, endPoint y: 247, distance: 59.9
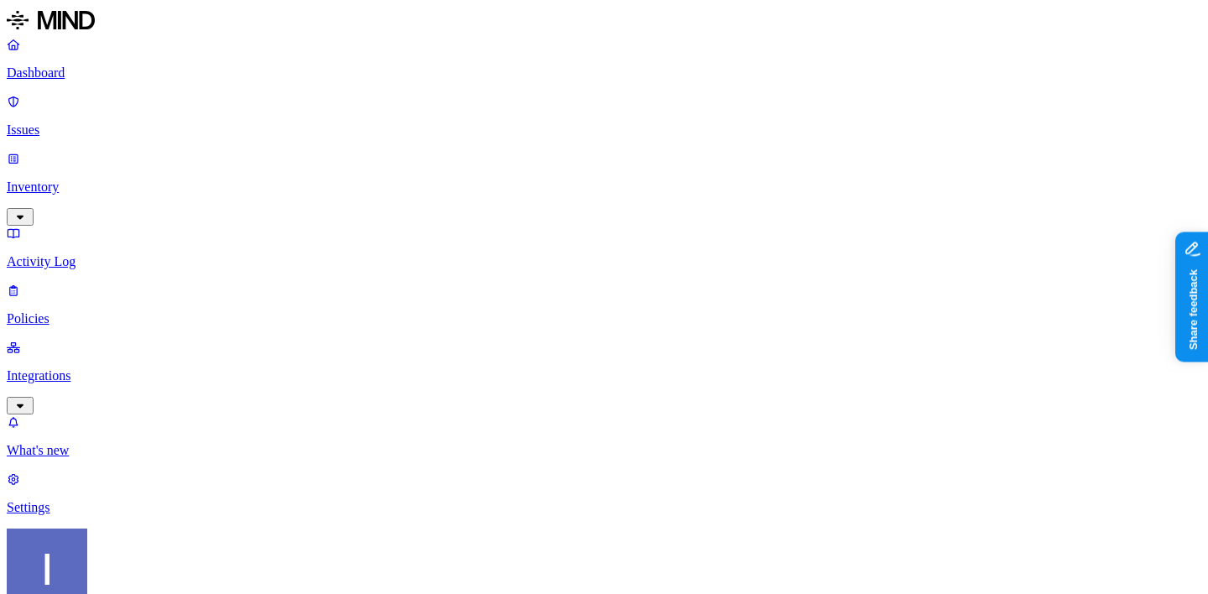
scroll to position [403, 0]
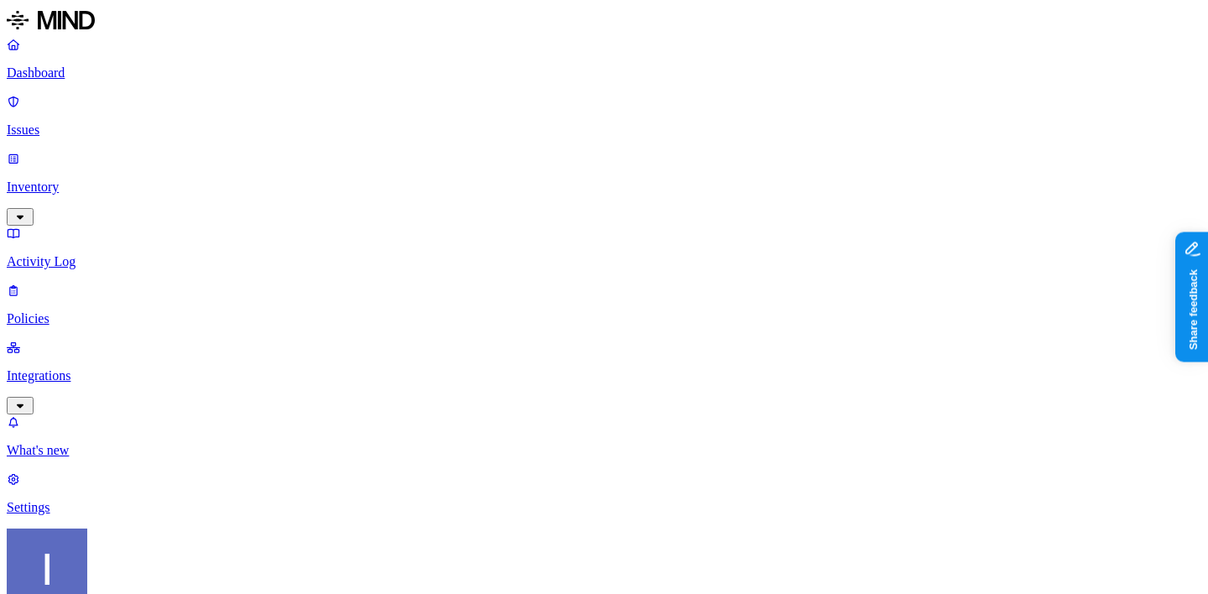
click at [89, 68] on p "Dashboard" at bounding box center [604, 72] width 1194 height 15
drag, startPoint x: 324, startPoint y: 298, endPoint x: 396, endPoint y: 309, distance: 73.0
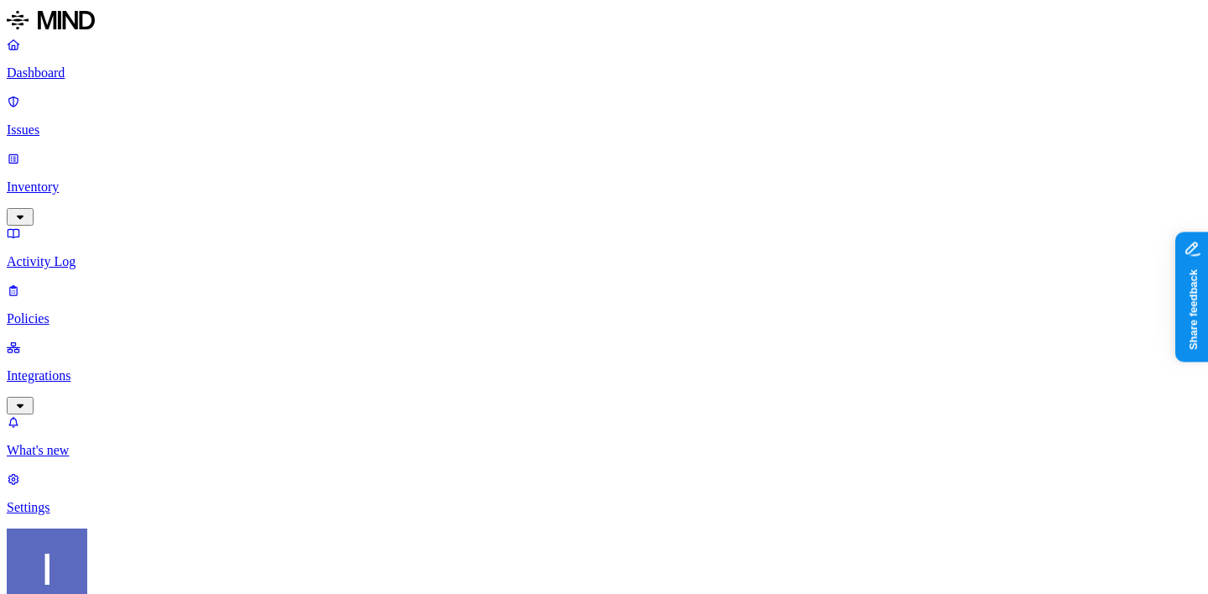
scroll to position [160, 0]
click at [109, 311] on p "Policies" at bounding box center [604, 318] width 1194 height 15
click at [93, 122] on p "Issues" at bounding box center [604, 129] width 1194 height 15
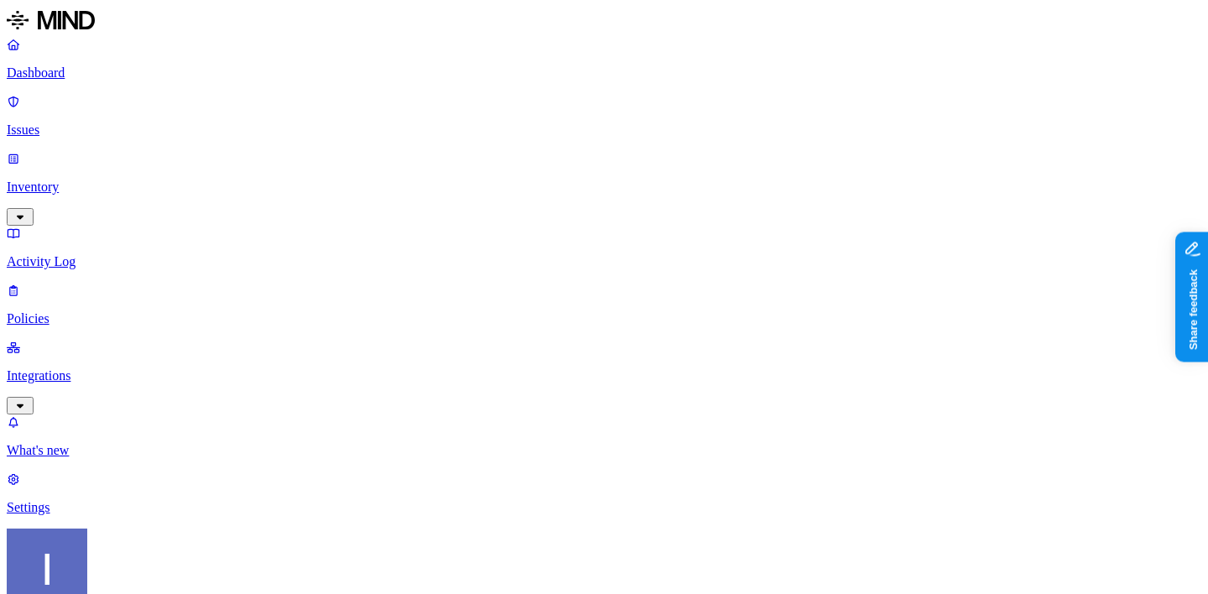
scroll to position [11, 0]
click at [89, 311] on p "Policies" at bounding box center [604, 318] width 1194 height 15
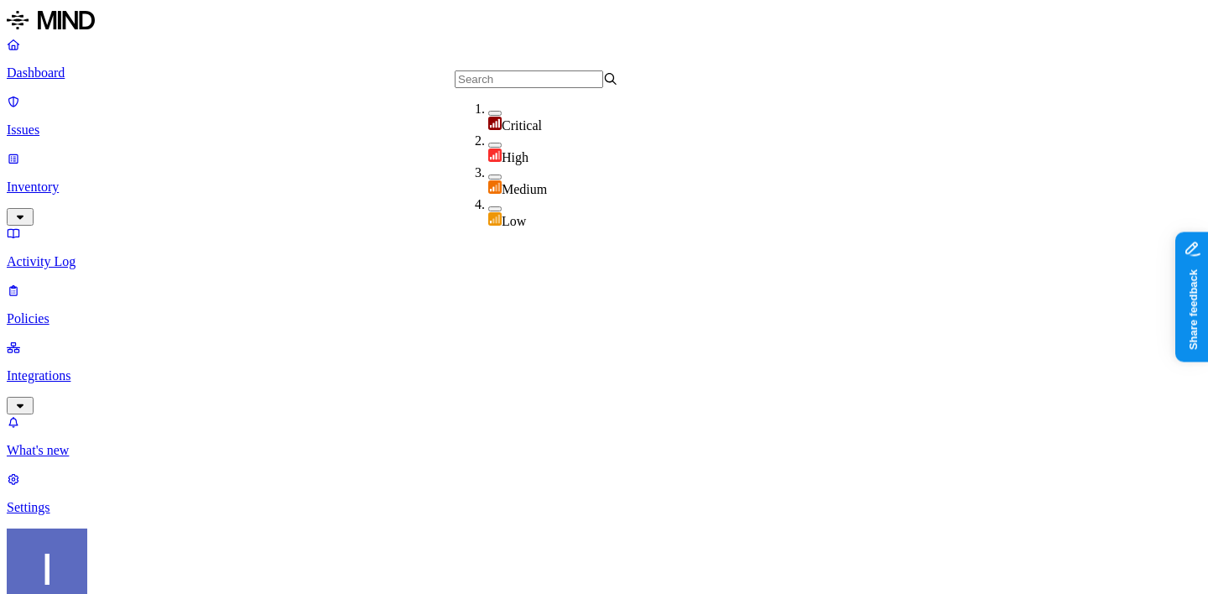
click at [490, 140] on div "High" at bounding box center [570, 149] width 164 height 32
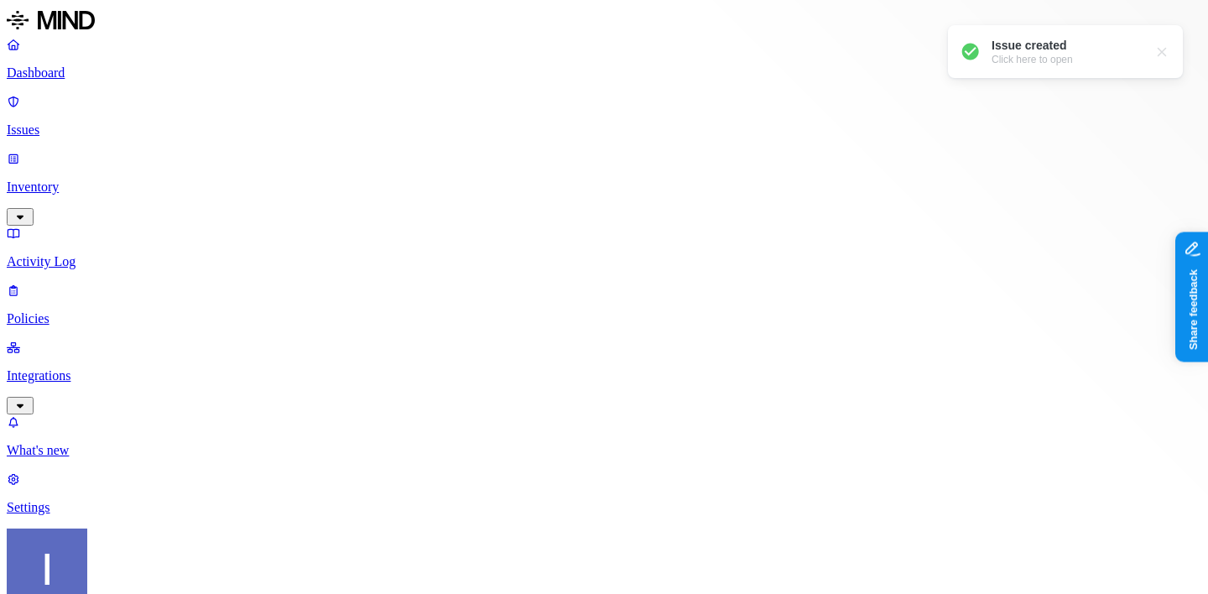
click at [88, 311] on p "Policies" at bounding box center [604, 318] width 1194 height 15
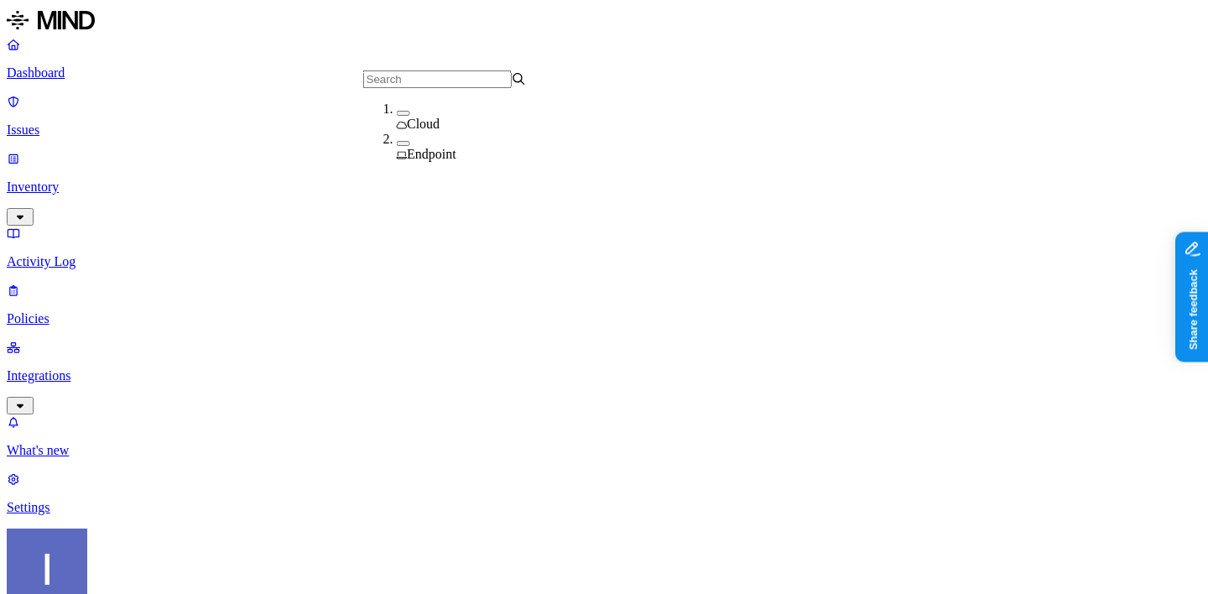
click at [436, 153] on span "Endpoint" at bounding box center [431, 154] width 49 height 14
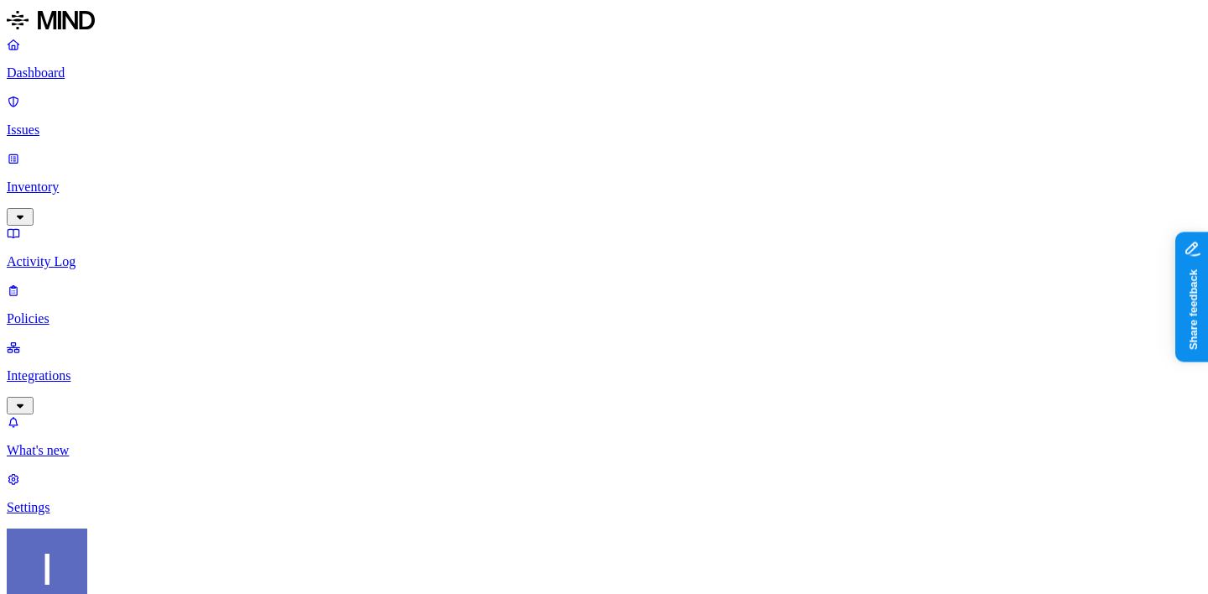
scroll to position [383, 0]
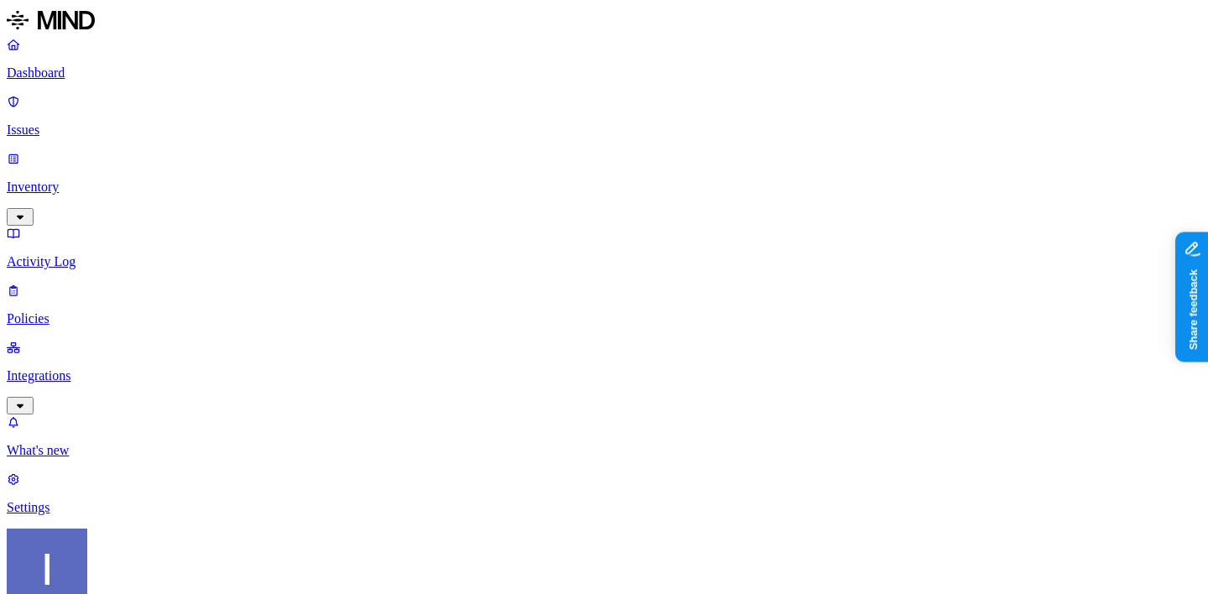
click at [96, 283] on link "Policies" at bounding box center [604, 305] width 1194 height 44
click at [103, 311] on p "Policies" at bounding box center [604, 318] width 1194 height 15
click at [103, 368] on p "Integrations" at bounding box center [604, 375] width 1194 height 15
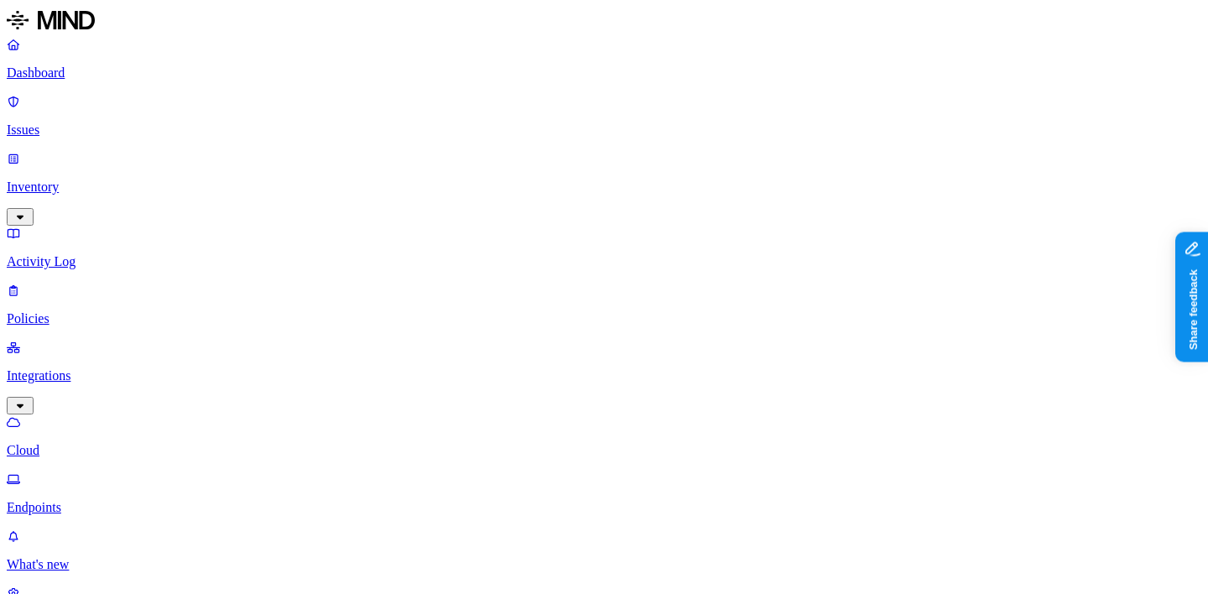
click at [104, 311] on p "Policies" at bounding box center [604, 318] width 1194 height 15
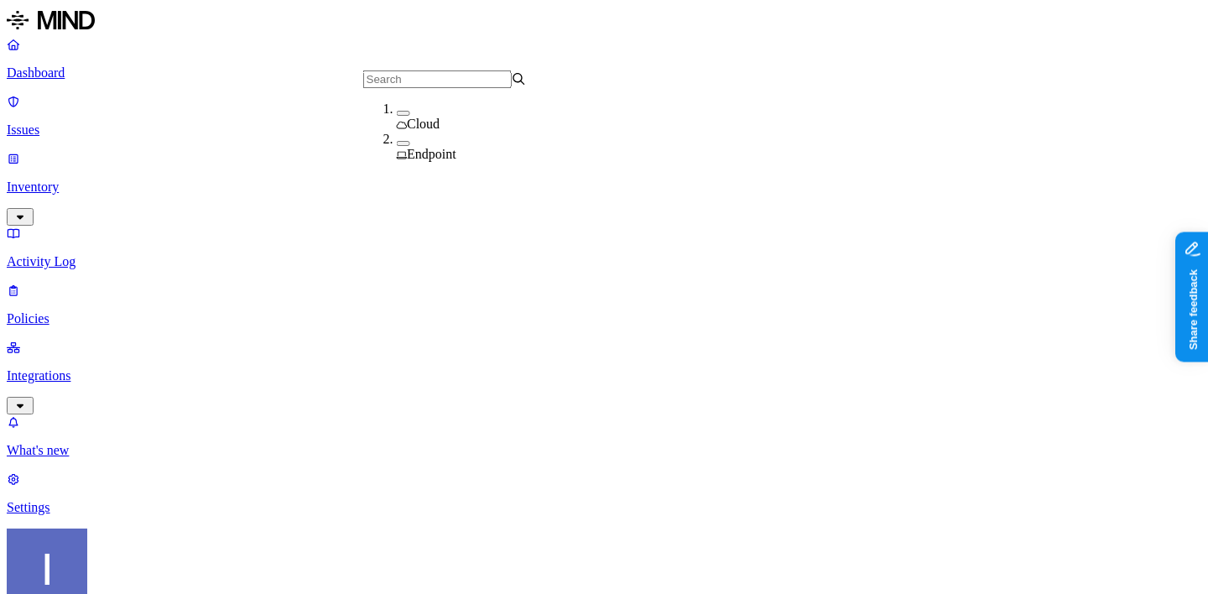
click at [442, 147] on span "Endpoint" at bounding box center [431, 154] width 49 height 14
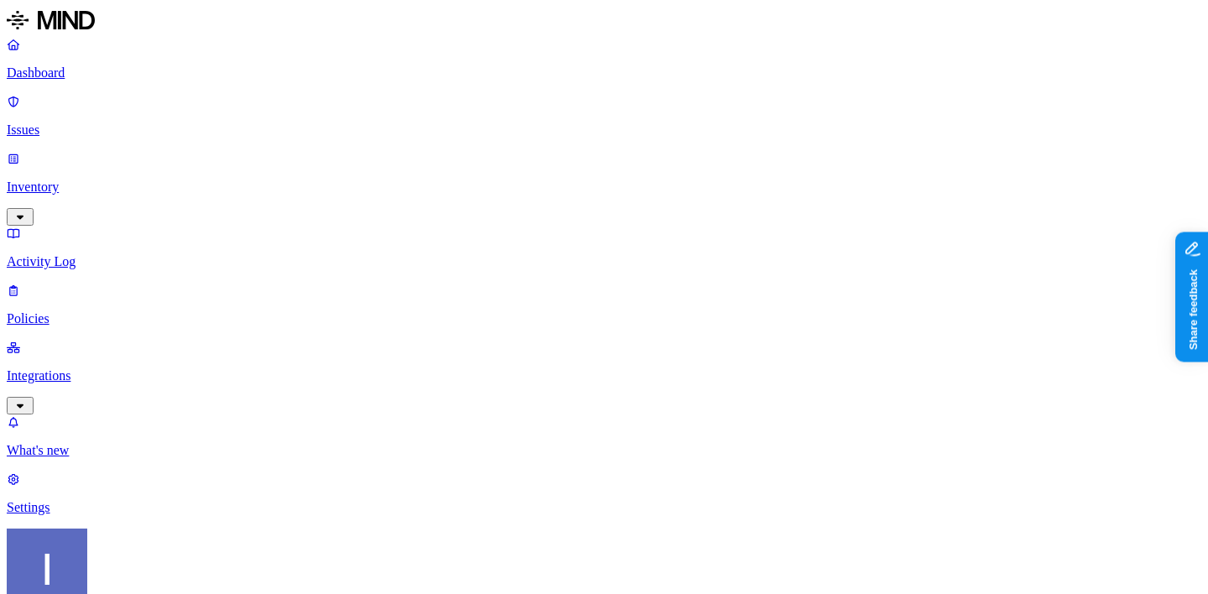
scroll to position [1011, 0]
click at [109, 122] on p "Issues" at bounding box center [604, 129] width 1194 height 15
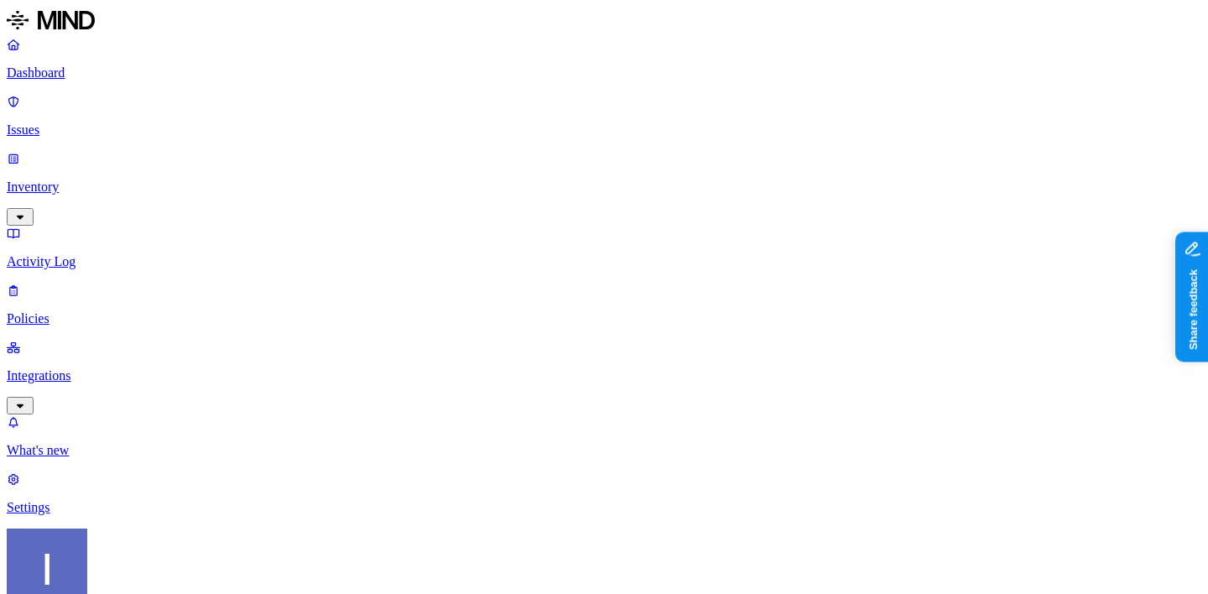
scroll to position [538, 0]
